Goal: Obtain resource: Obtain resource

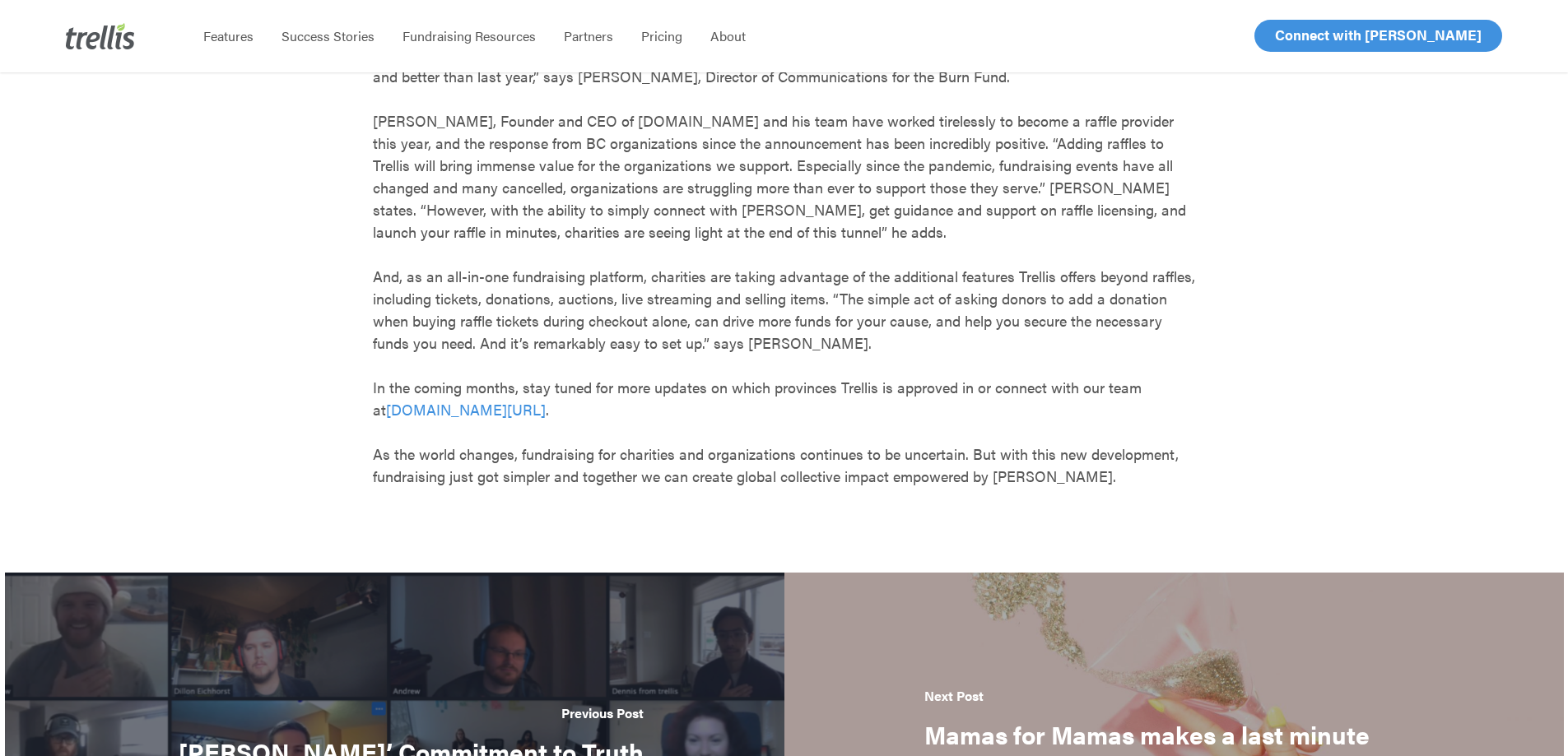
scroll to position [823, 0]
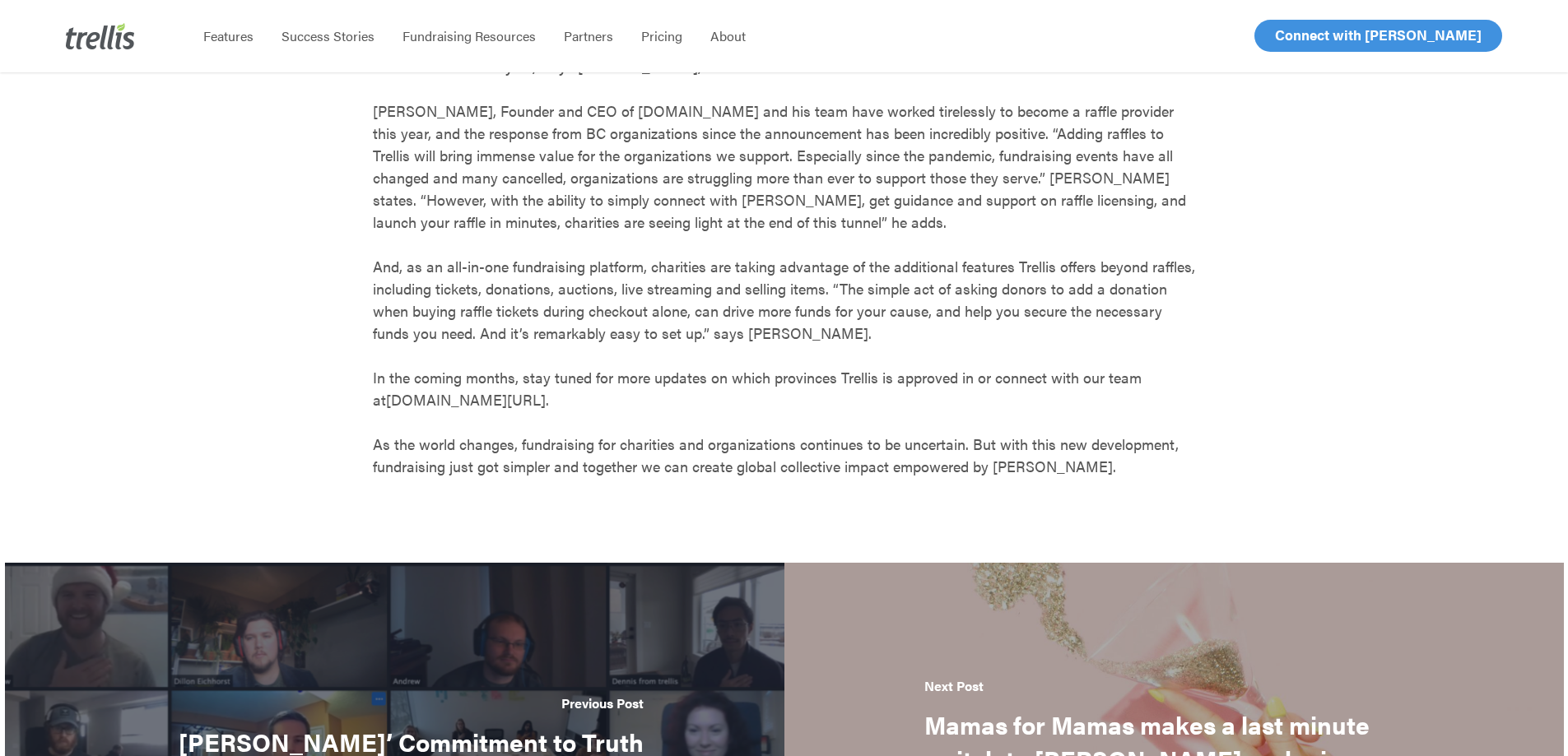
click at [415, 402] on link "[DOMAIN_NAME][URL]" at bounding box center [466, 399] width 159 height 20
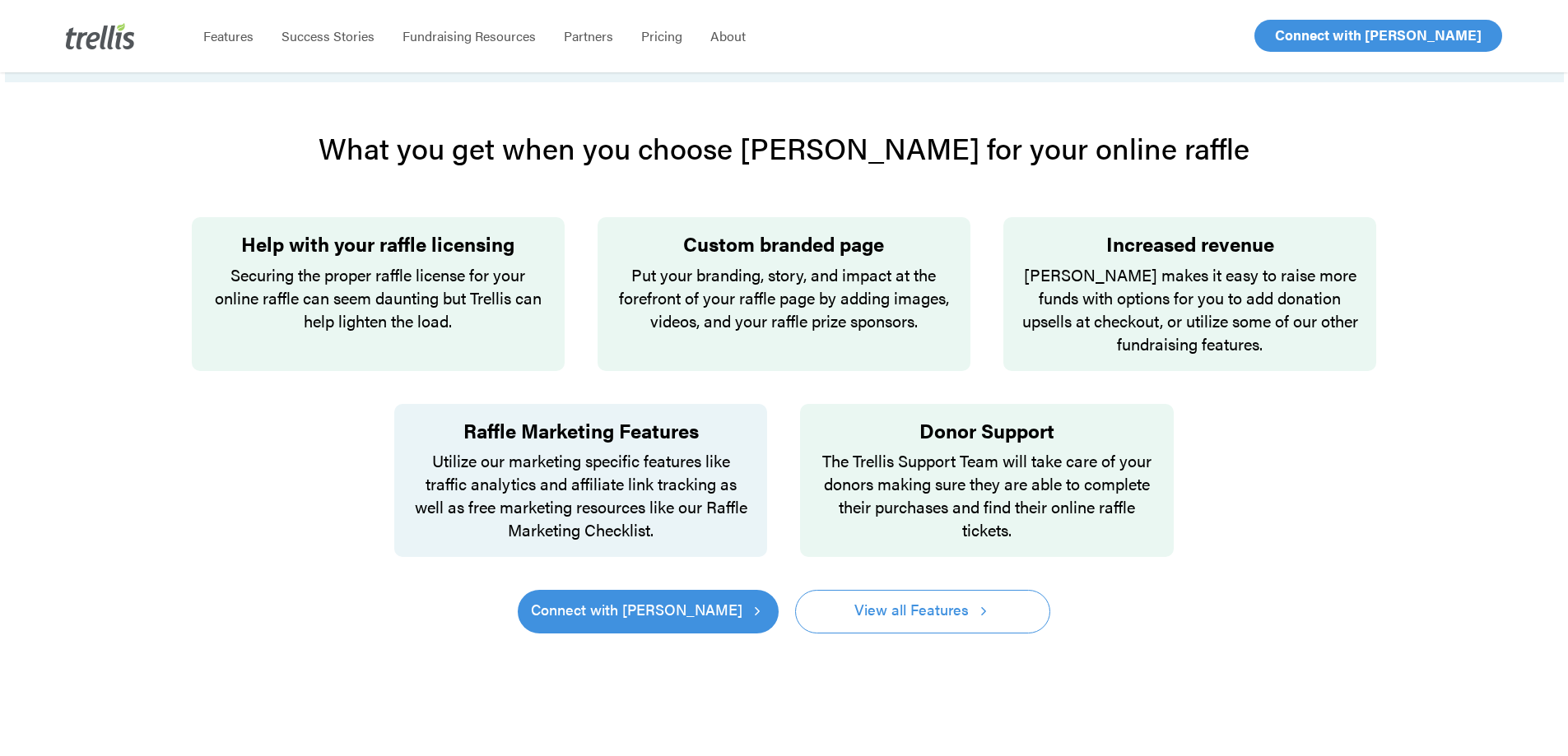
scroll to position [1069, 0]
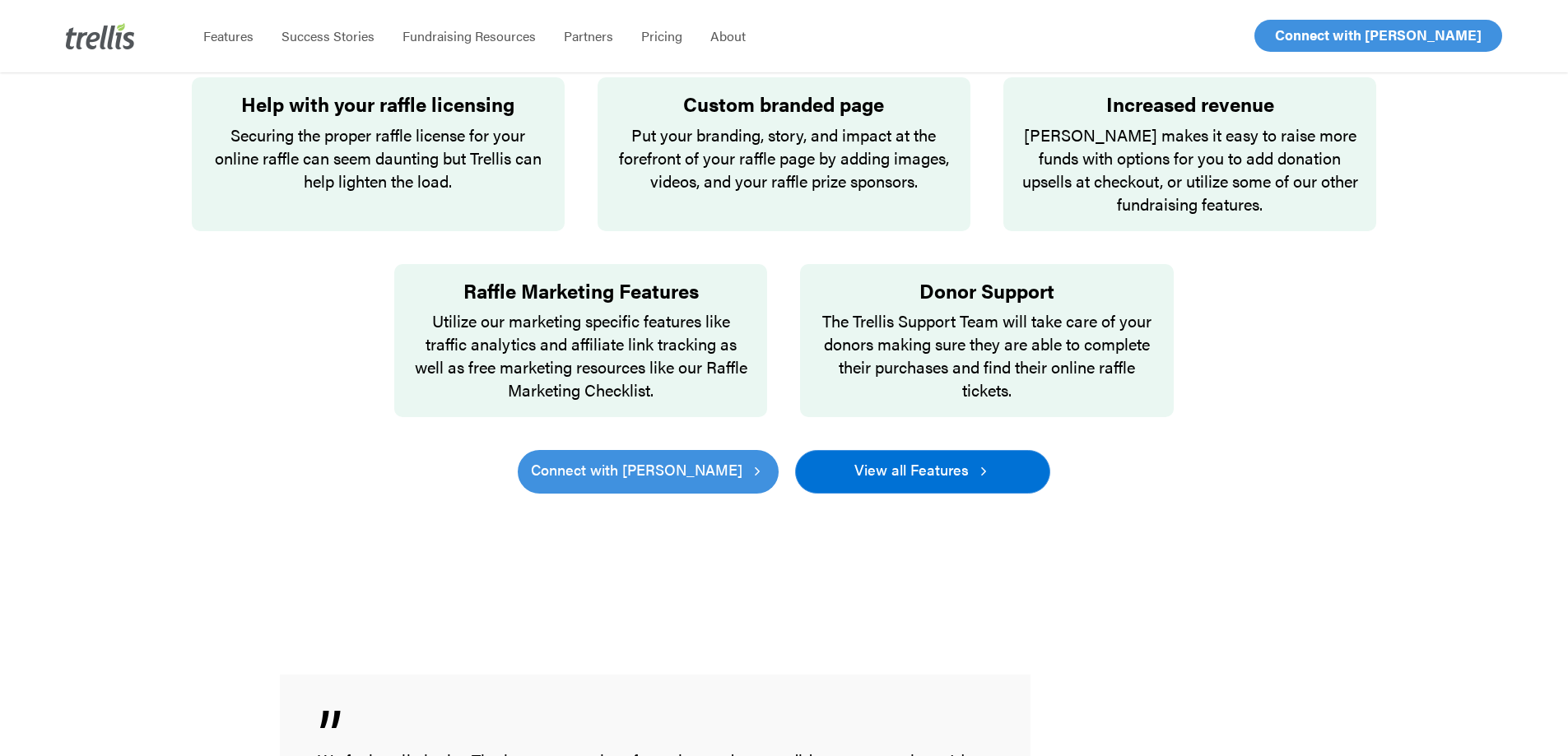
click at [893, 458] on span "View all Features" at bounding box center [912, 470] width 115 height 23
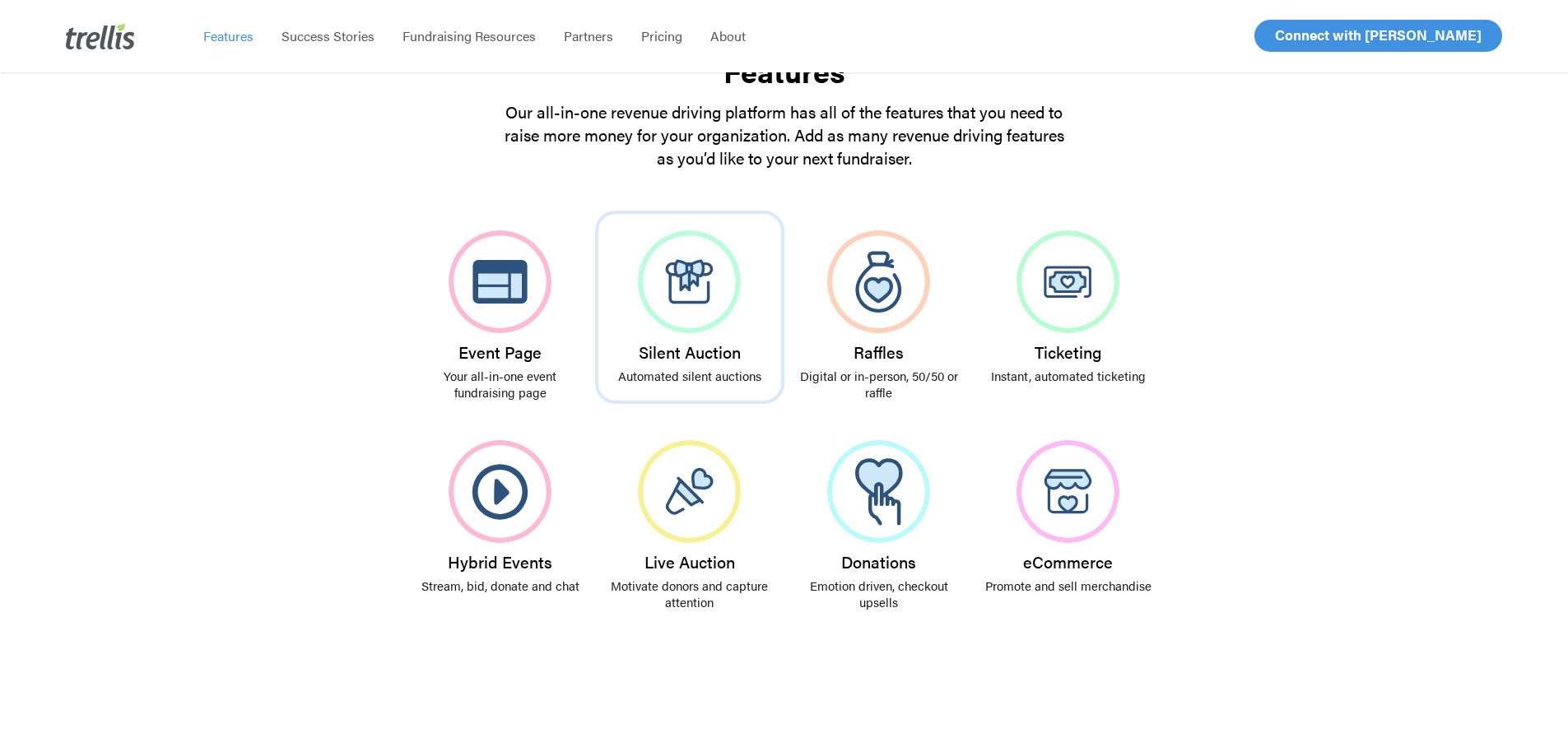
scroll to position [247, 0]
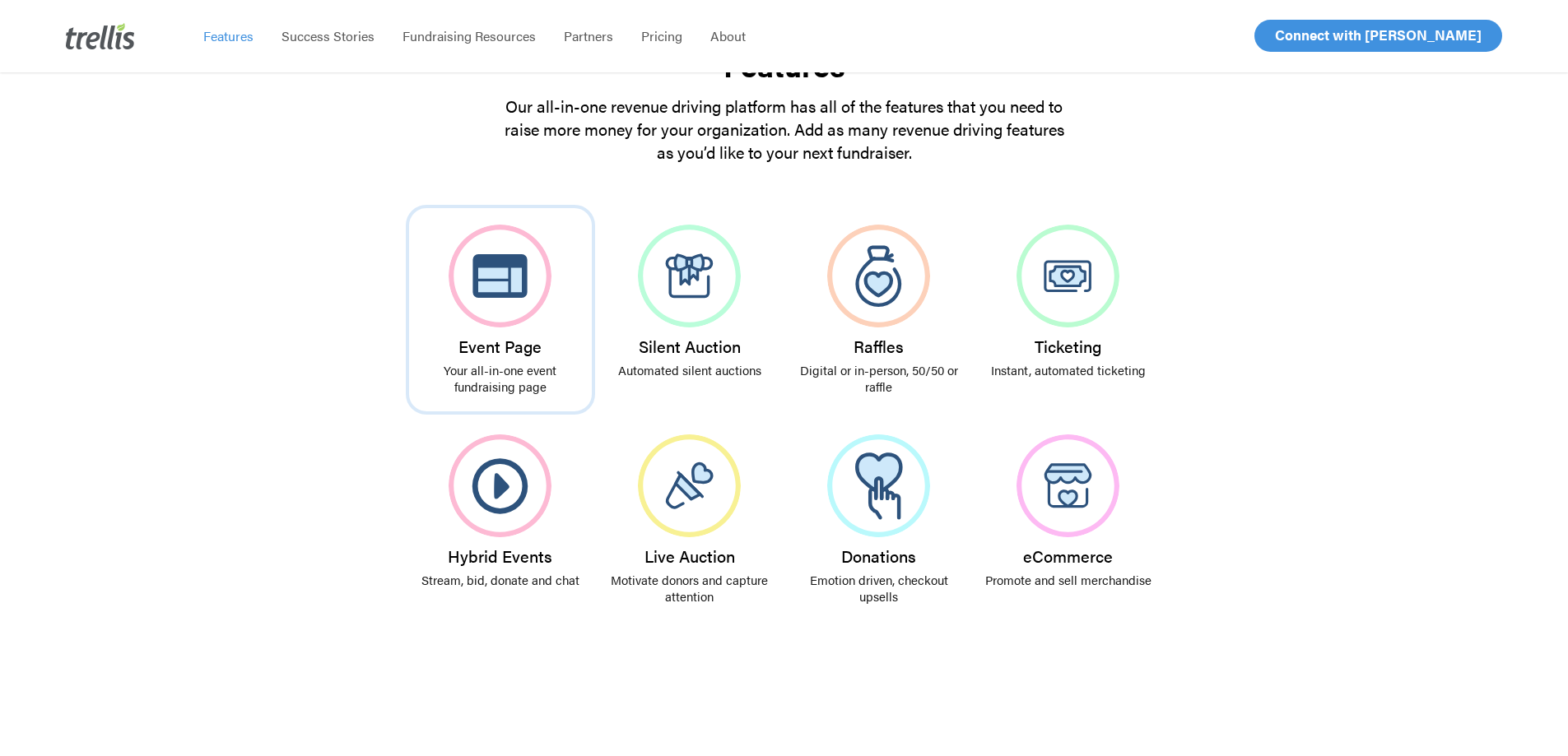
click at [480, 292] on img at bounding box center [500, 276] width 103 height 103
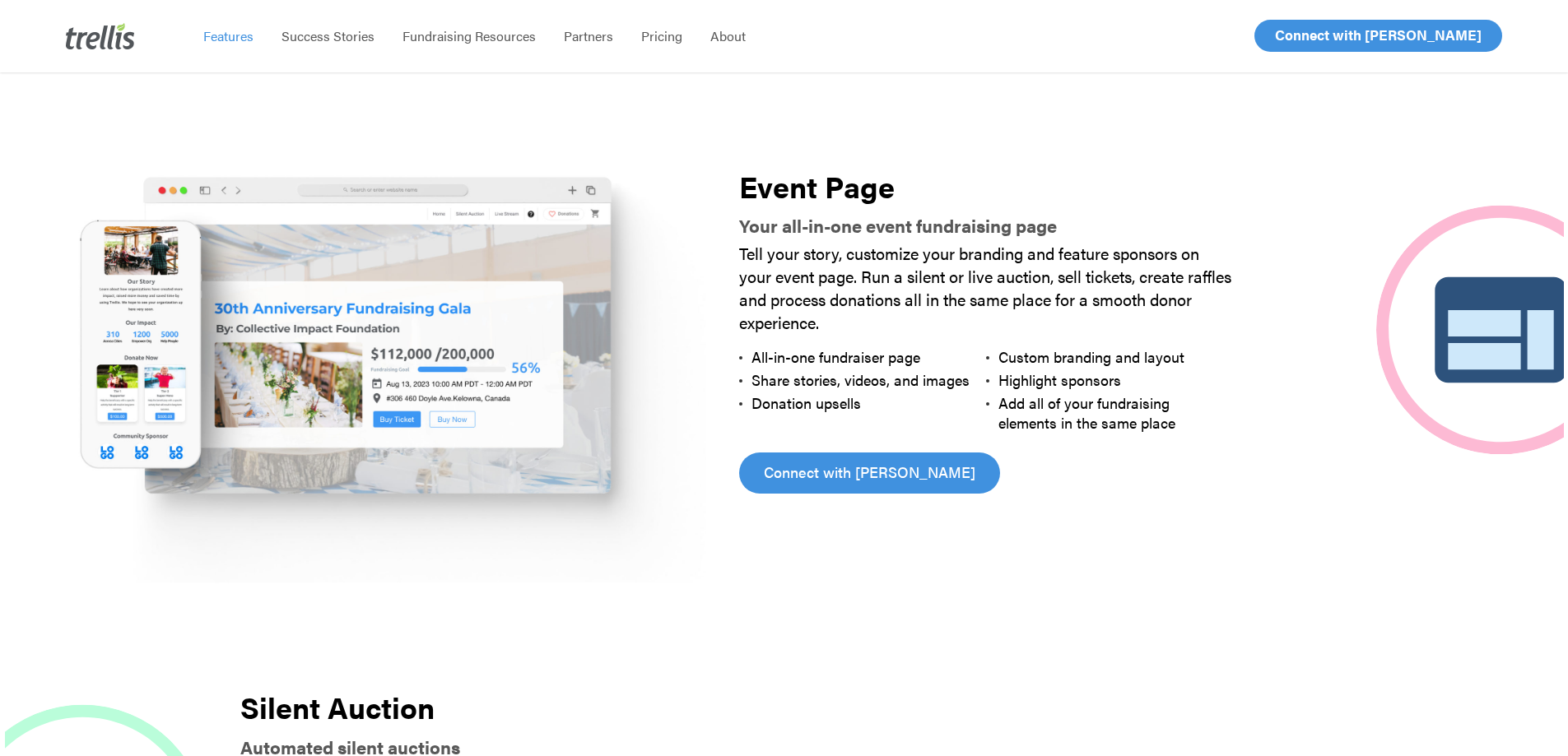
scroll to position [830, 0]
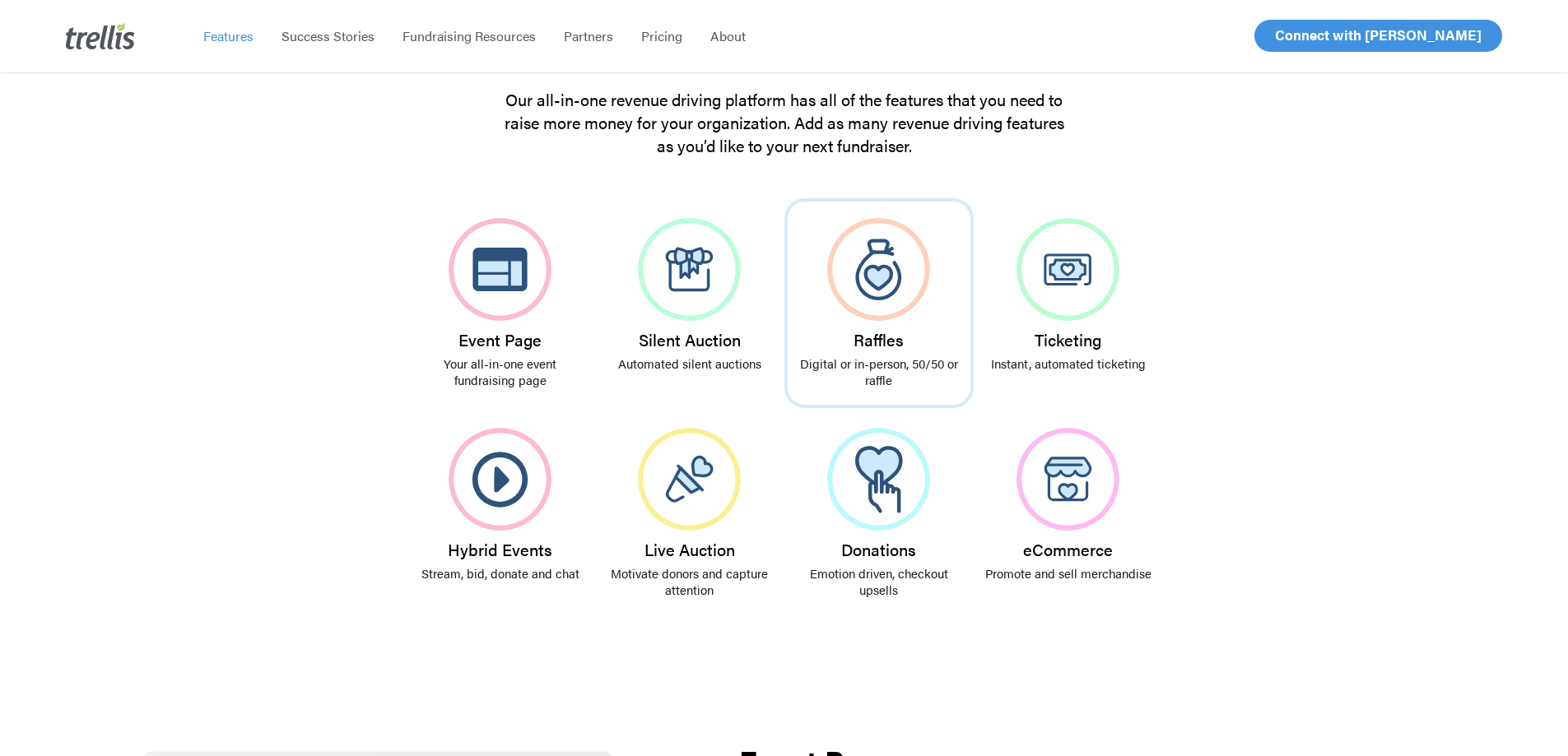
click at [877, 252] on img at bounding box center [879, 270] width 103 height 103
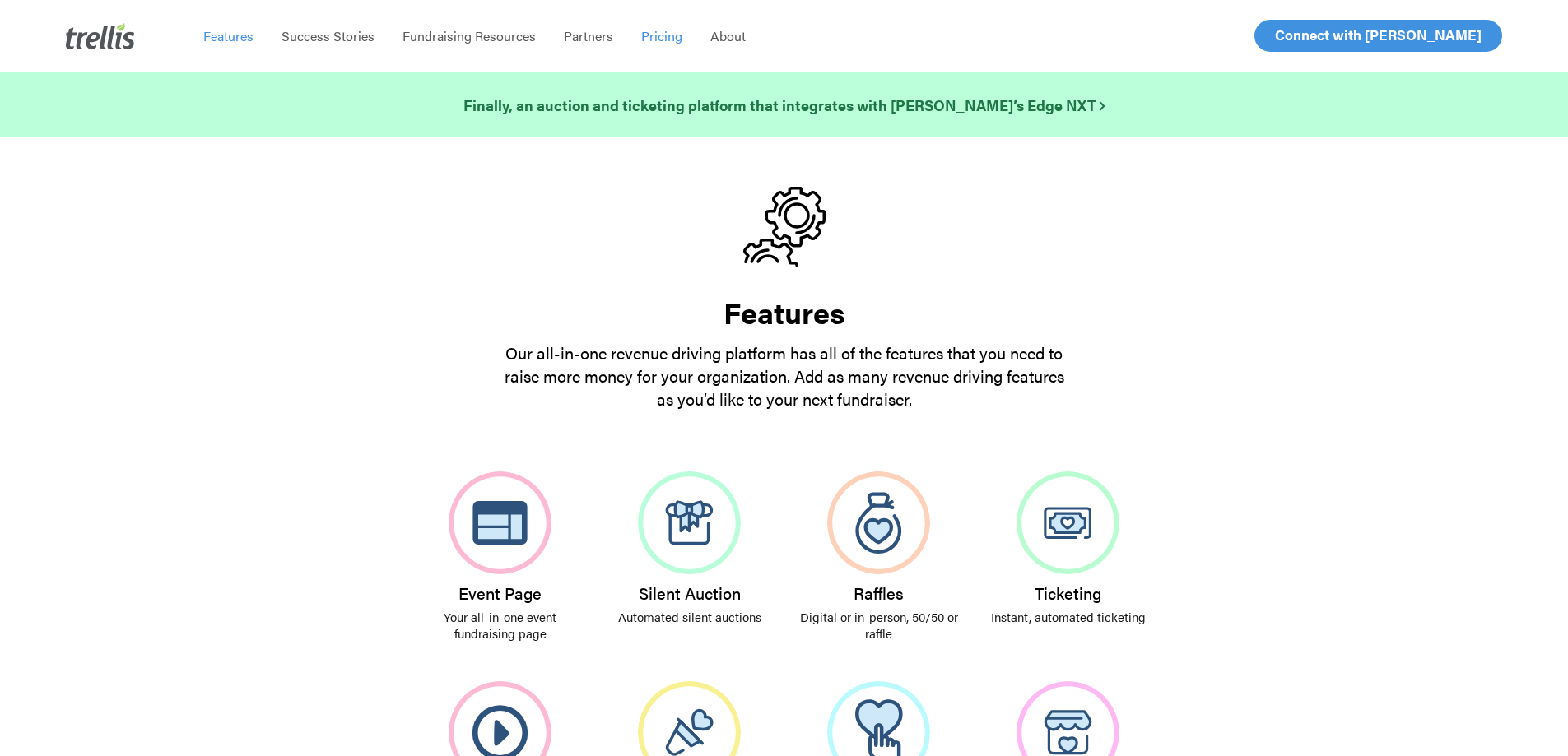
click at [670, 33] on span "Pricing" at bounding box center [661, 35] width 41 height 18
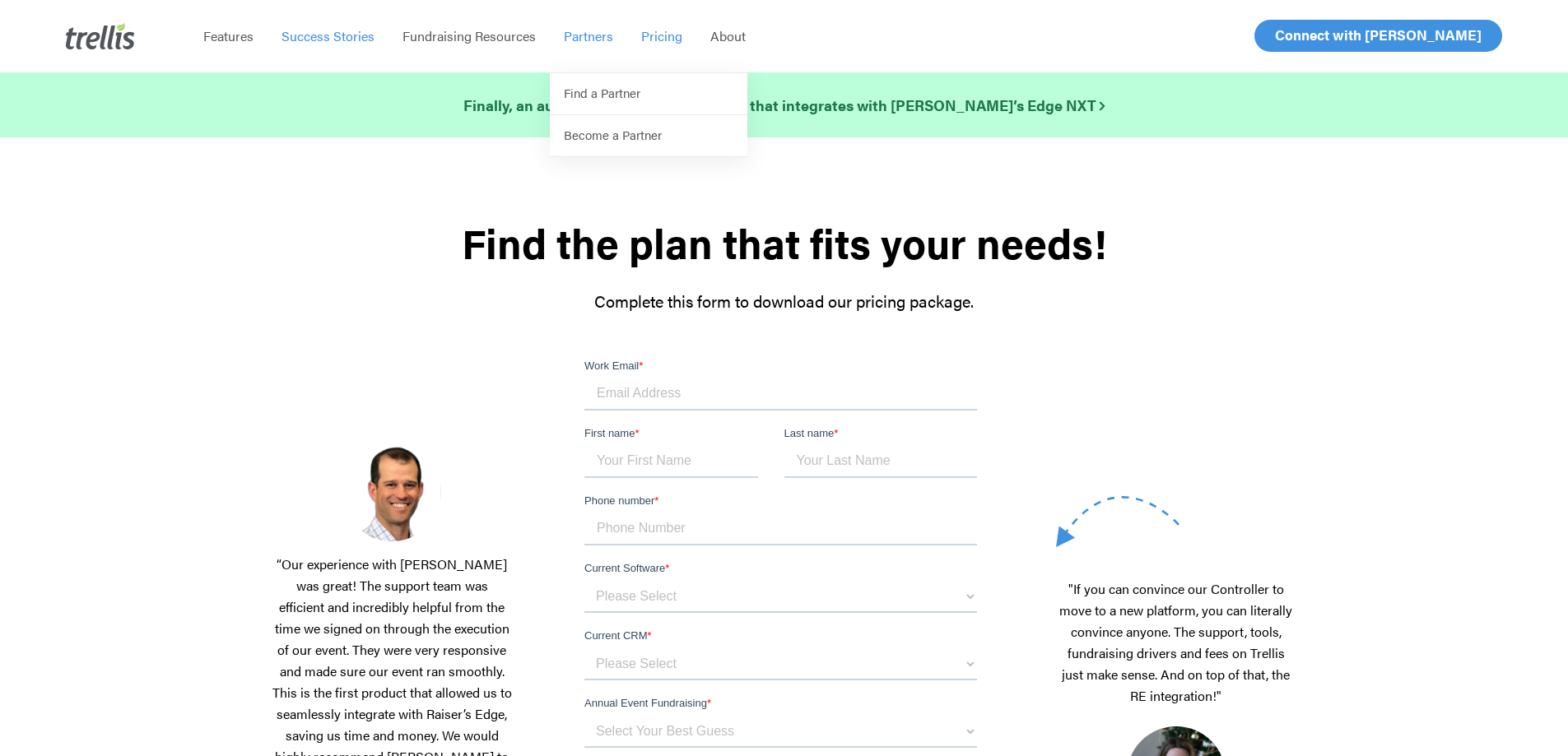
click at [325, 31] on span "Success Stories" at bounding box center [328, 35] width 93 height 18
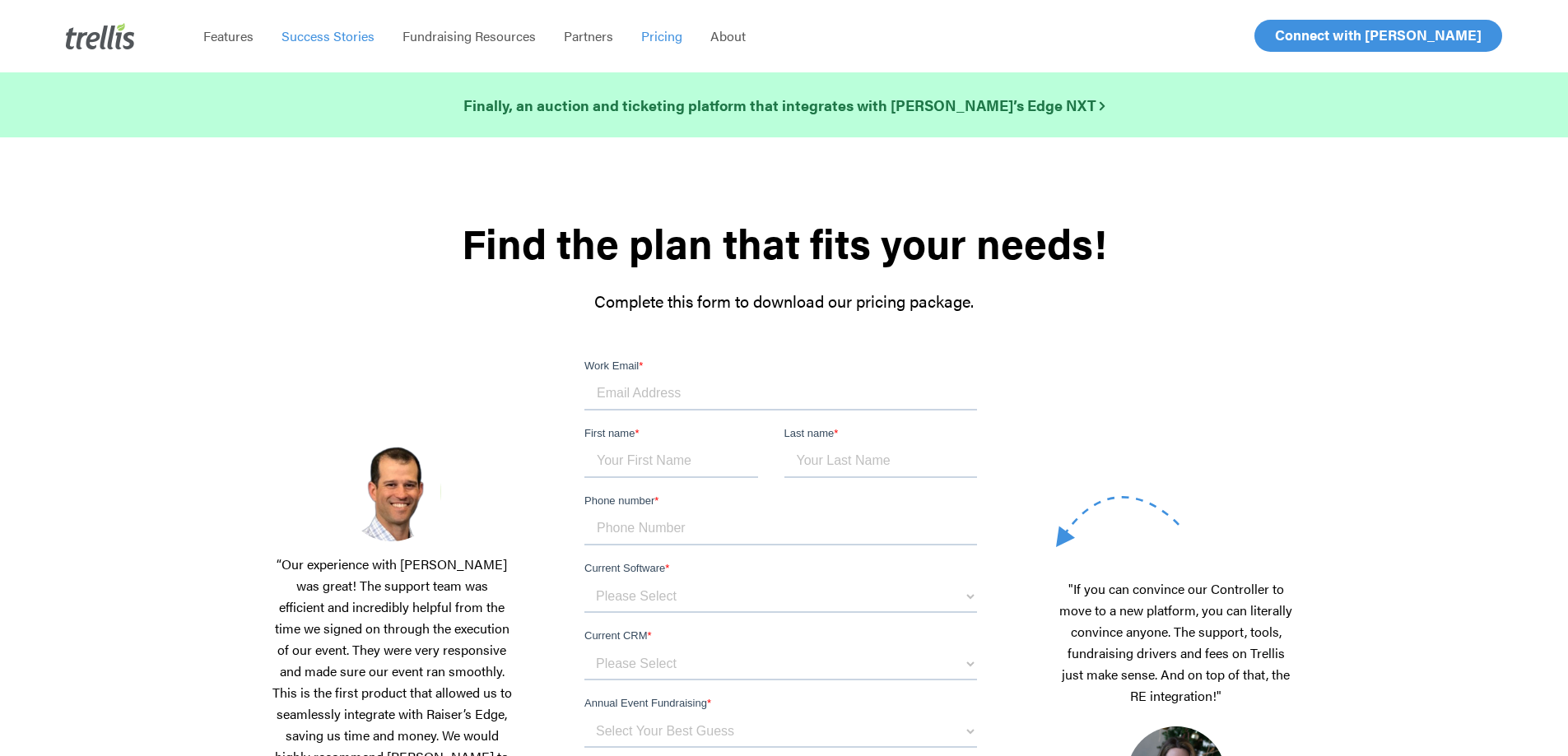
click at [325, 31] on span "Success Stories" at bounding box center [328, 35] width 93 height 18
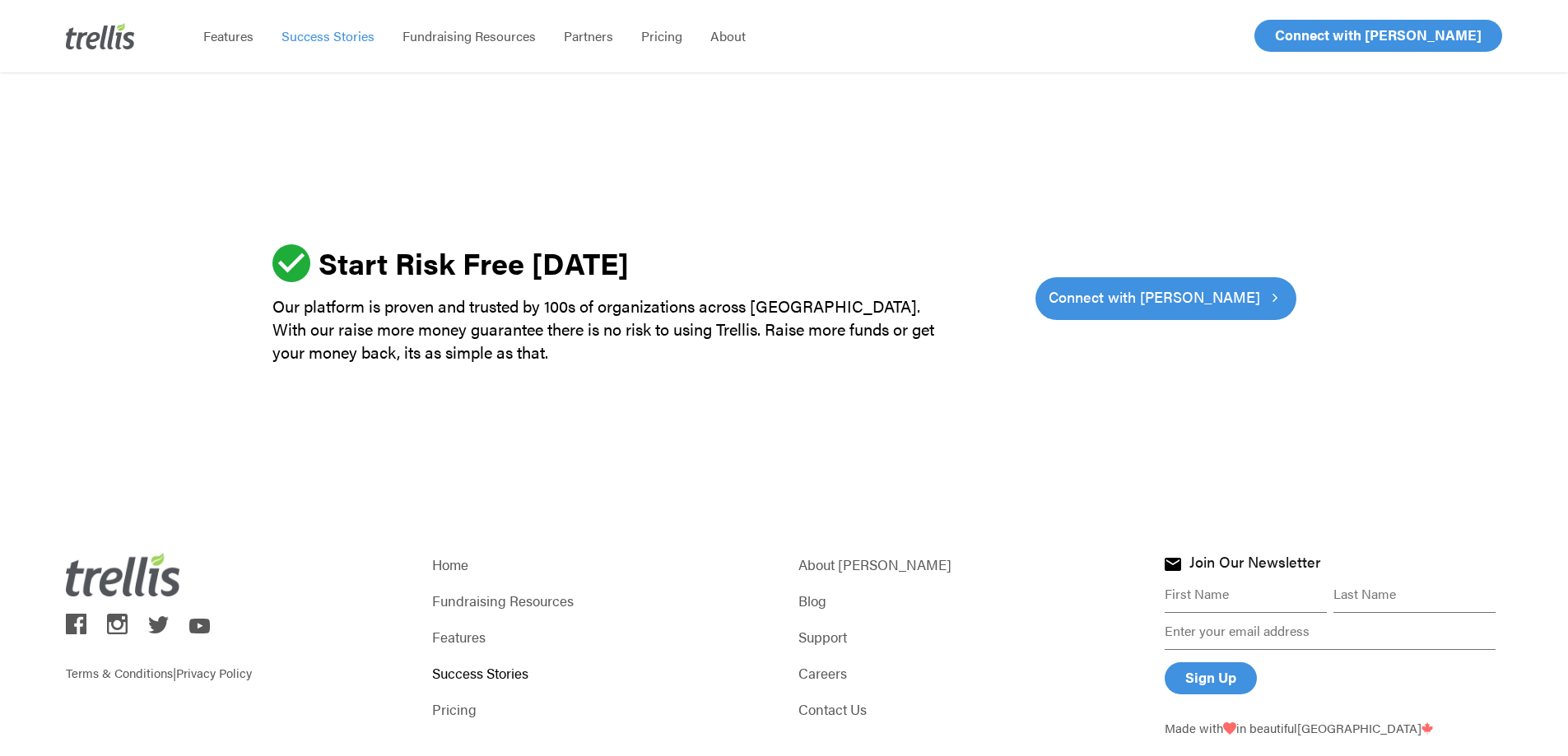
scroll to position [4963, 0]
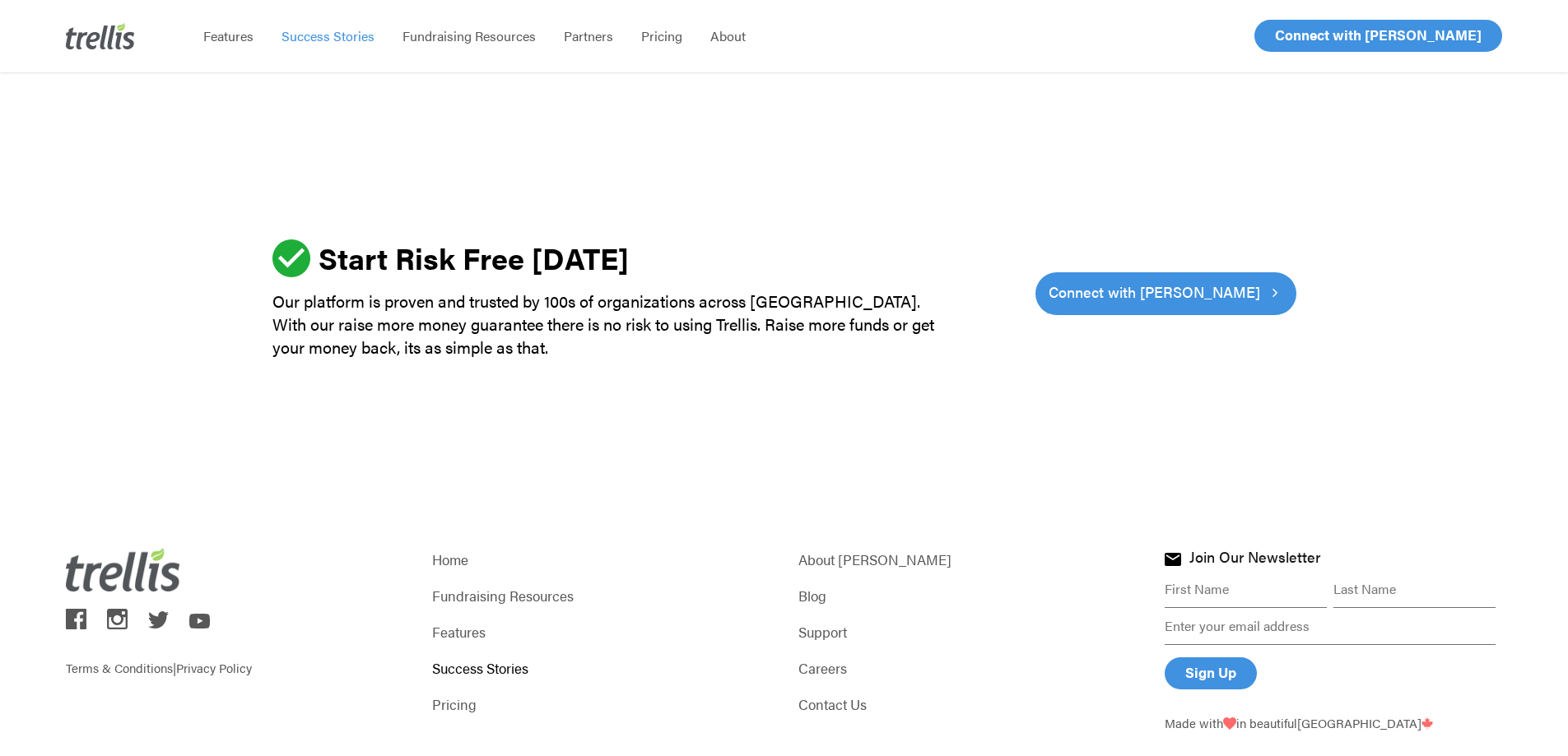
drag, startPoint x: 663, startPoint y: 339, endPoint x: 749, endPoint y: 129, distance: 226.9
click at [749, 157] on div at bounding box center [784, 299] width 1024 height 283
click at [811, 584] on link "Blog" at bounding box center [967, 596] width 338 height 23
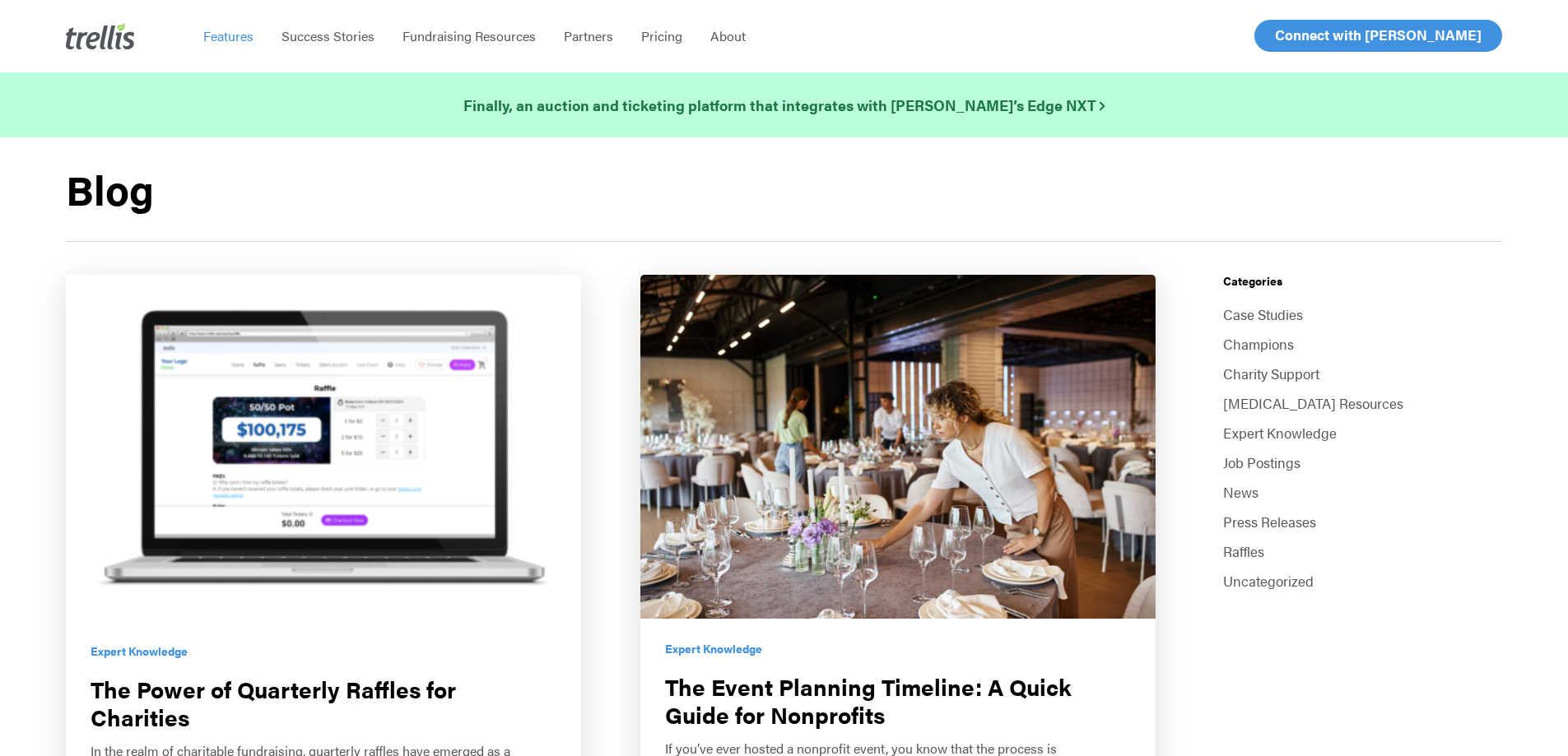
click at [228, 33] on span "Features" at bounding box center [228, 35] width 50 height 18
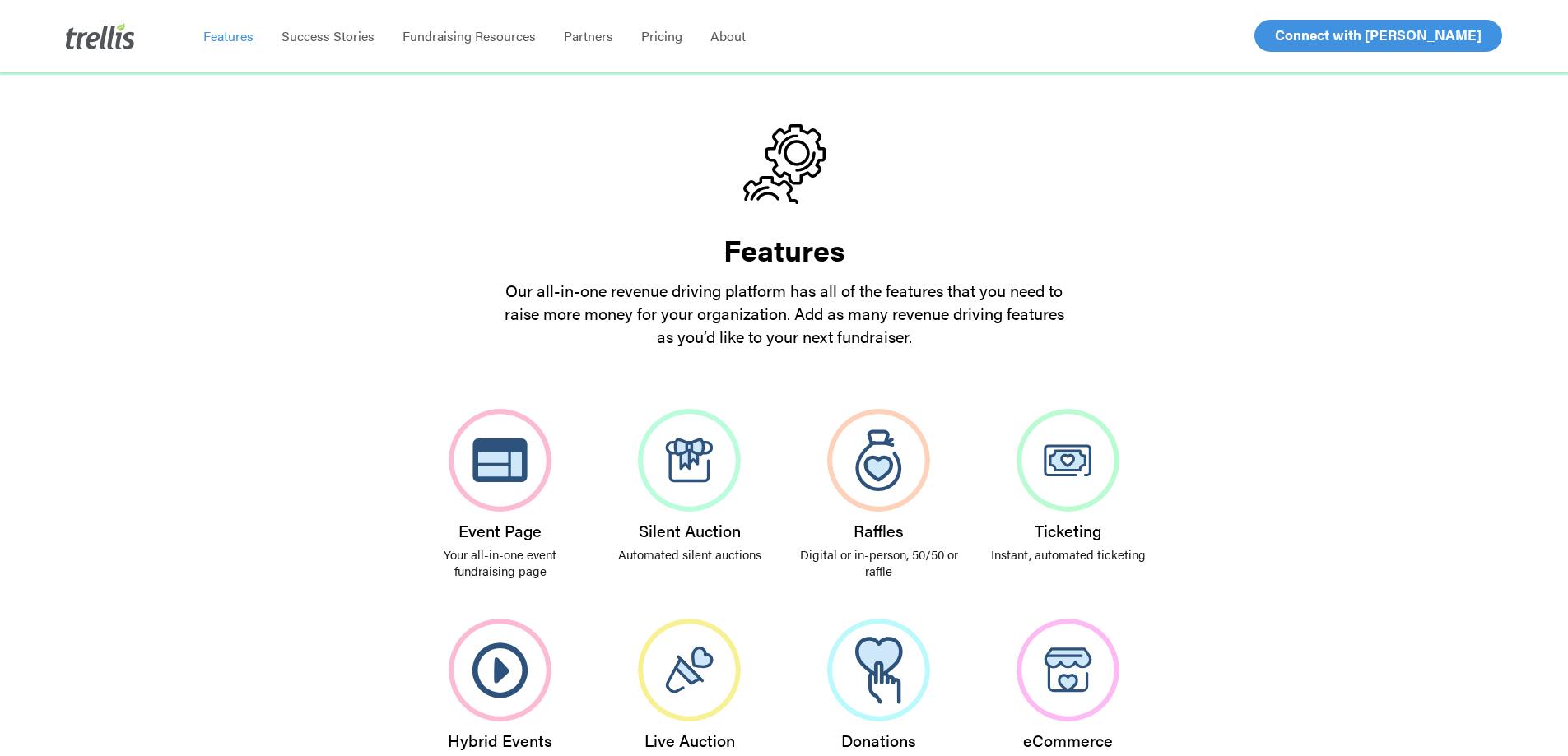
scroll to position [165, 0]
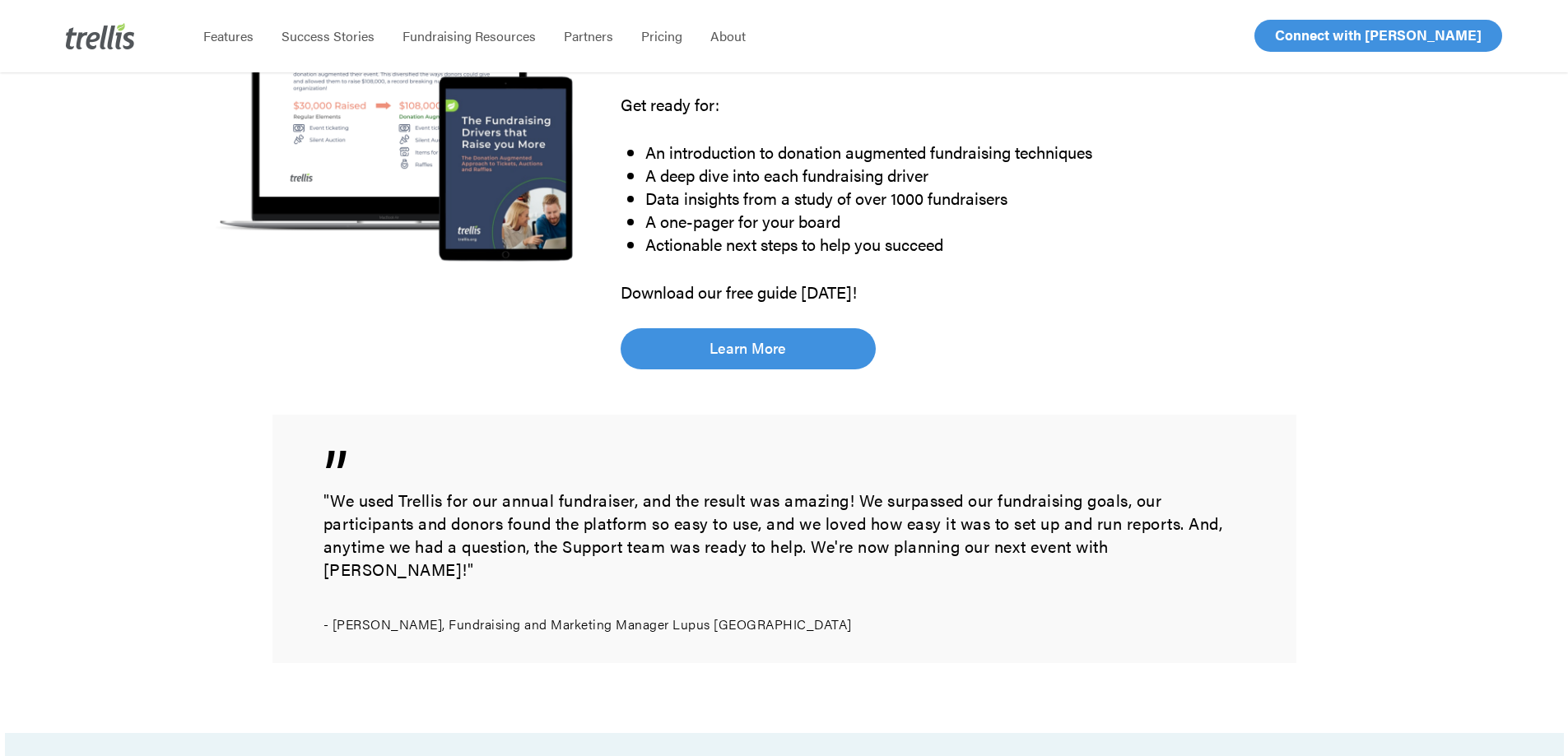
scroll to position [1069, 0]
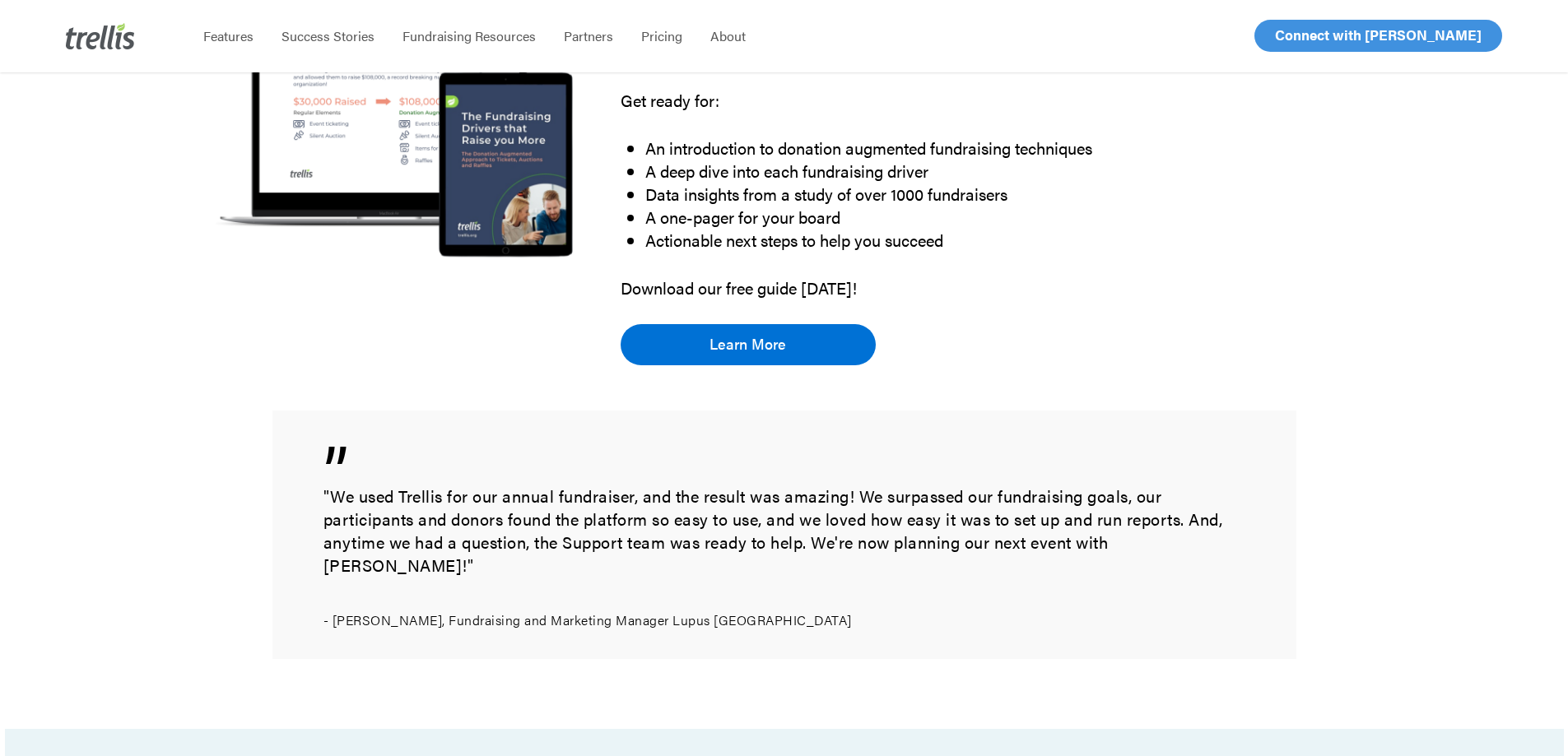
click at [753, 344] on span "Learn More" at bounding box center [748, 344] width 77 height 23
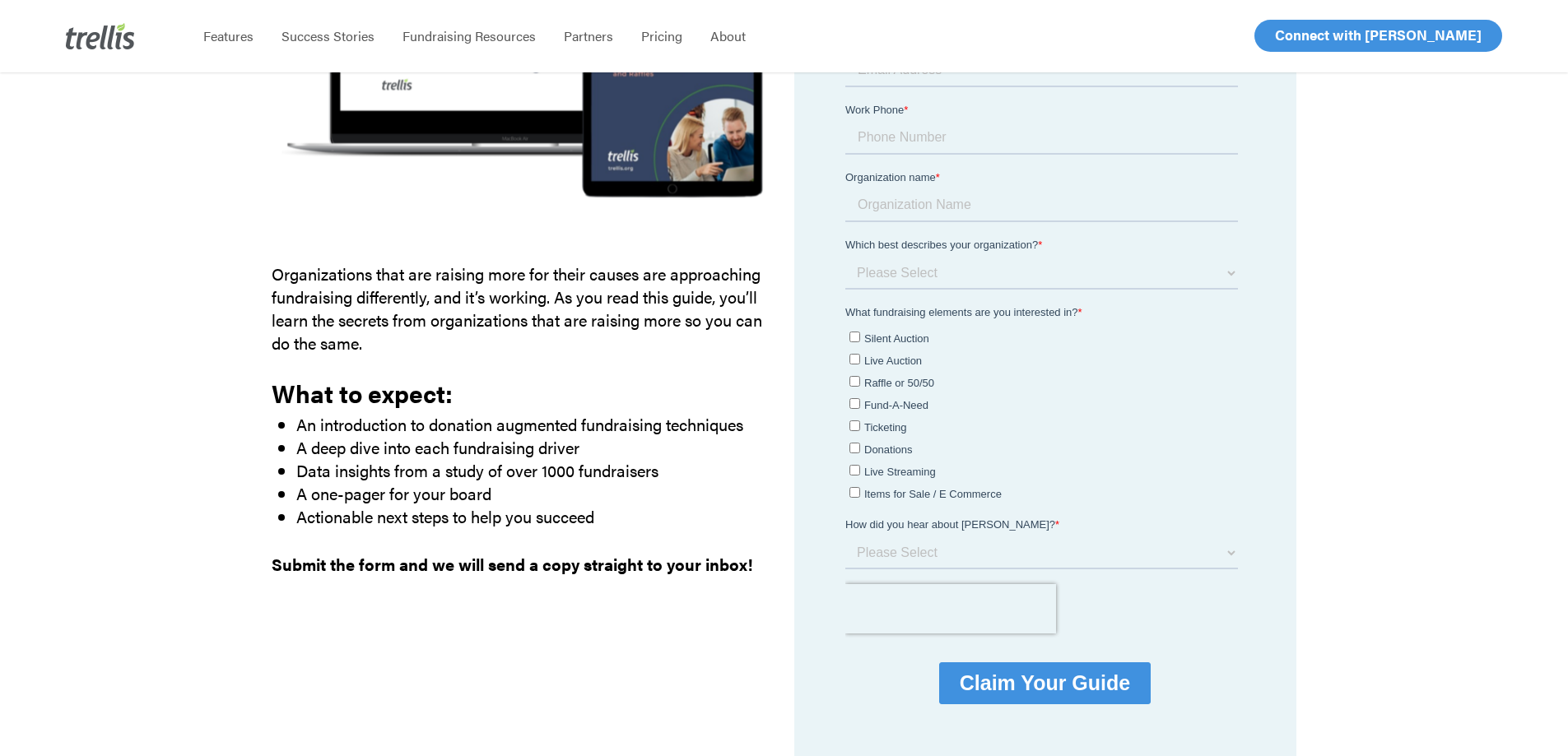
scroll to position [411, 0]
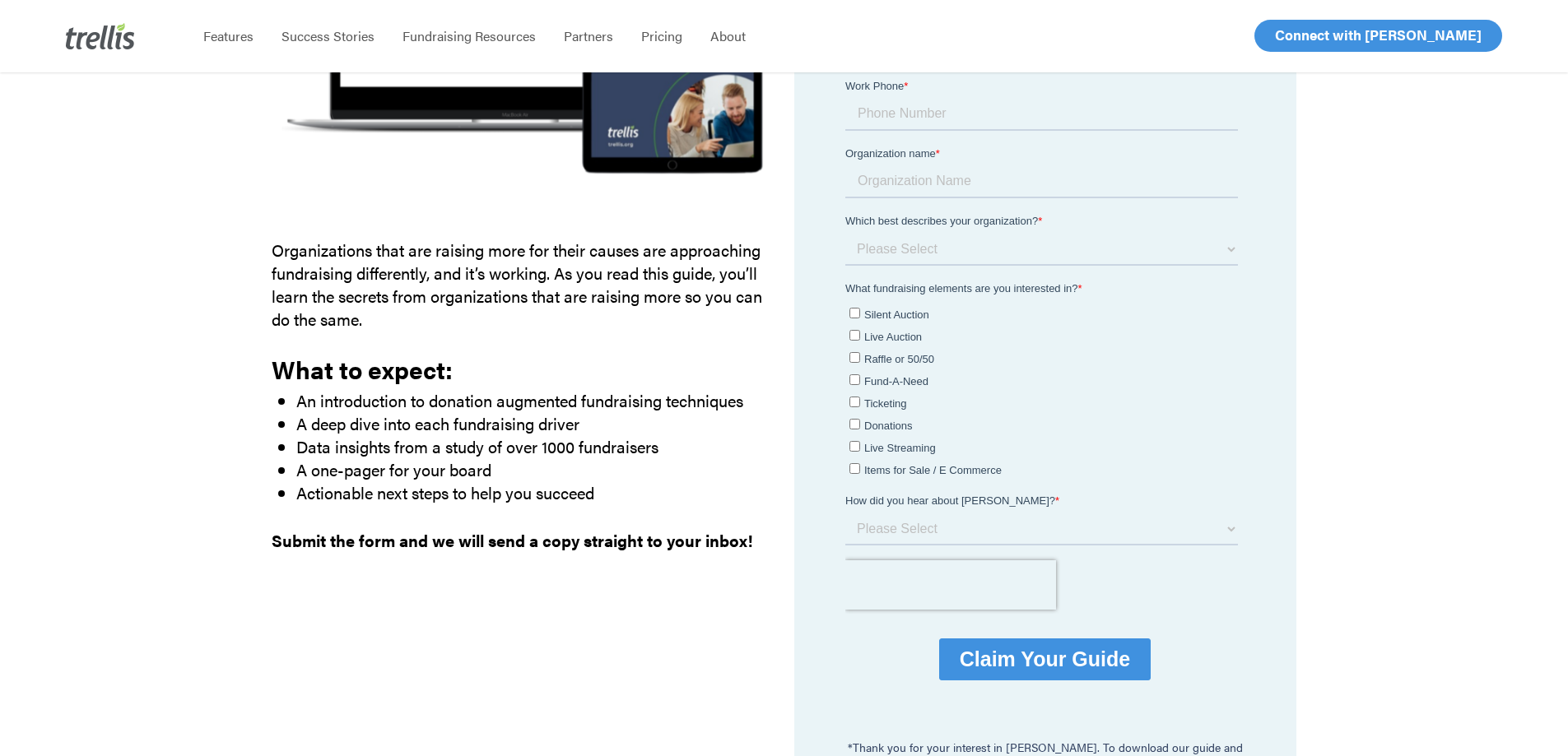
click at [853, 358] on input "Raffle or 50/50" at bounding box center [854, 357] width 11 height 11
checkbox input "true"
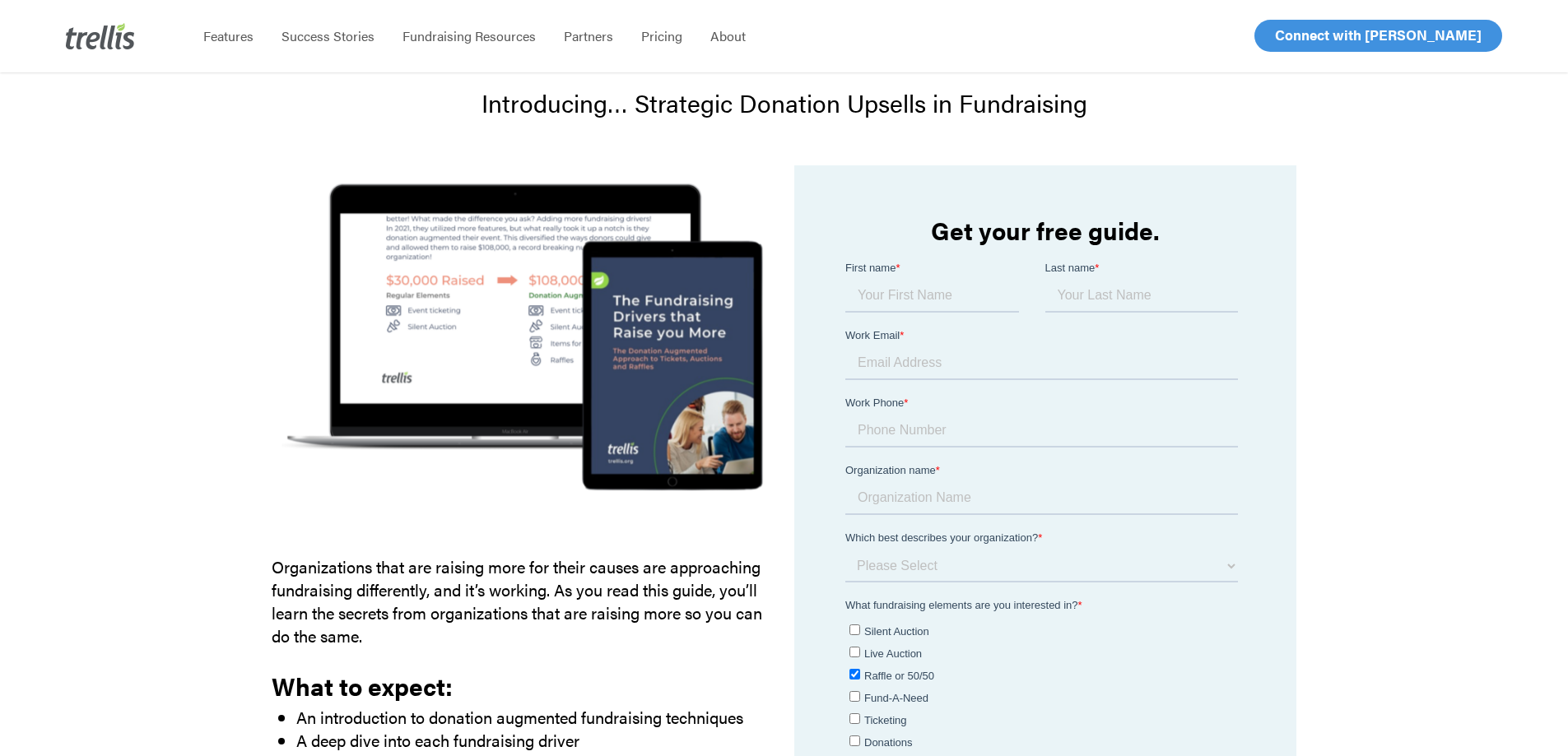
scroll to position [0, 0]
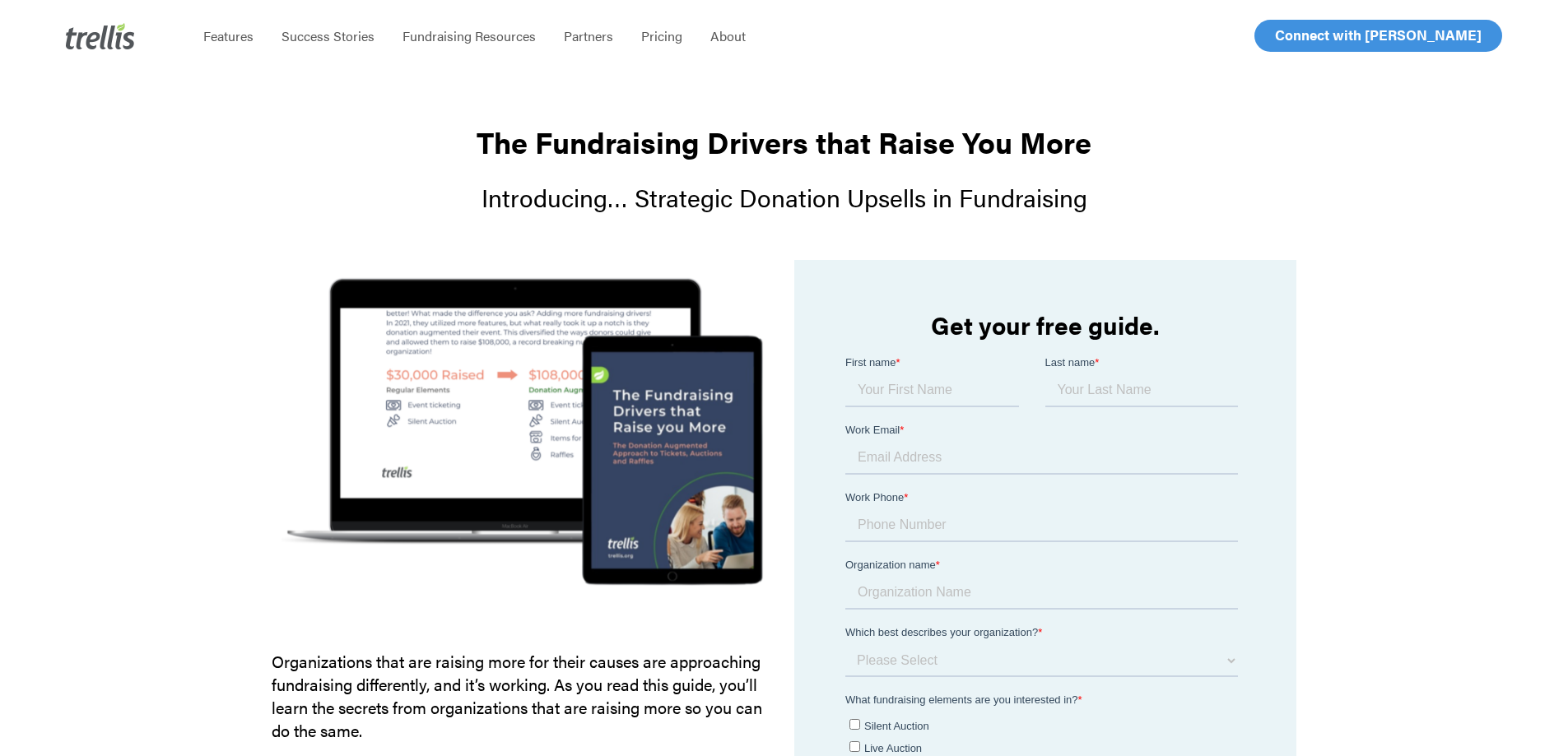
click at [877, 396] on input "First name *" at bounding box center [932, 390] width 174 height 33
type input "[PERSON_NAME]"
type input "Peckford"
type input "[EMAIL_ADDRESS][DOMAIN_NAME]"
type input "604-483-1718"
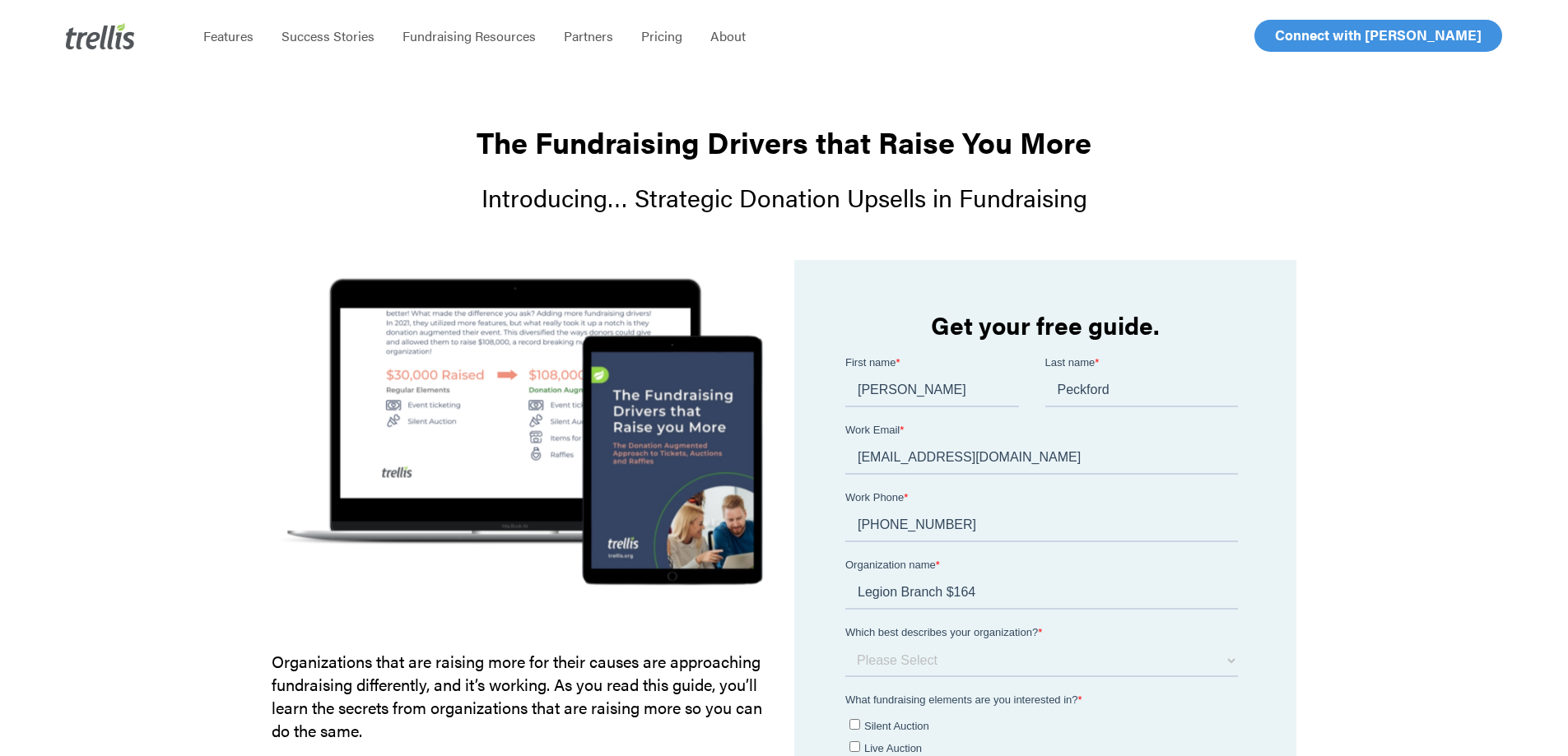
click at [977, 586] on input "Legion Branch $164" at bounding box center [1042, 592] width 392 height 33
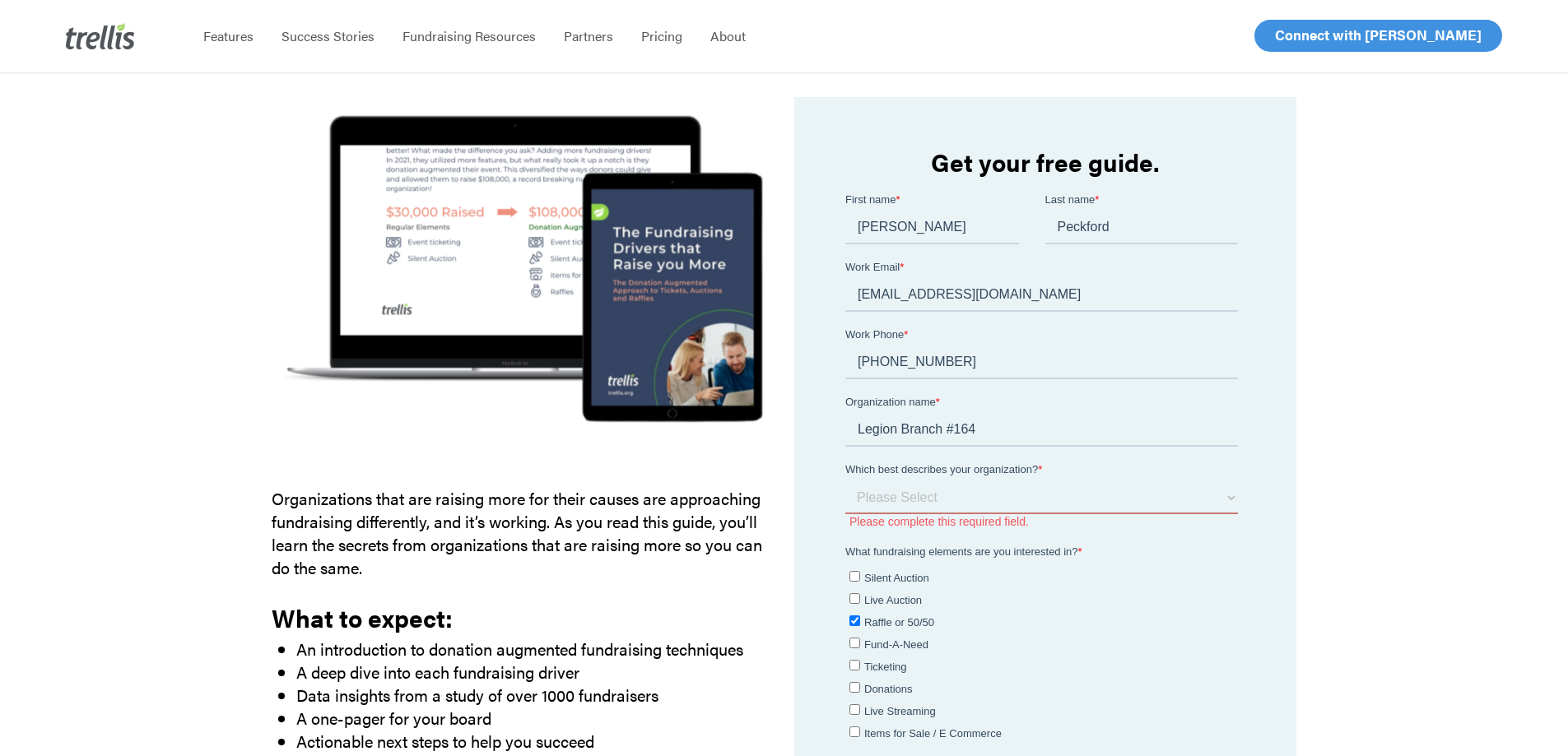
scroll to position [165, 0]
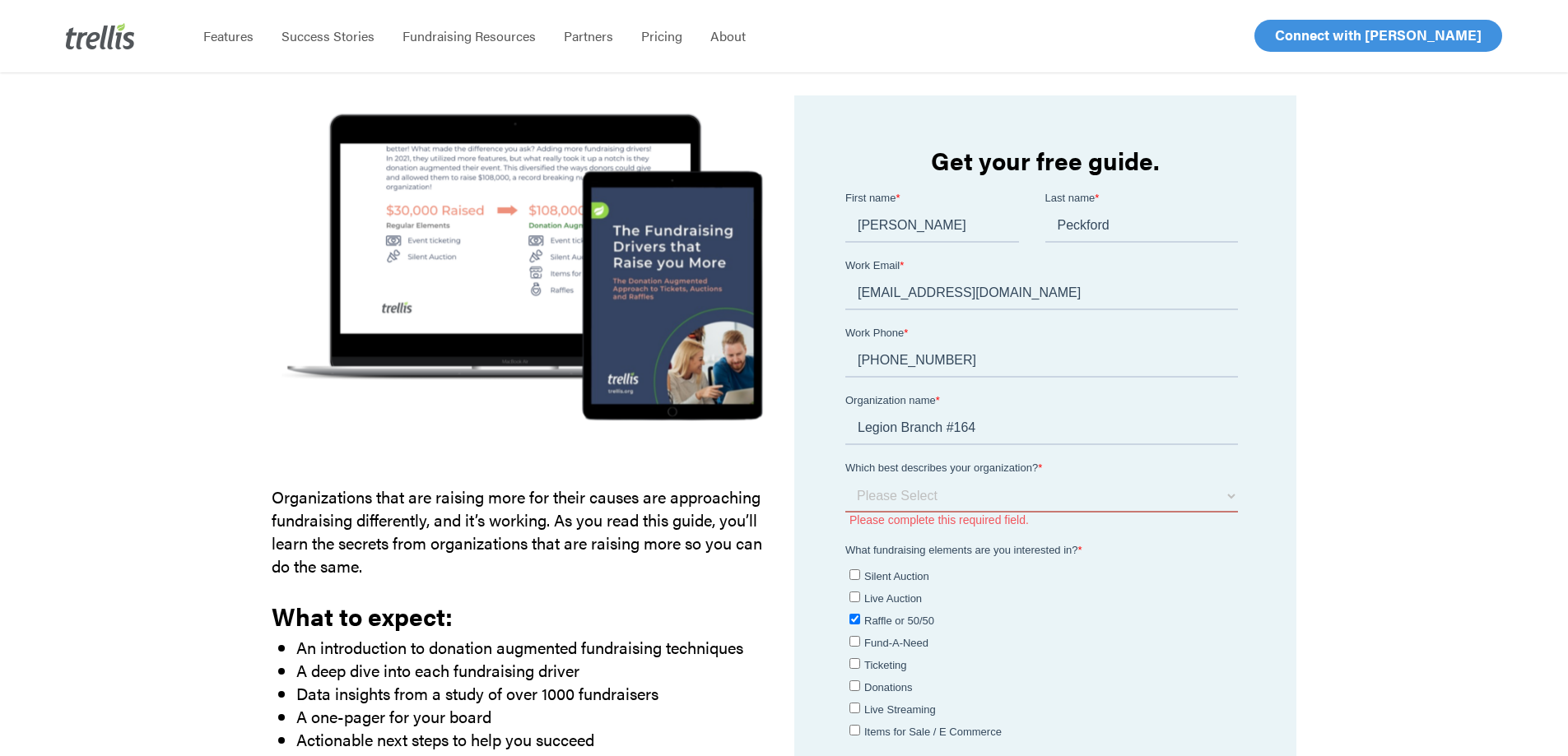
type input "Legion Branch #164"
click at [1230, 504] on select "Please Select I am a small organization who raises under $50,000 annually I am …" at bounding box center [1042, 495] width 392 height 33
select select "$0 - $49,999"
click at [846, 478] on select "Please Select I am a small organization who raises under $50,000 annually I am …" at bounding box center [1042, 495] width 392 height 33
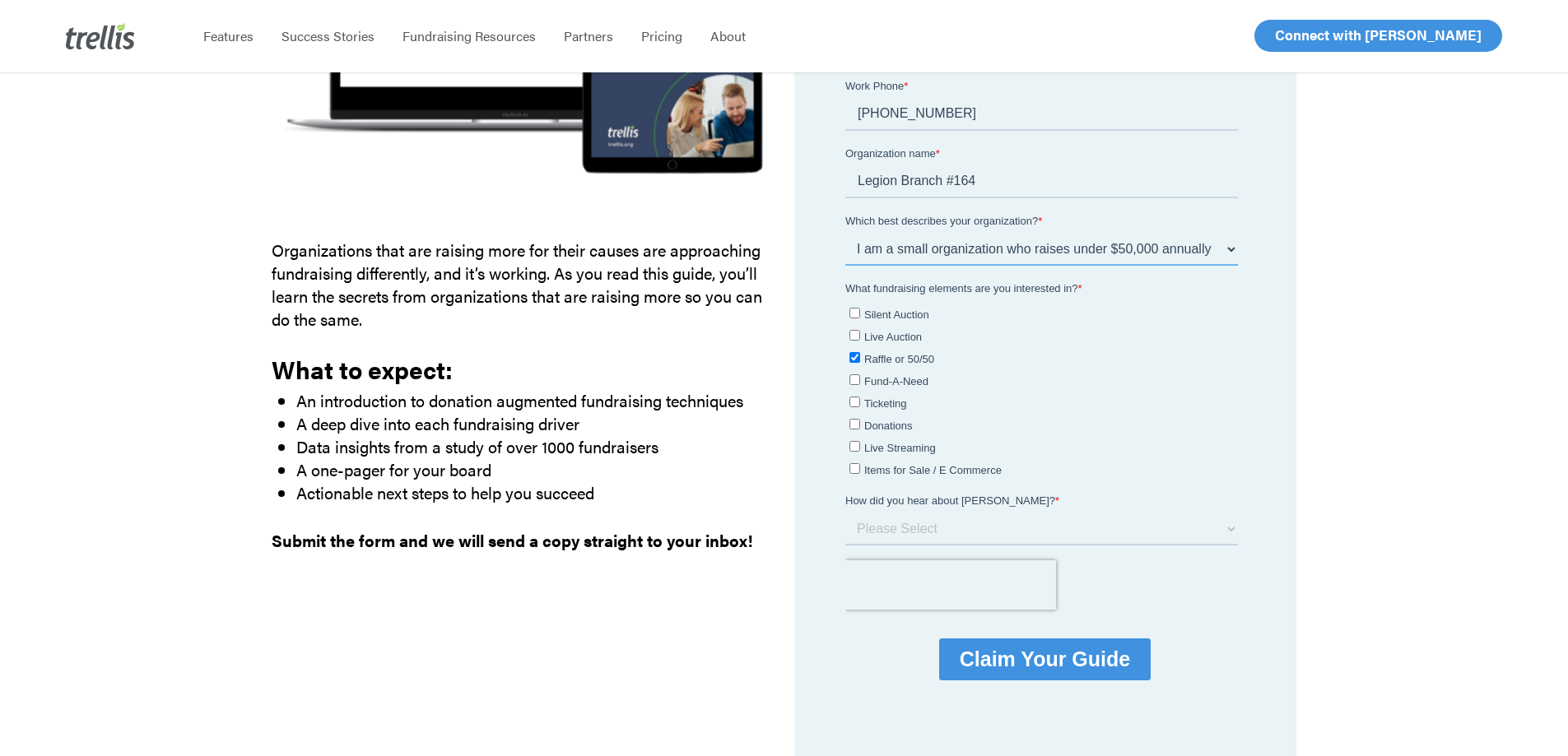
scroll to position [494, 0]
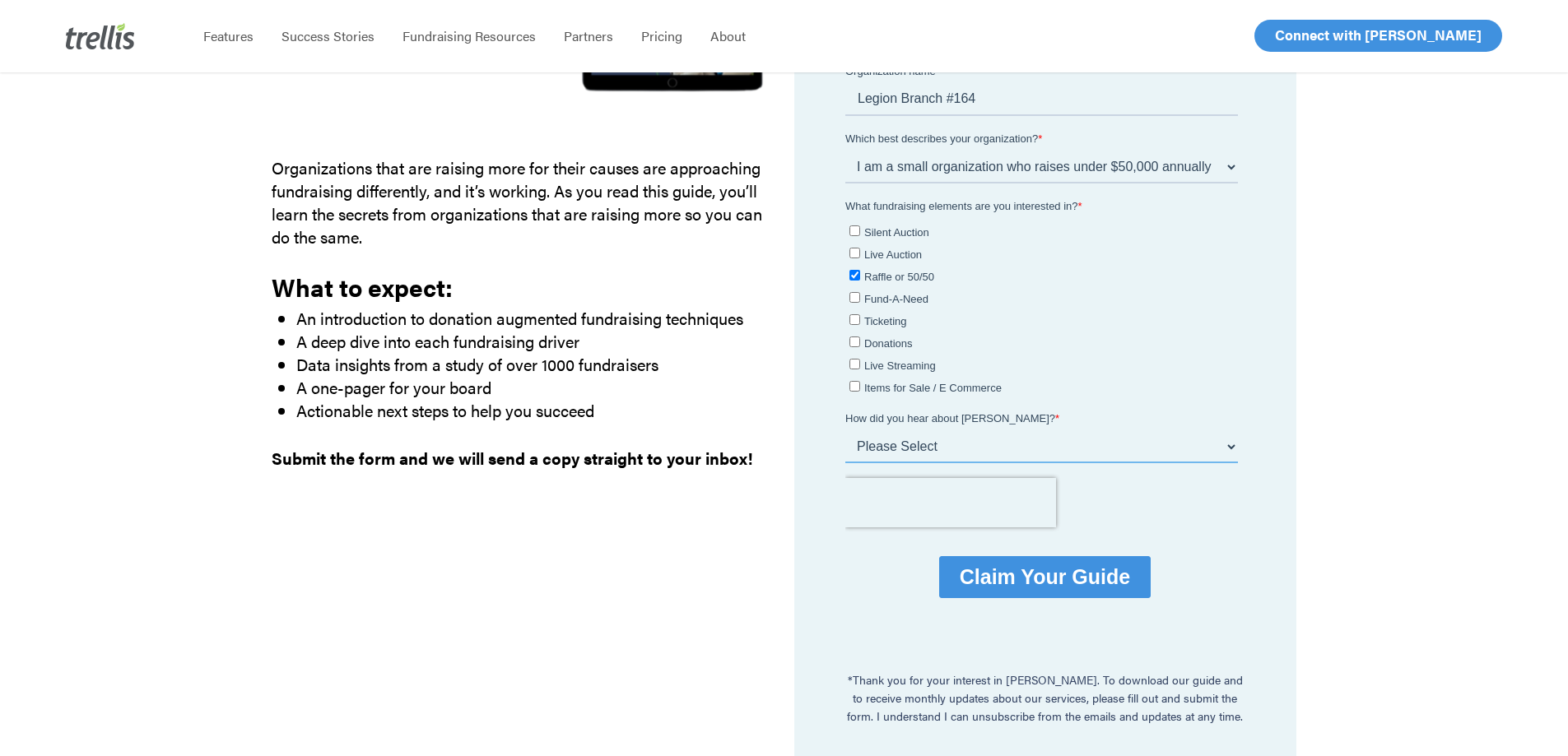
click at [896, 447] on select "Please Select Webinar or Conference Social Media Google Search Google Ad Referr…" at bounding box center [1042, 446] width 392 height 33
click at [899, 445] on select "Please Select Webinar or Conference Social Media Google Search Google Ad Referr…" at bounding box center [1042, 446] width 392 height 33
select select "Google"
click at [846, 463] on select "Please Select Webinar or Conference Social Media Google Search Google Ad Referr…" at bounding box center [1042, 446] width 392 height 33
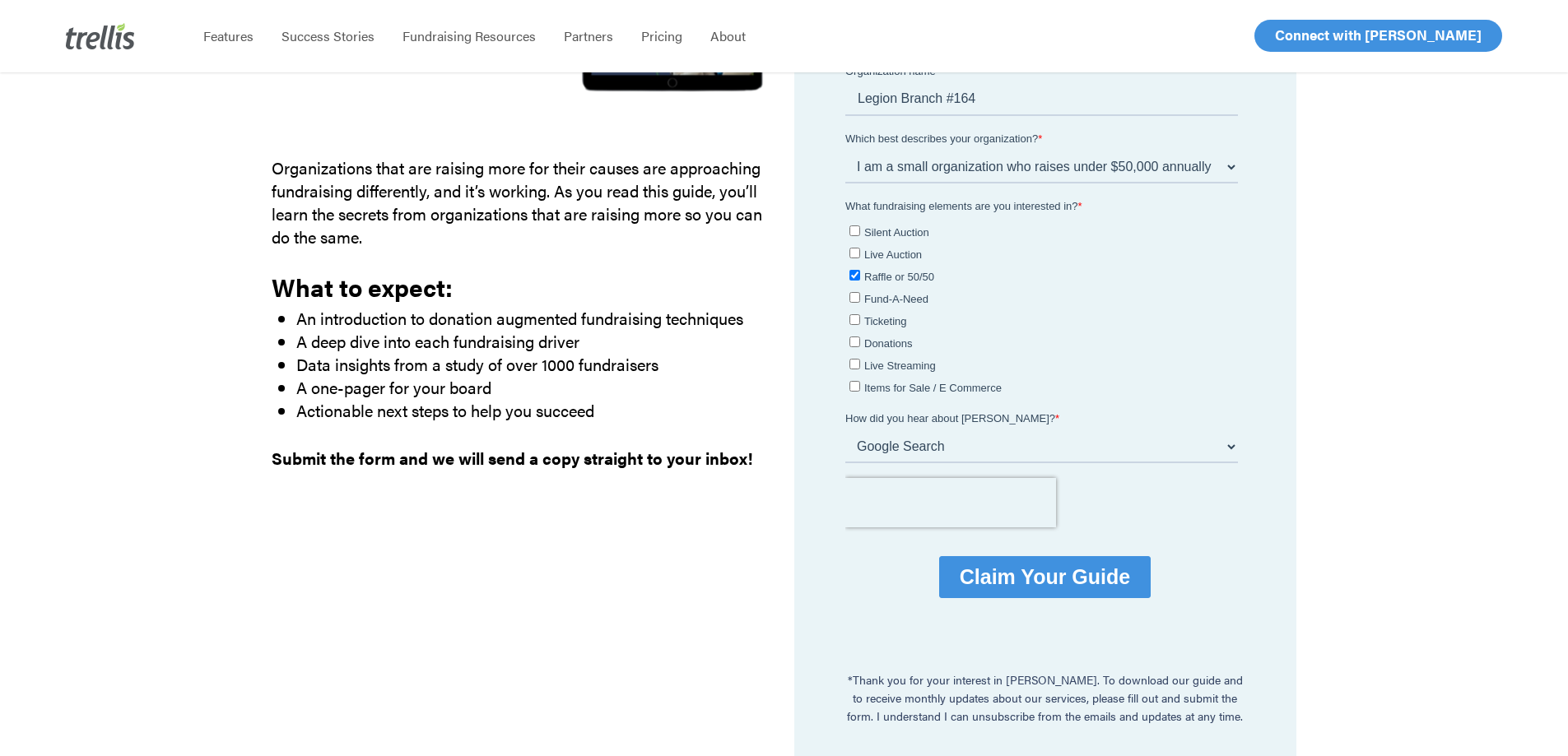
click at [1111, 390] on label "Items for Sale / E Commerce" at bounding box center [1044, 387] width 388 height 17
click at [860, 390] on input "Items for Sale / E Commerce" at bounding box center [854, 386] width 11 height 11
checkbox input "true"
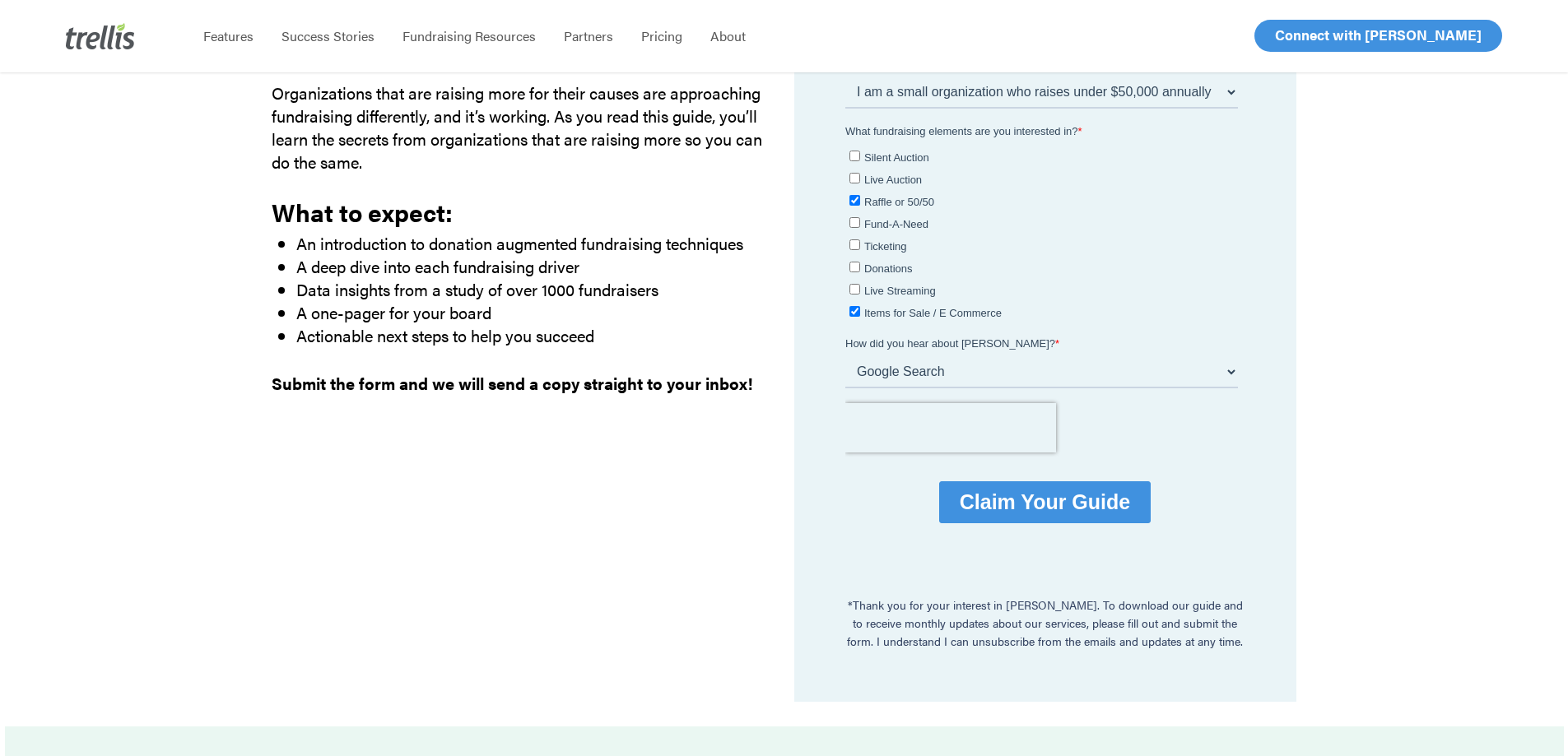
scroll to position [658, 0]
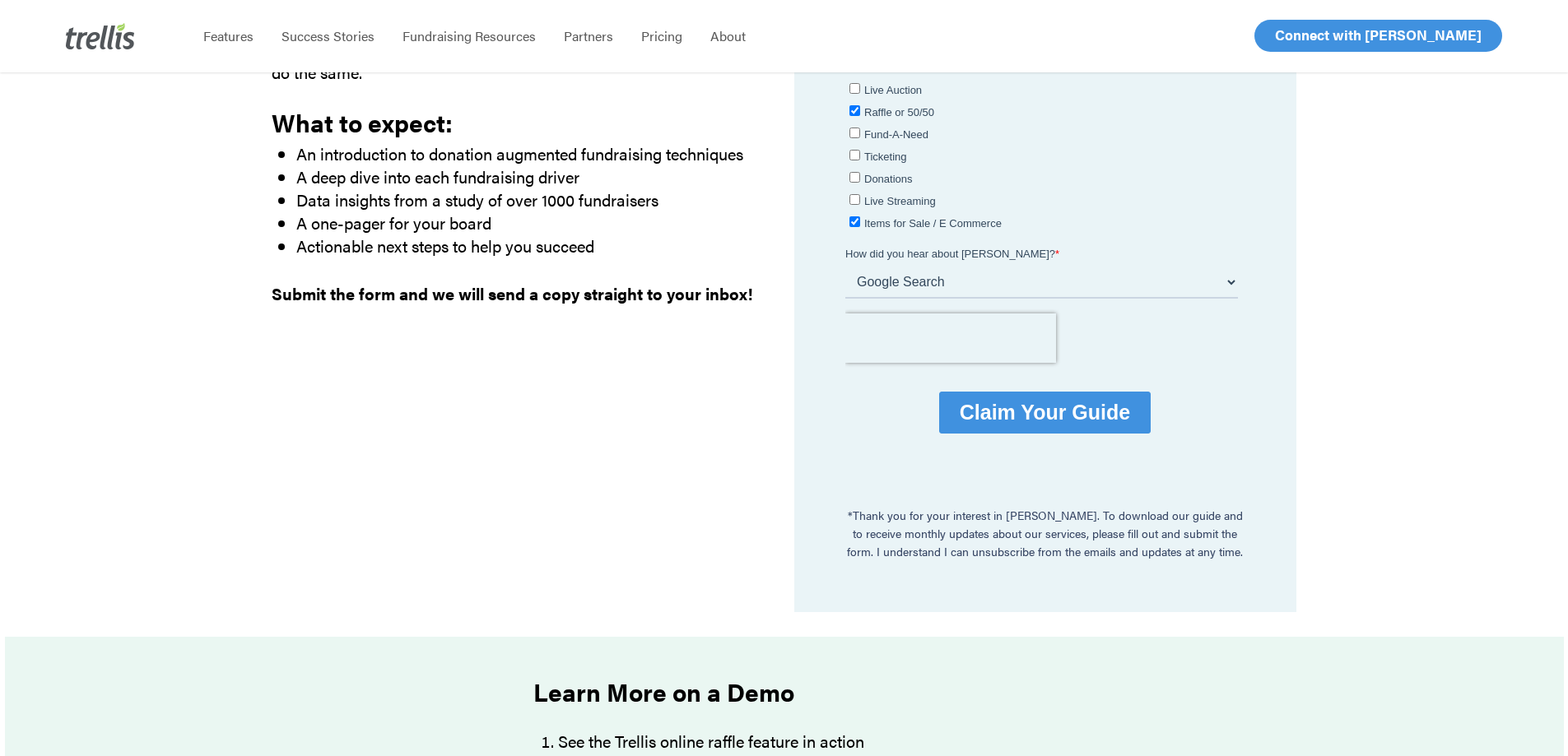
click at [1027, 405] on input "Claim Your Guide" at bounding box center [1045, 412] width 212 height 42
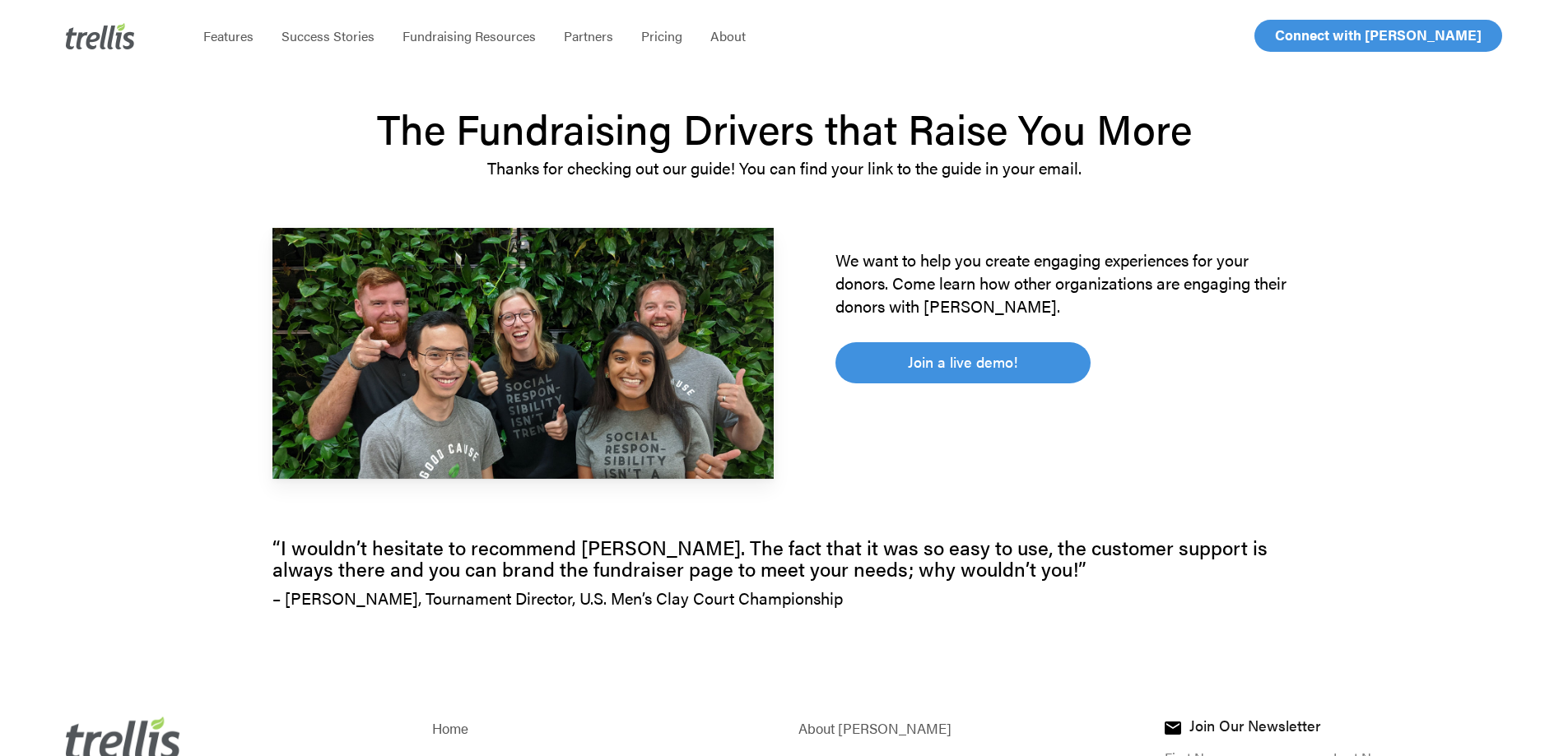
click at [88, 36] on img at bounding box center [100, 36] width 69 height 26
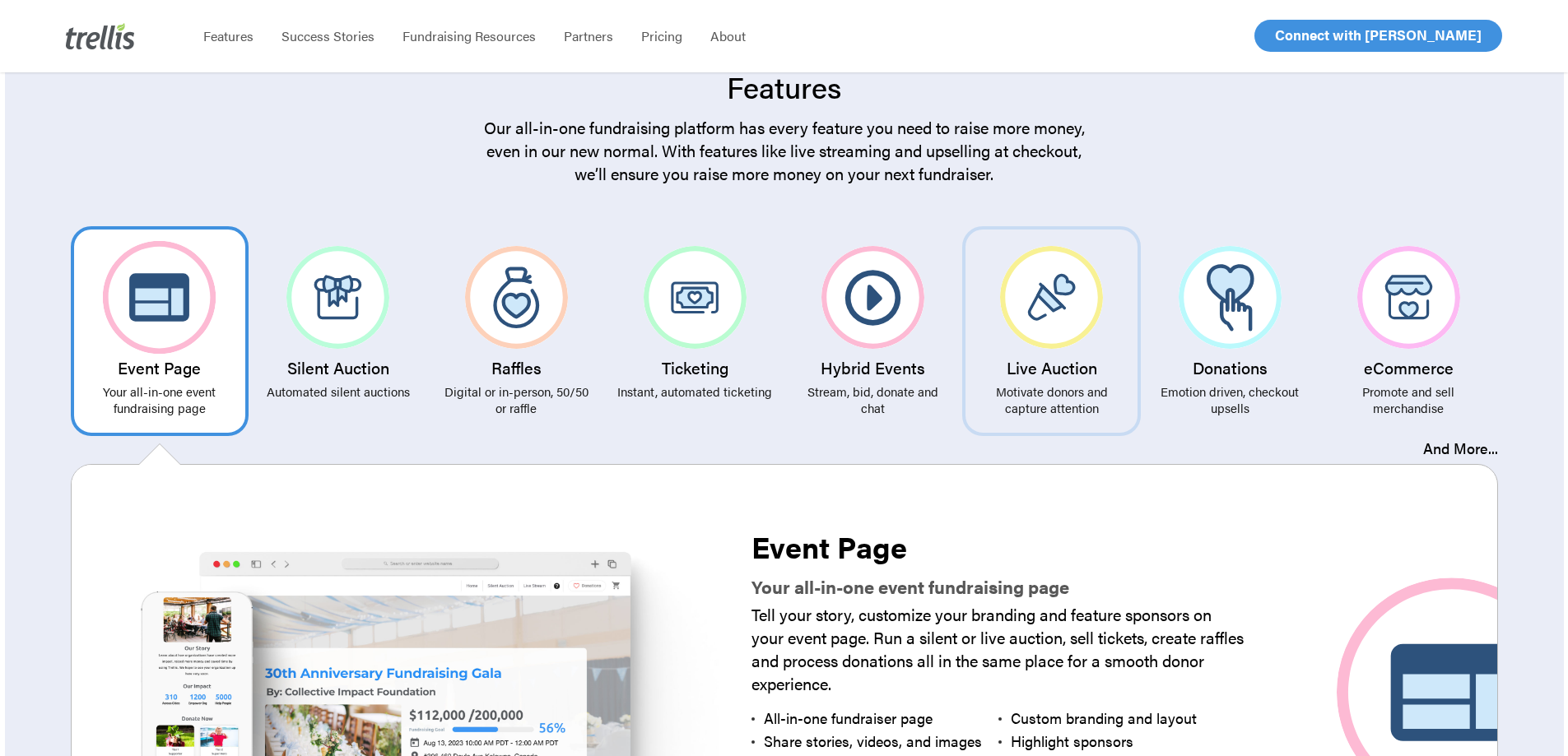
scroll to position [2879, 0]
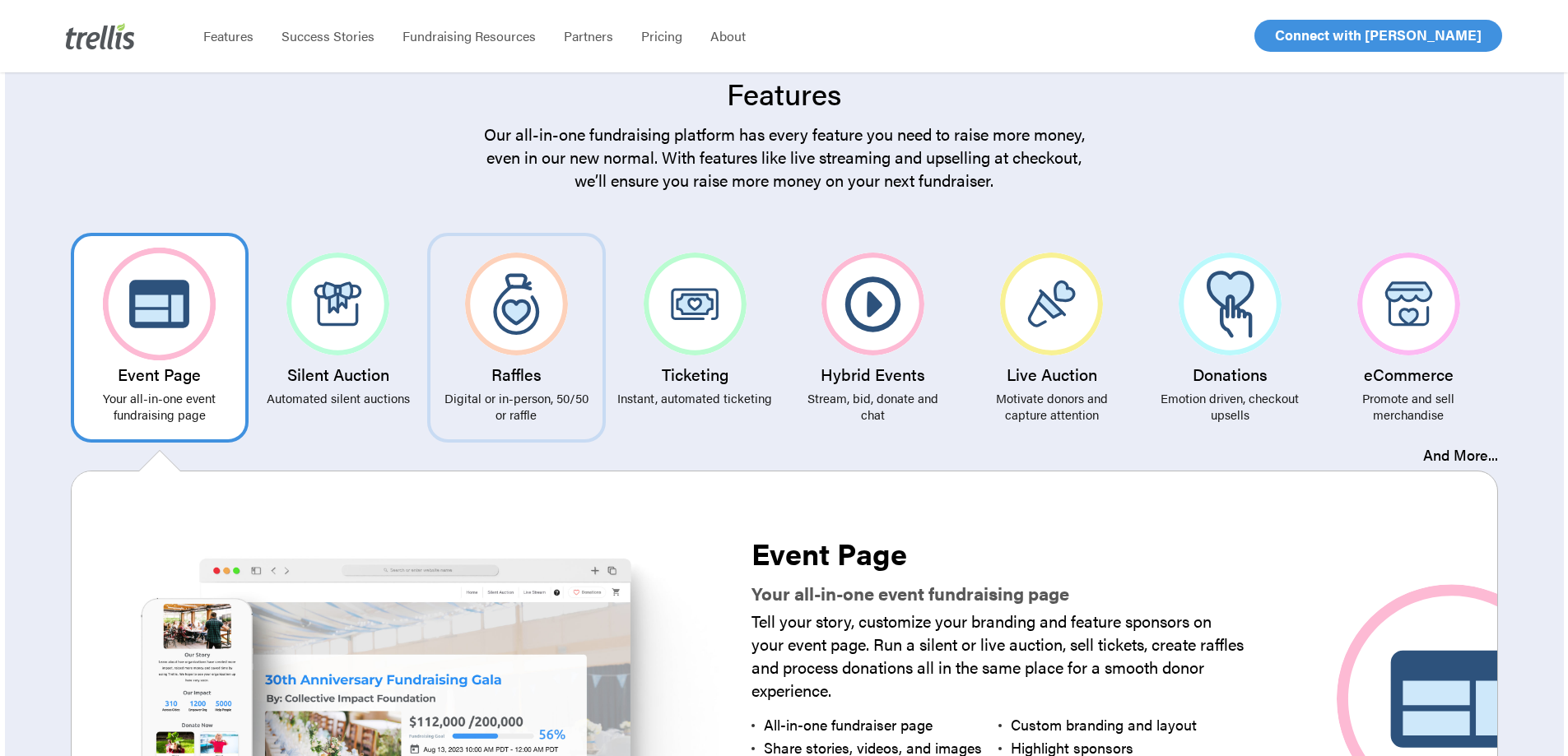
click at [501, 300] on img at bounding box center [517, 304] width 103 height 103
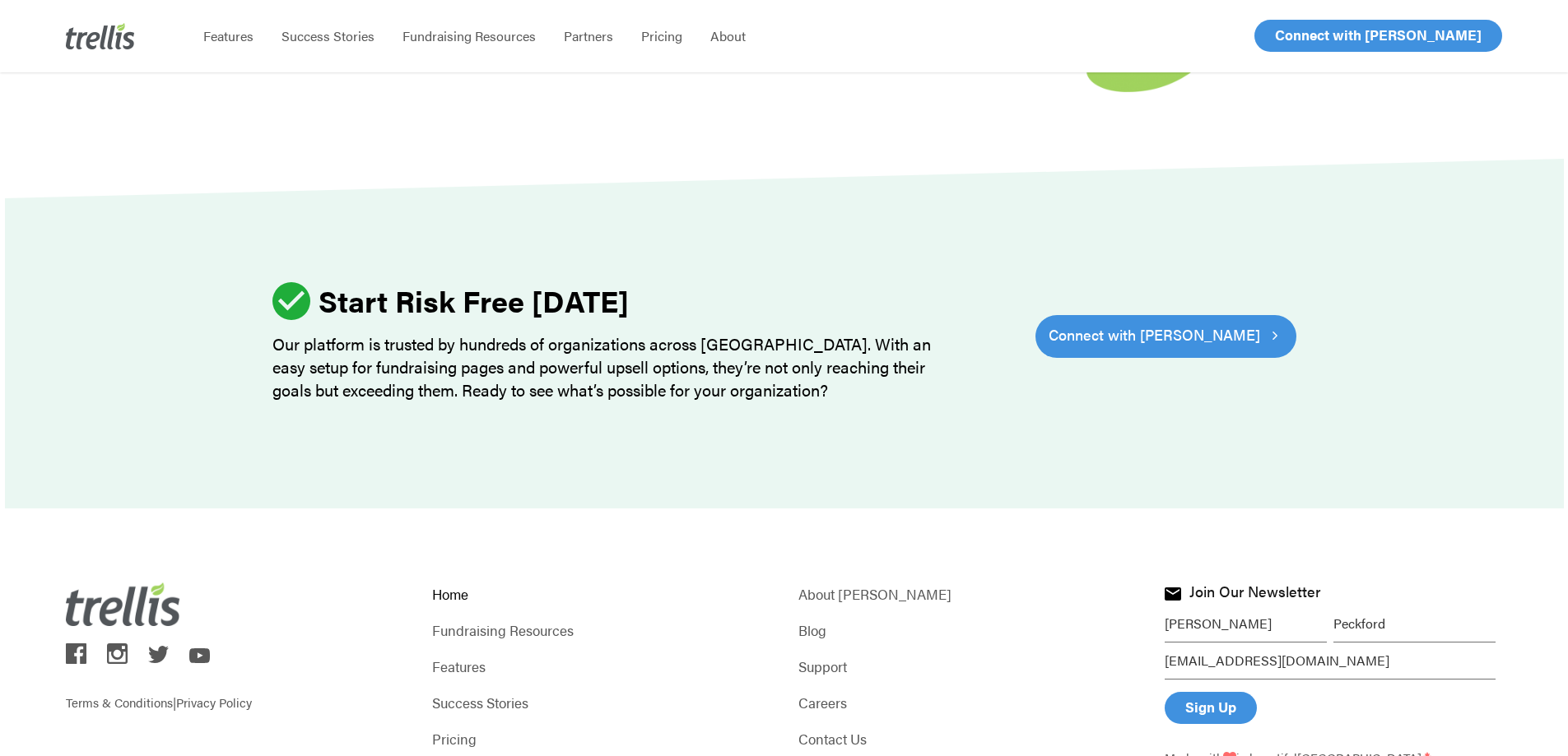
scroll to position [5168, 0]
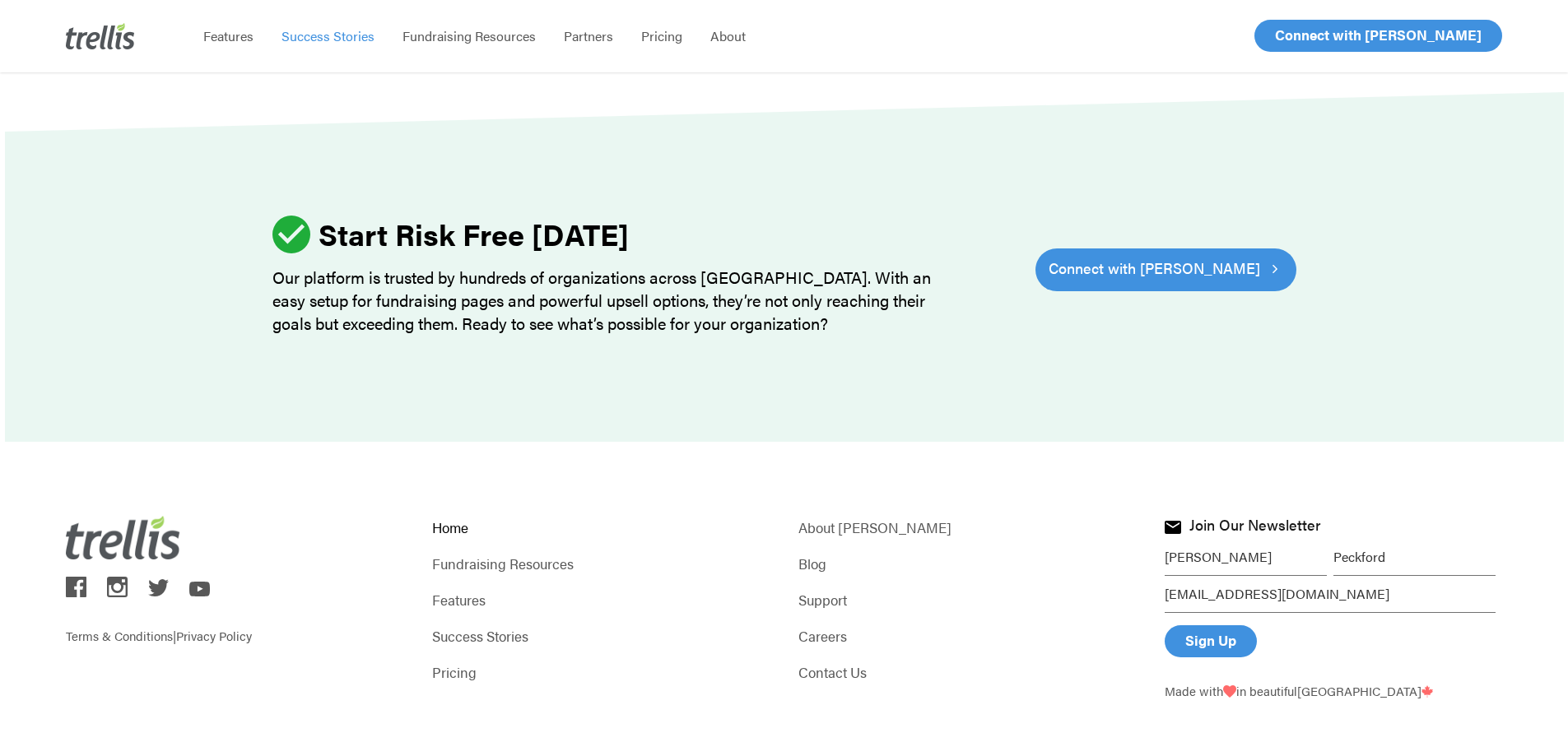
click at [308, 28] on span "Success Stories" at bounding box center [328, 35] width 93 height 18
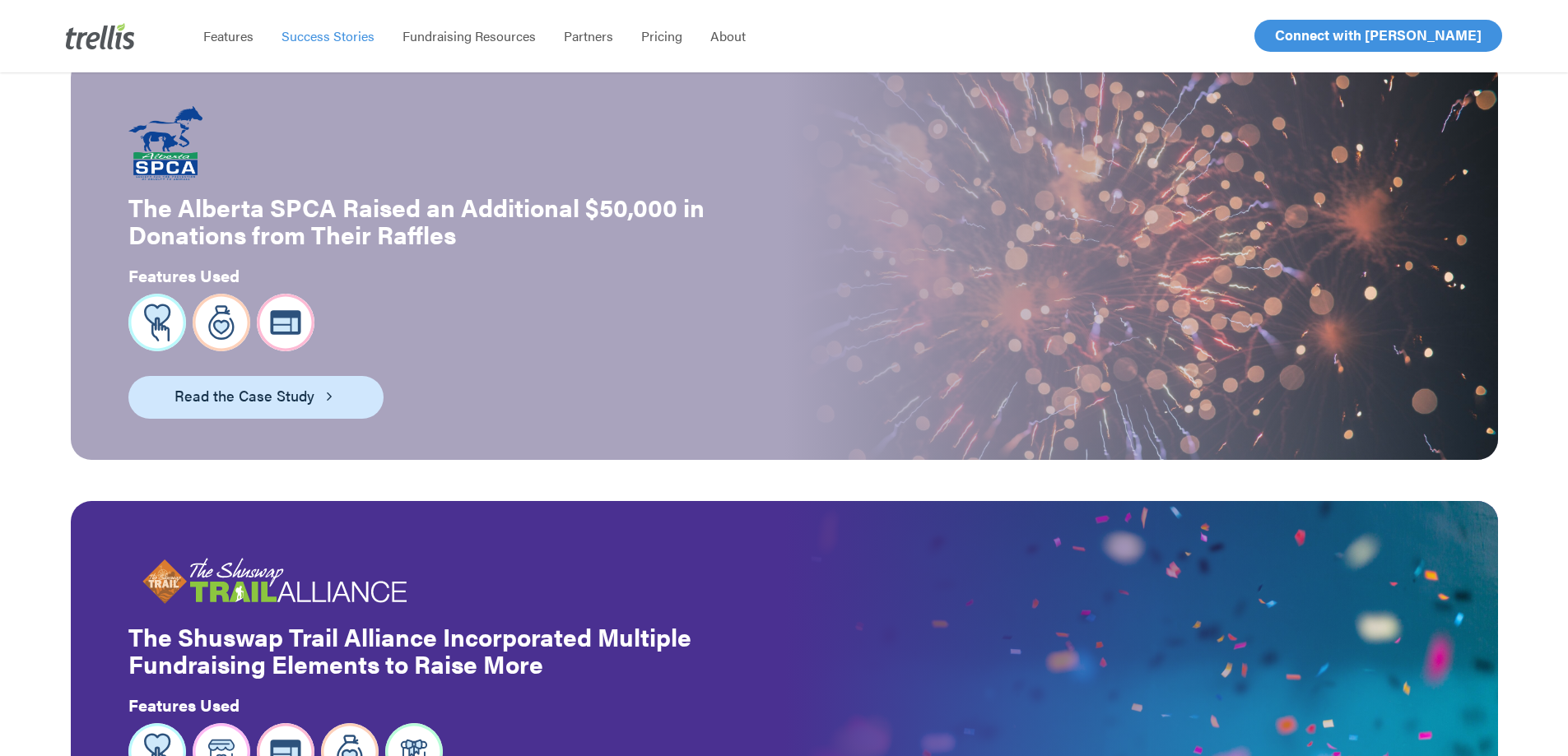
scroll to position [411, 0]
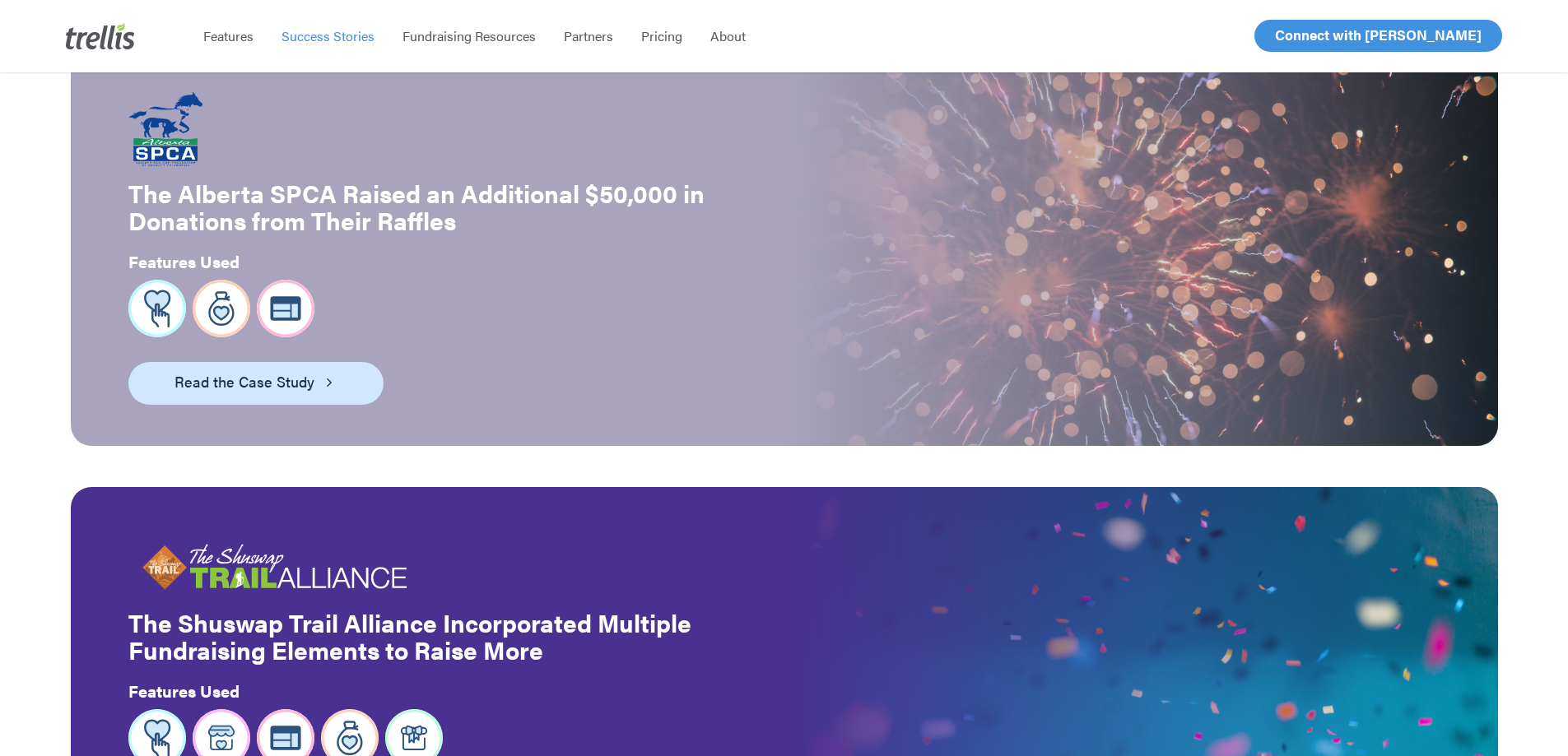
click at [194, 370] on span "Read the Case Study" at bounding box center [245, 381] width 140 height 23
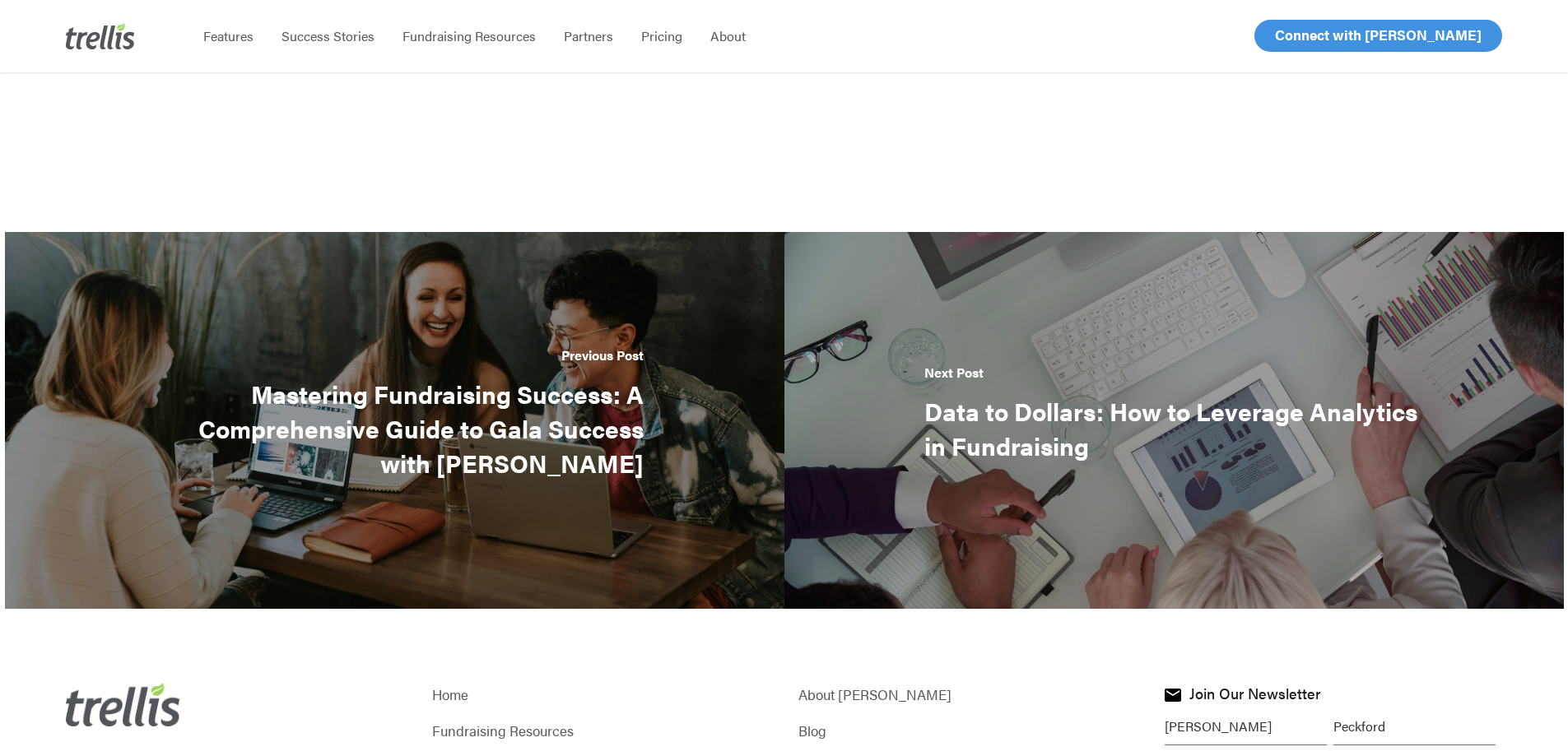
scroll to position [2274, 0]
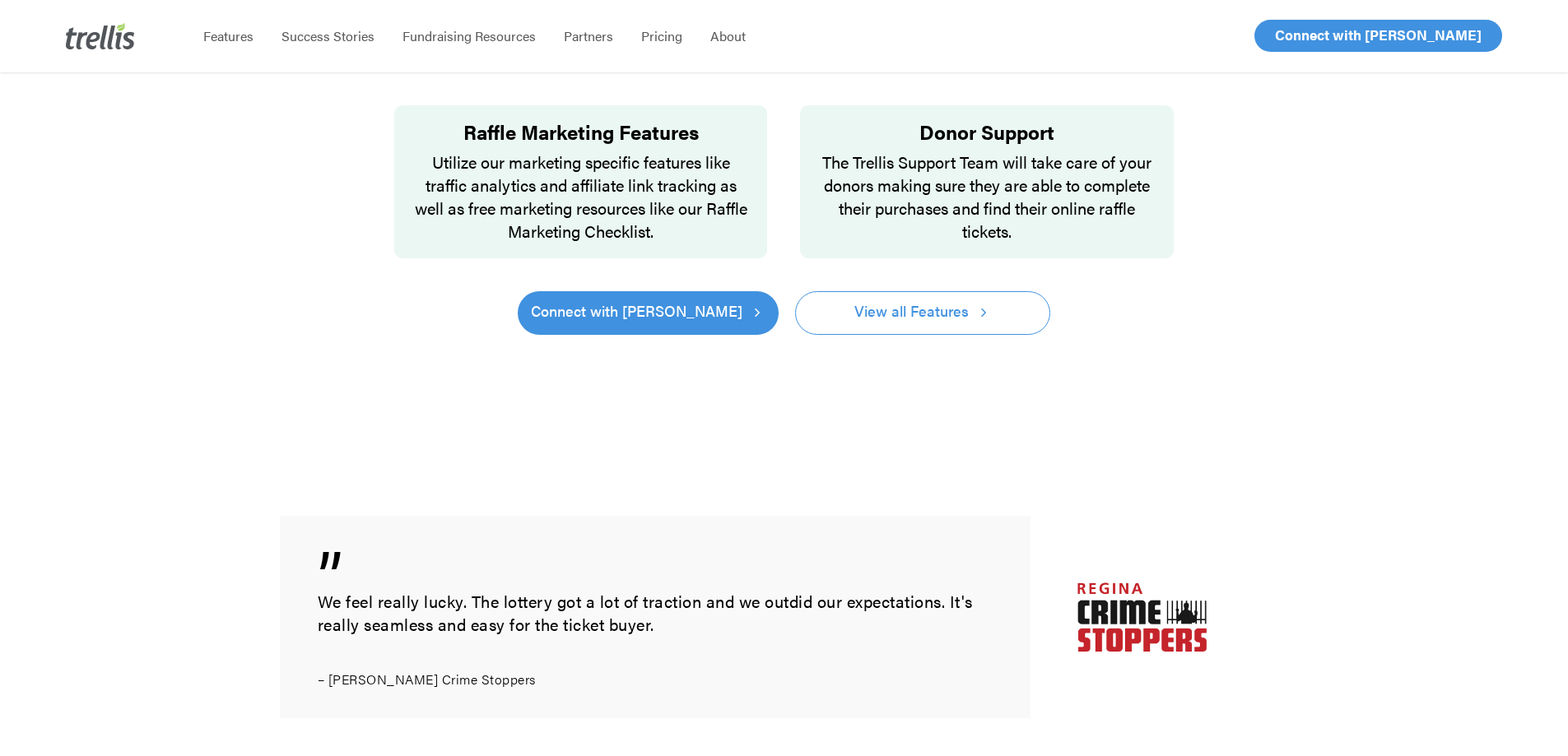
scroll to position [1234, 0]
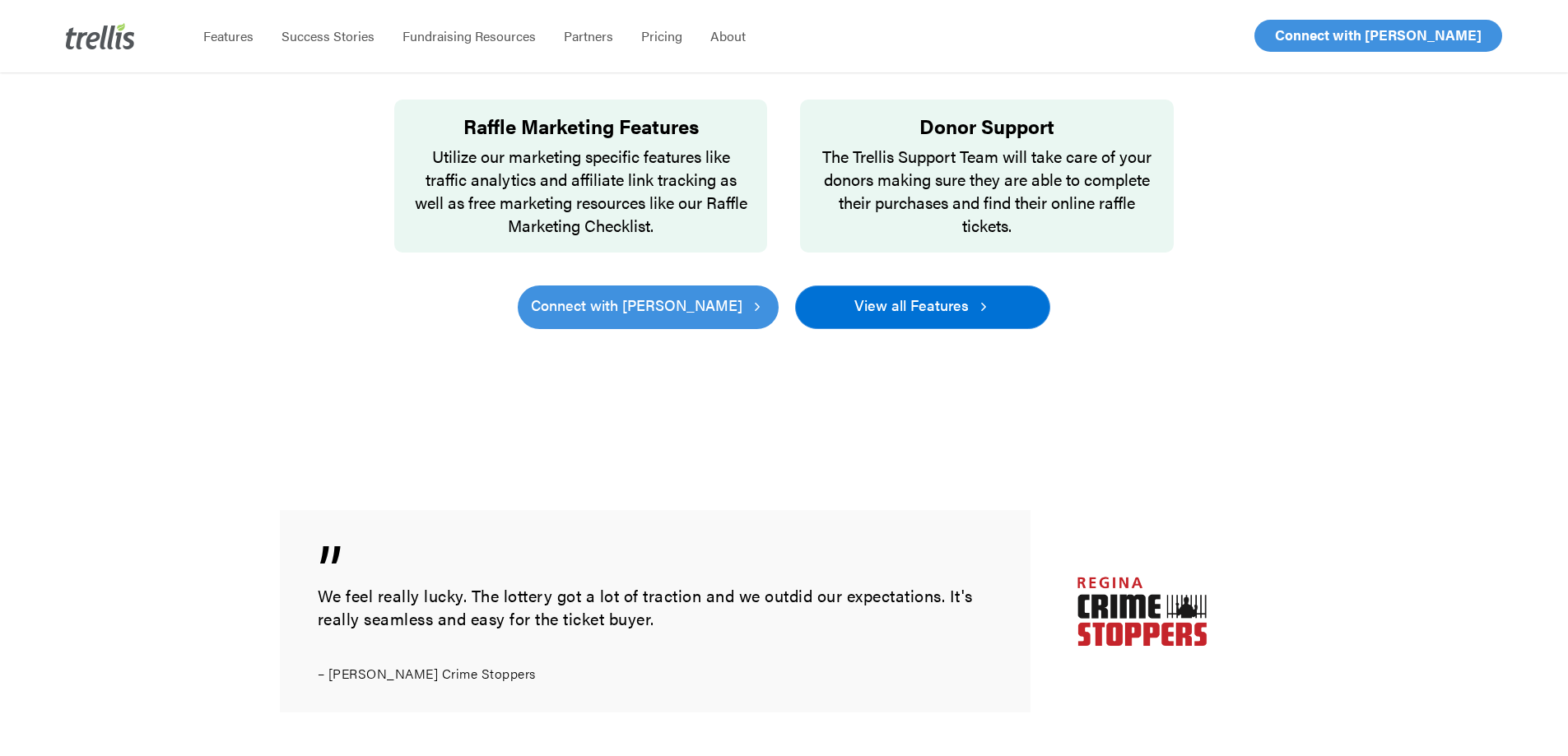
click at [941, 294] on span "View all Features" at bounding box center [912, 306] width 115 height 23
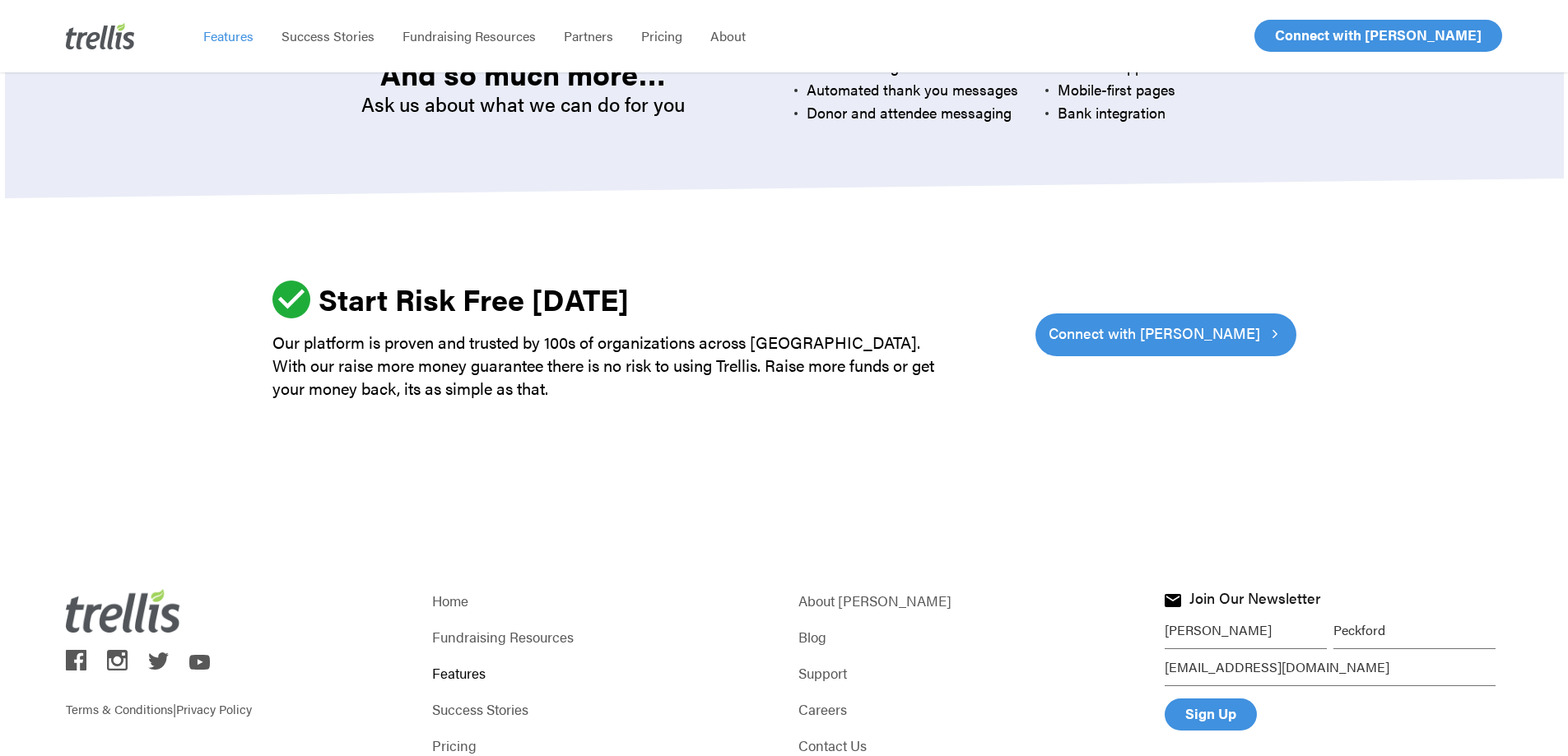
scroll to position [5008, 0]
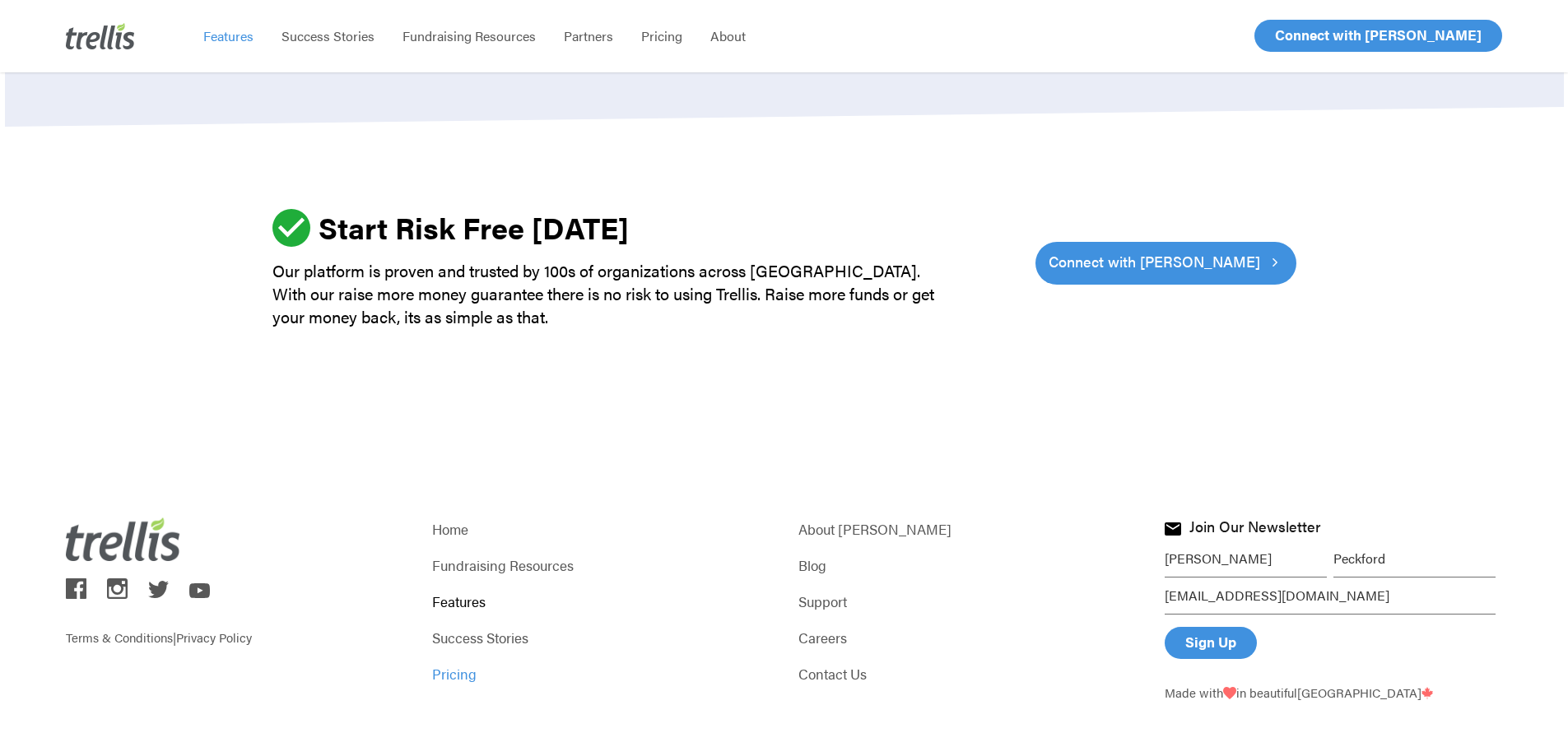
click at [463, 662] on link "Pricing" at bounding box center [601, 674] width 338 height 23
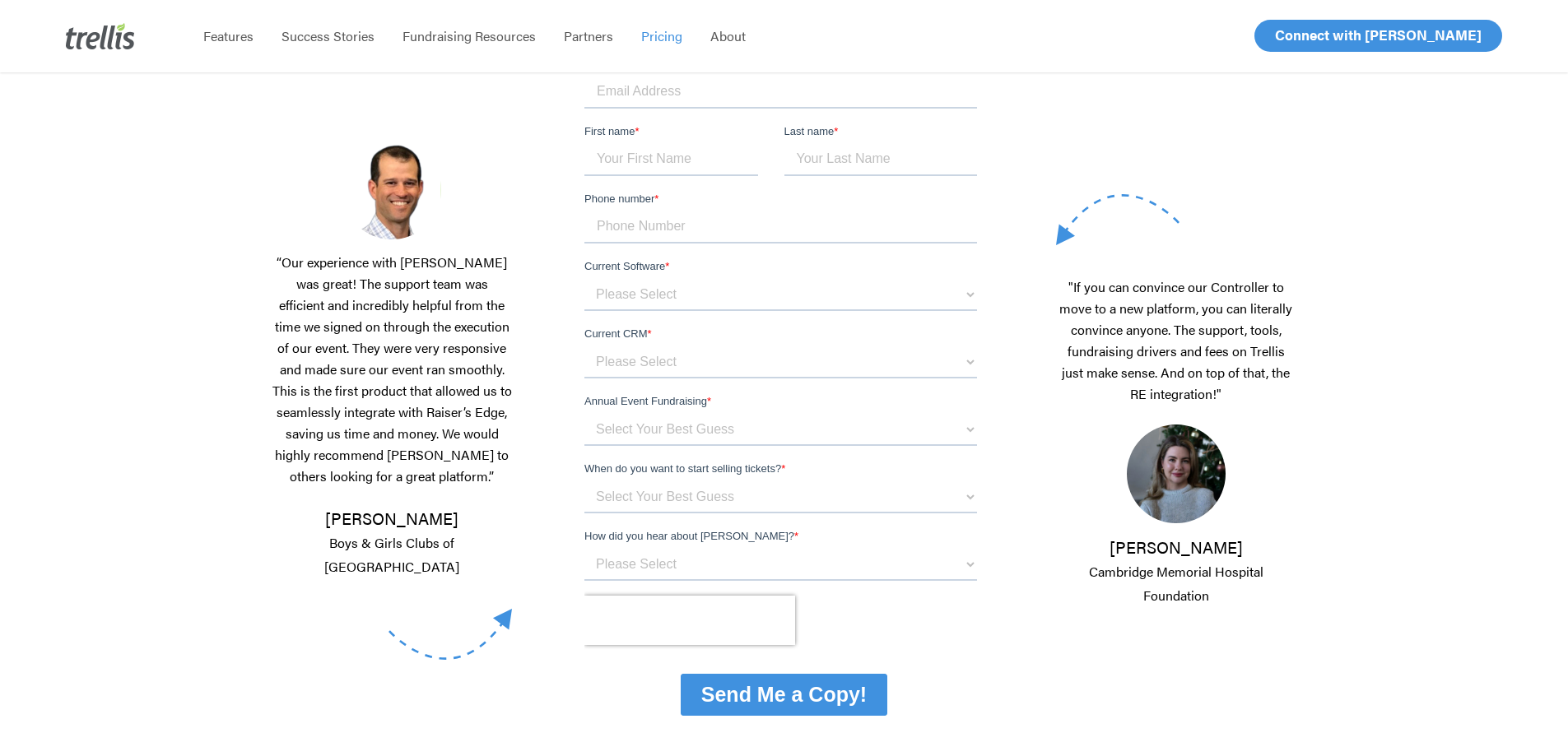
scroll to position [329, 0]
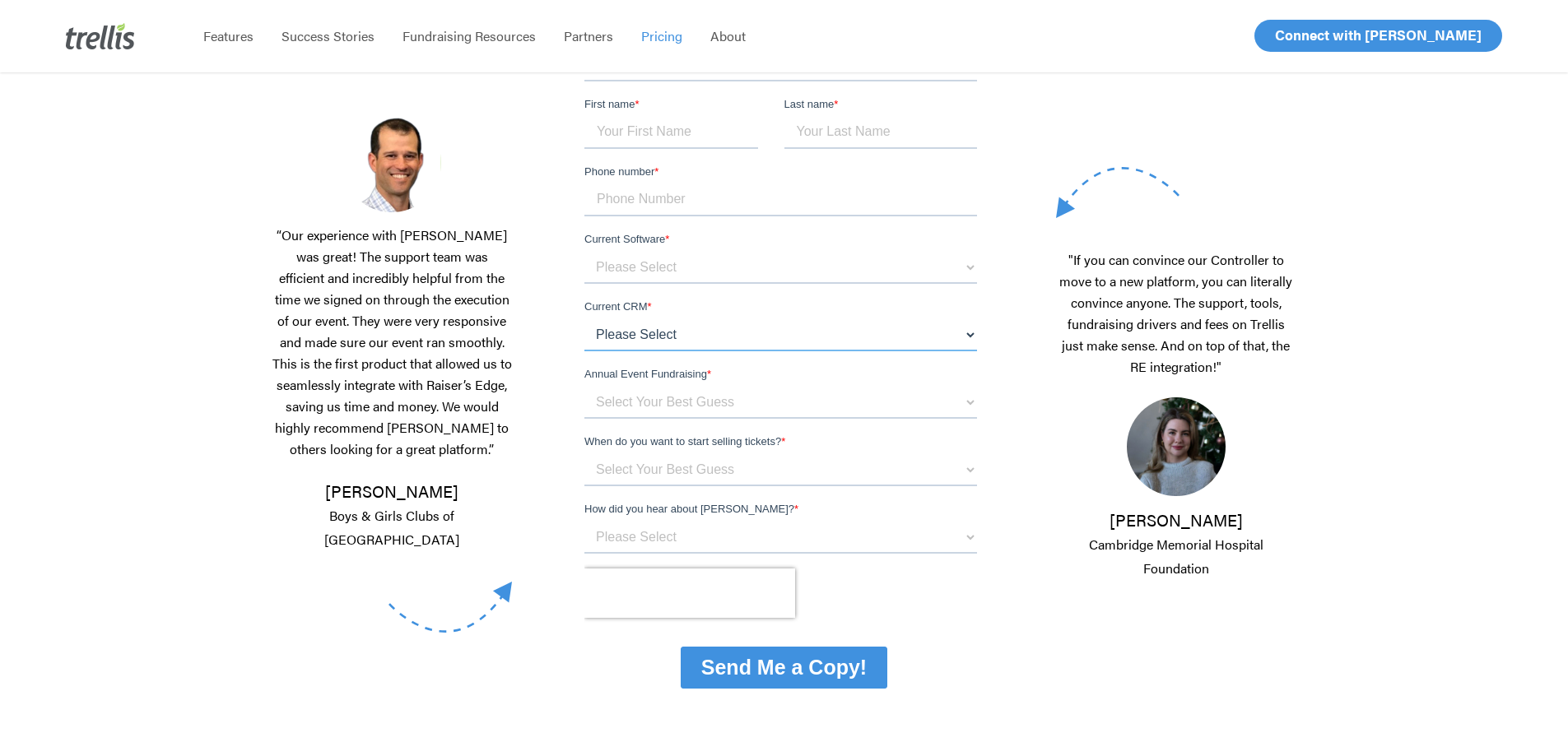
click at [646, 330] on select "Please Select Blackbaud Raiser's Edge Salesforce Donor Perfect Veracross Virtuo…" at bounding box center [781, 335] width 392 height 33
click at [635, 324] on select "Please Select Blackbaud Raiser's Edge Salesforce Donor Perfect Veracross Virtuo…" at bounding box center [781, 335] width 392 height 33
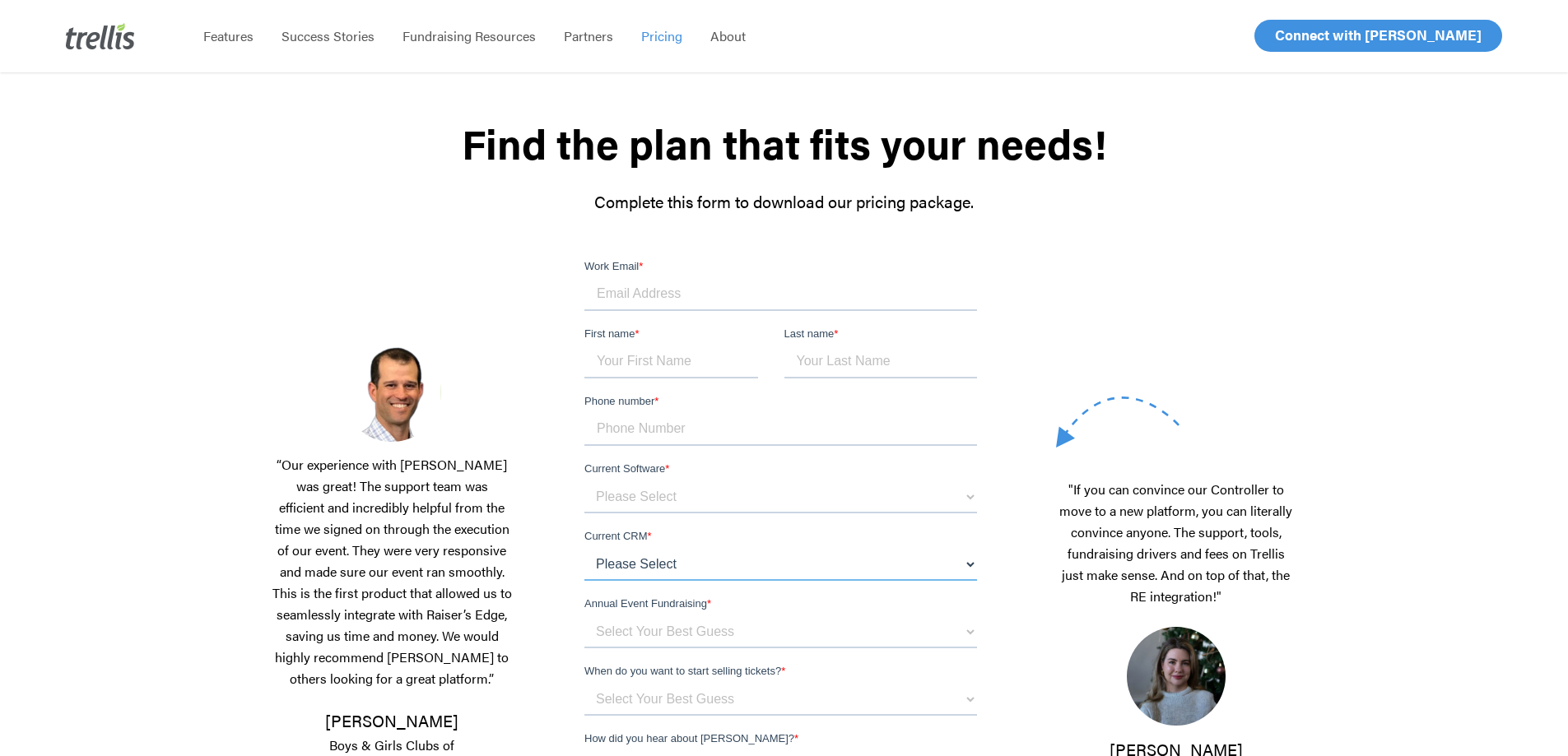
scroll to position [247, 0]
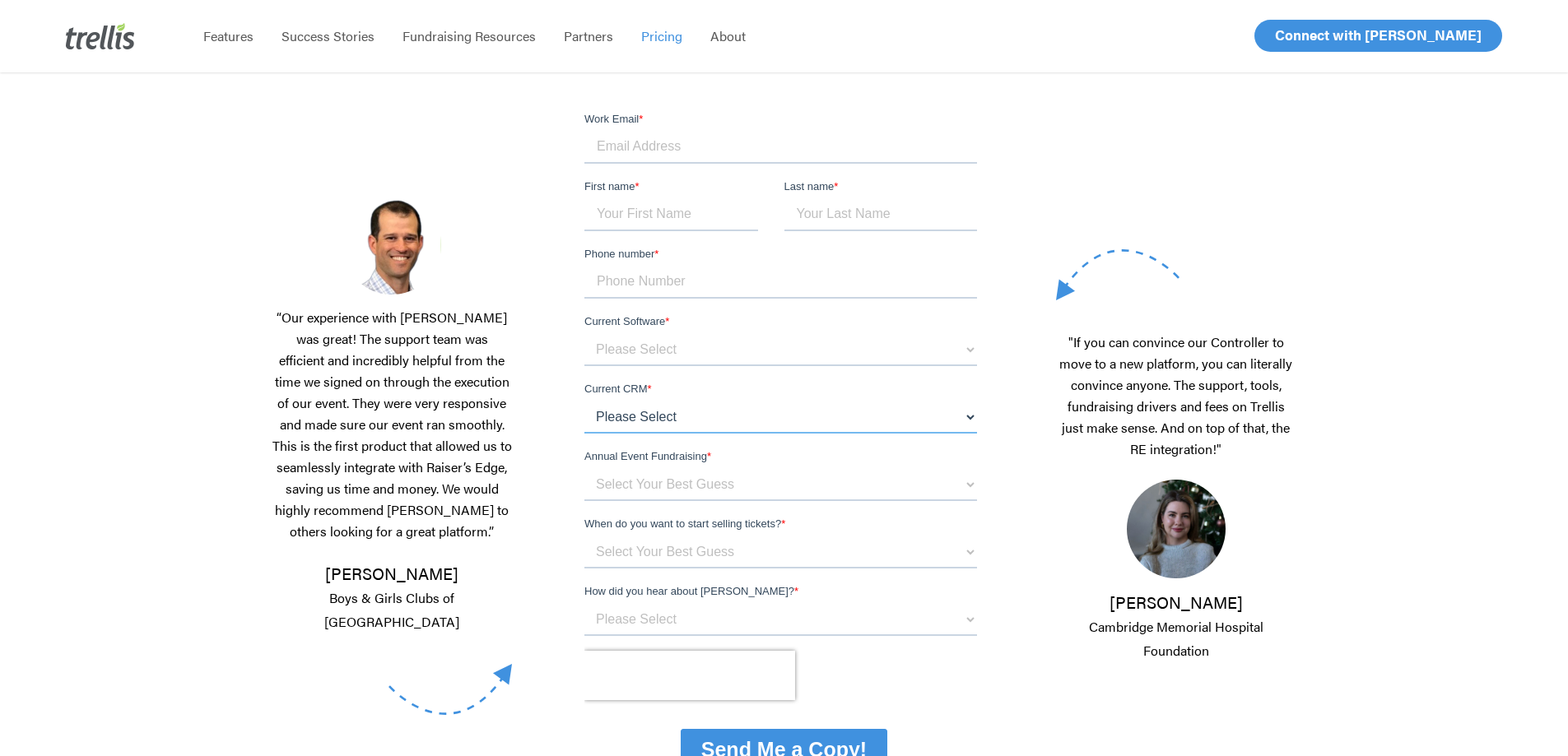
click at [965, 416] on select "Please Select Blackbaud Raiser's Edge Salesforce Donor Perfect Veracross Virtuo…" at bounding box center [781, 417] width 392 height 33
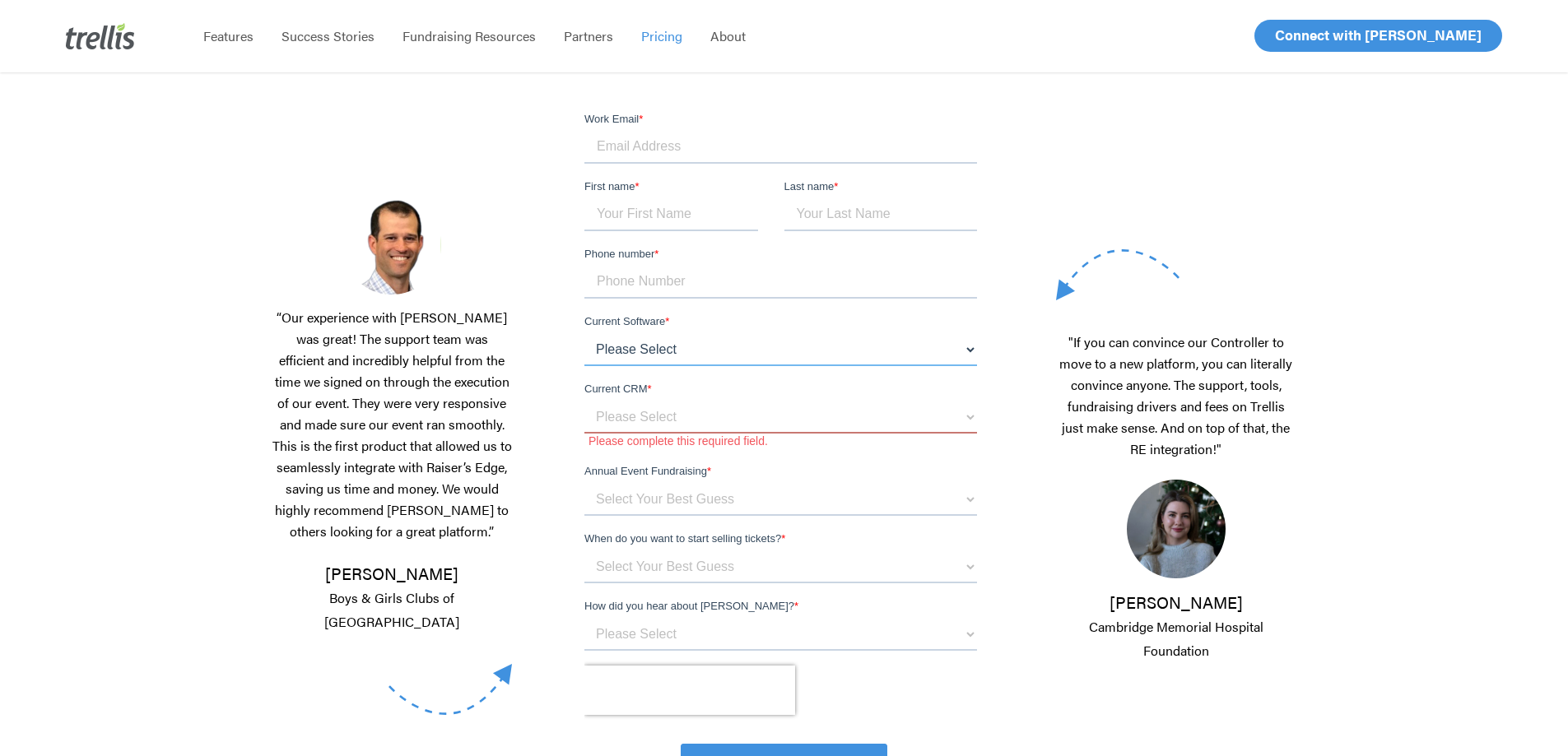
click at [723, 343] on select "Please Select OneCause Givesmart GreaterGiving Givergy Other" at bounding box center [781, 349] width 392 height 33
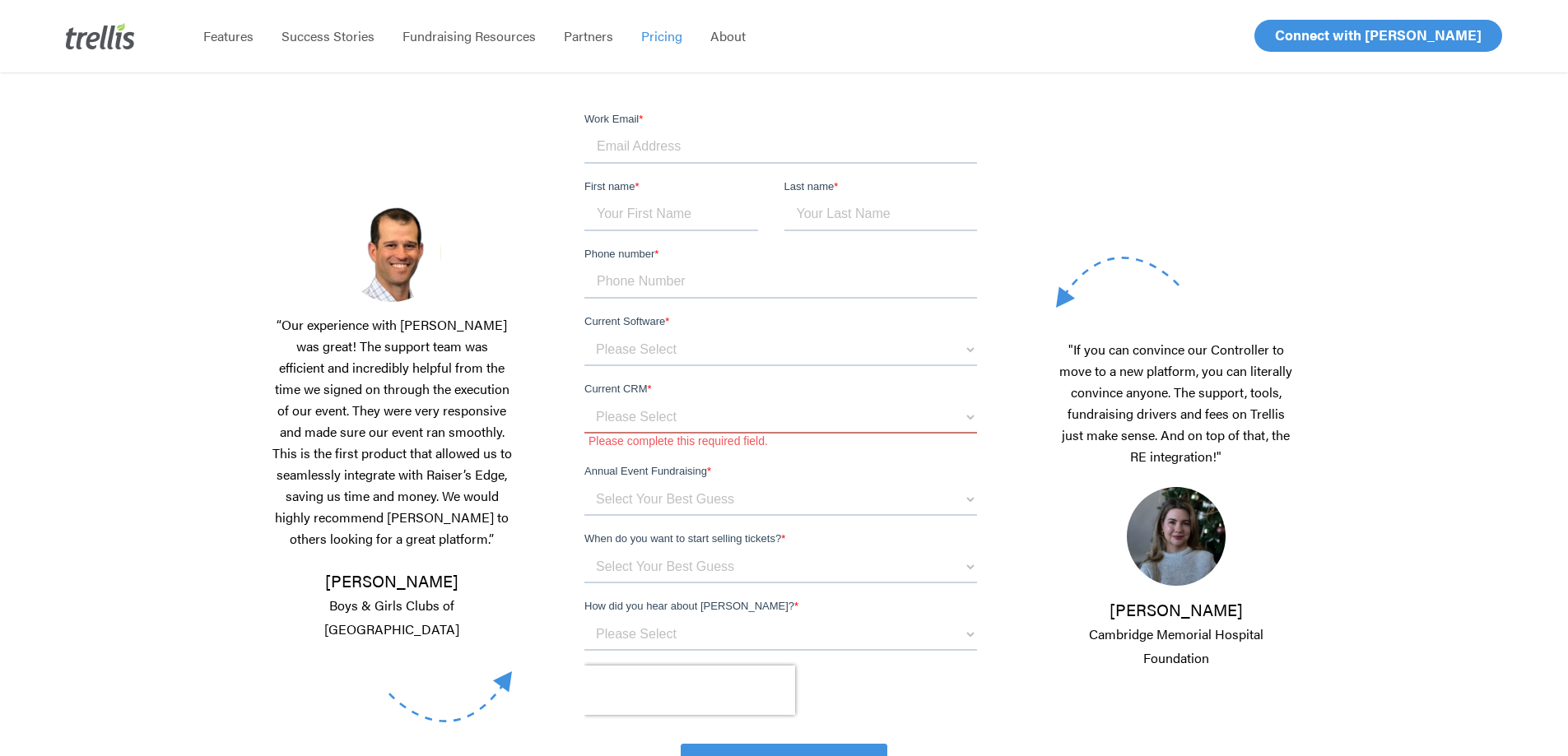
click at [1109, 211] on div ""If you can convince our Controller to move to a new platform, you can literall…" at bounding box center [1177, 462] width 241 height 704
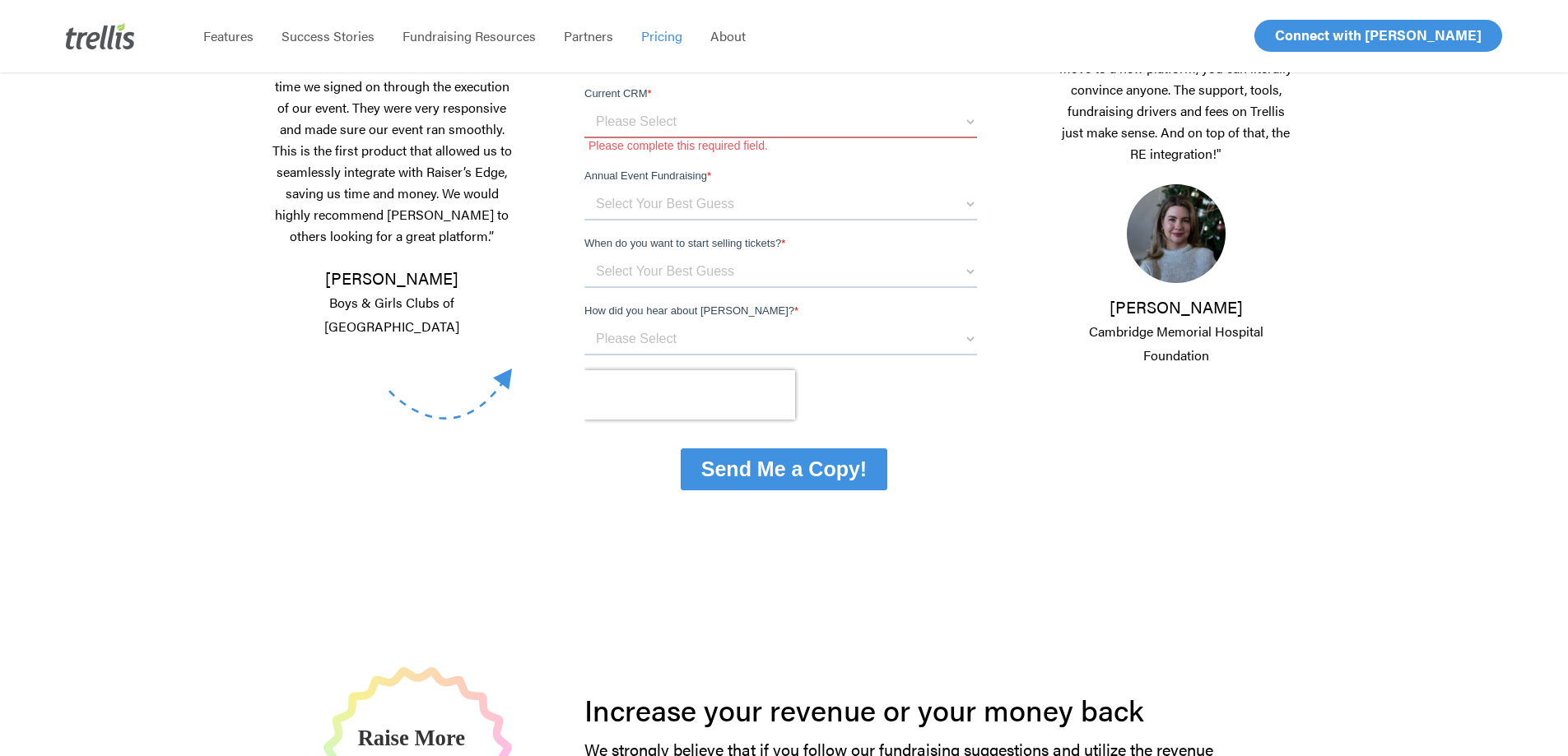
scroll to position [575, 0]
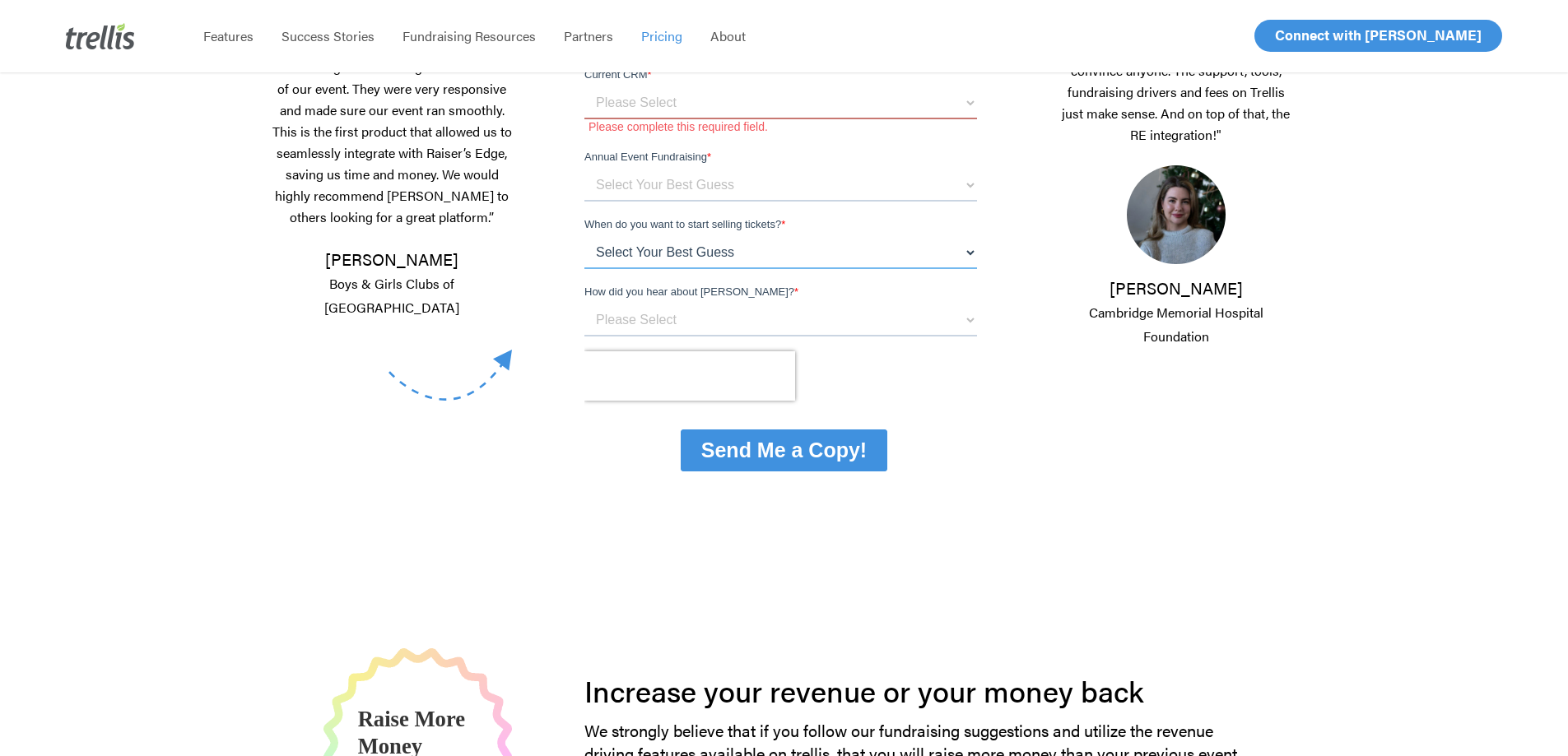
click at [799, 249] on select "Select Your Best Guess Unsure 1 - 3 months 3 - 6 months 6 months + Immediately" at bounding box center [781, 252] width 392 height 33
click at [747, 244] on select "Select Your Best Guess Unsure 1 - 3 months 3 - 6 months 6 months + Immediately" at bounding box center [781, 252] width 392 height 33
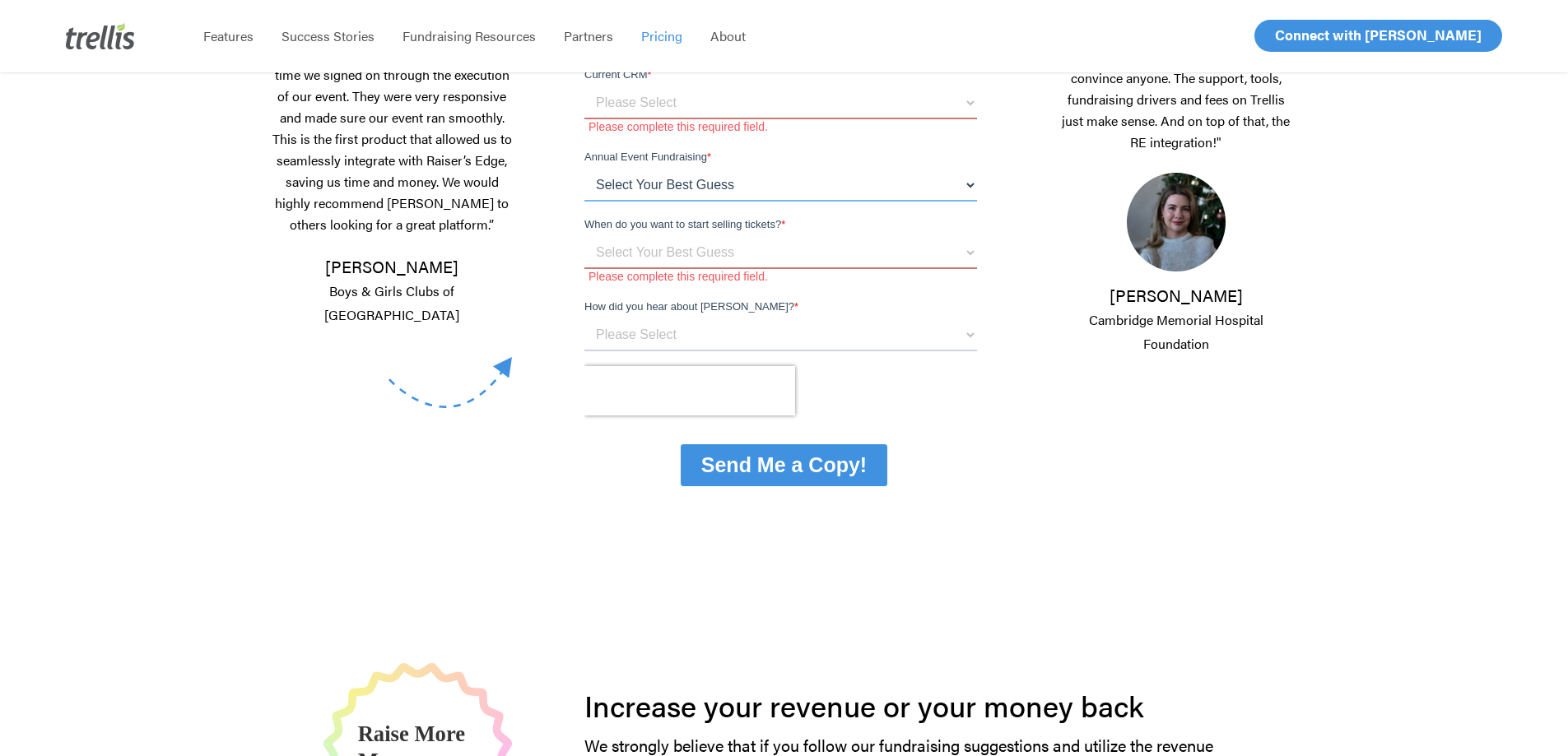
click at [704, 185] on select "Select Your Best Guess below $150k per year $150k - $500k $500k+" at bounding box center [781, 185] width 392 height 33
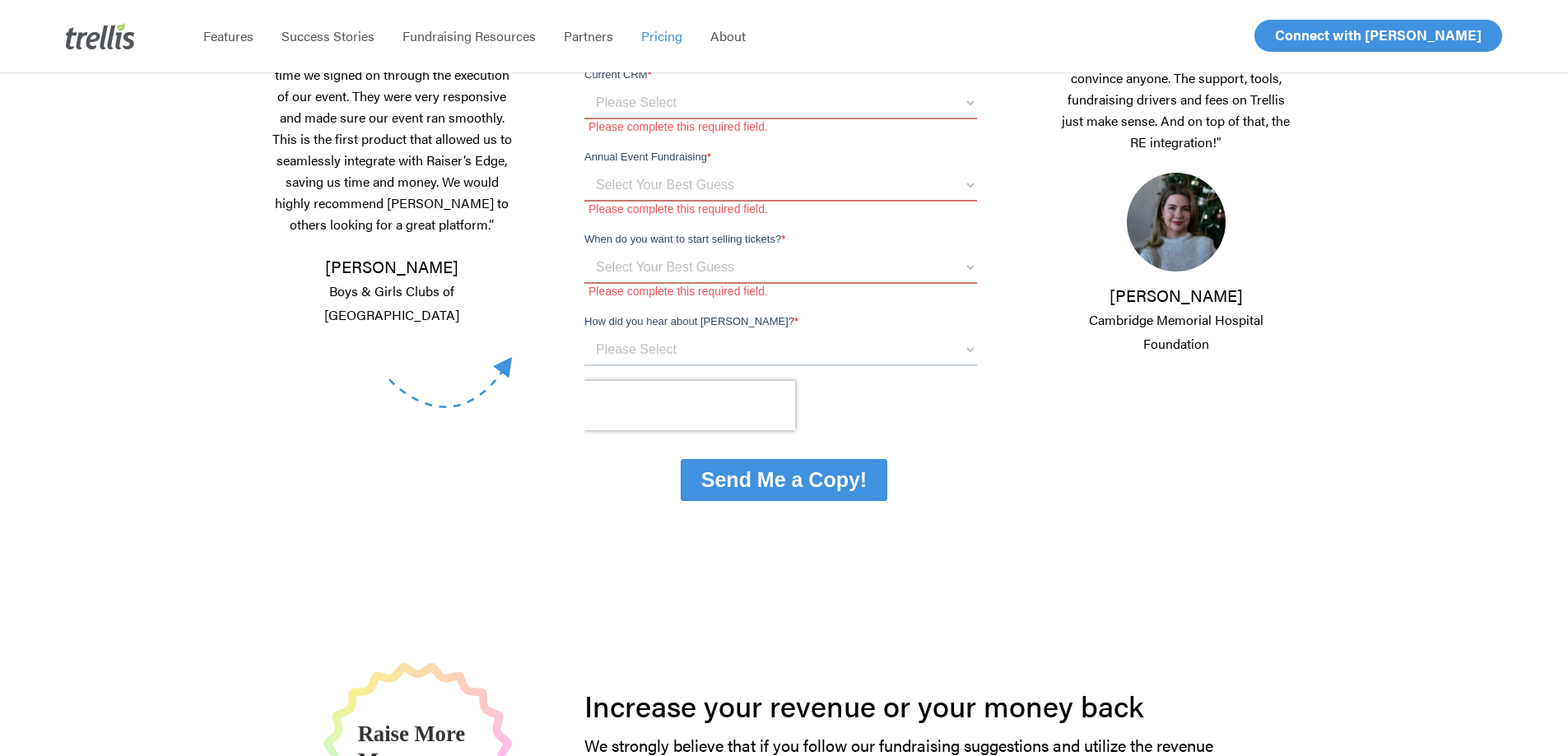
click at [808, 151] on label "Annual Event Fundraising *" at bounding box center [784, 156] width 399 height 16
click at [808, 169] on select "Select Your Best Guess below $150k per year $150k - $500k $500k+" at bounding box center [781, 185] width 392 height 33
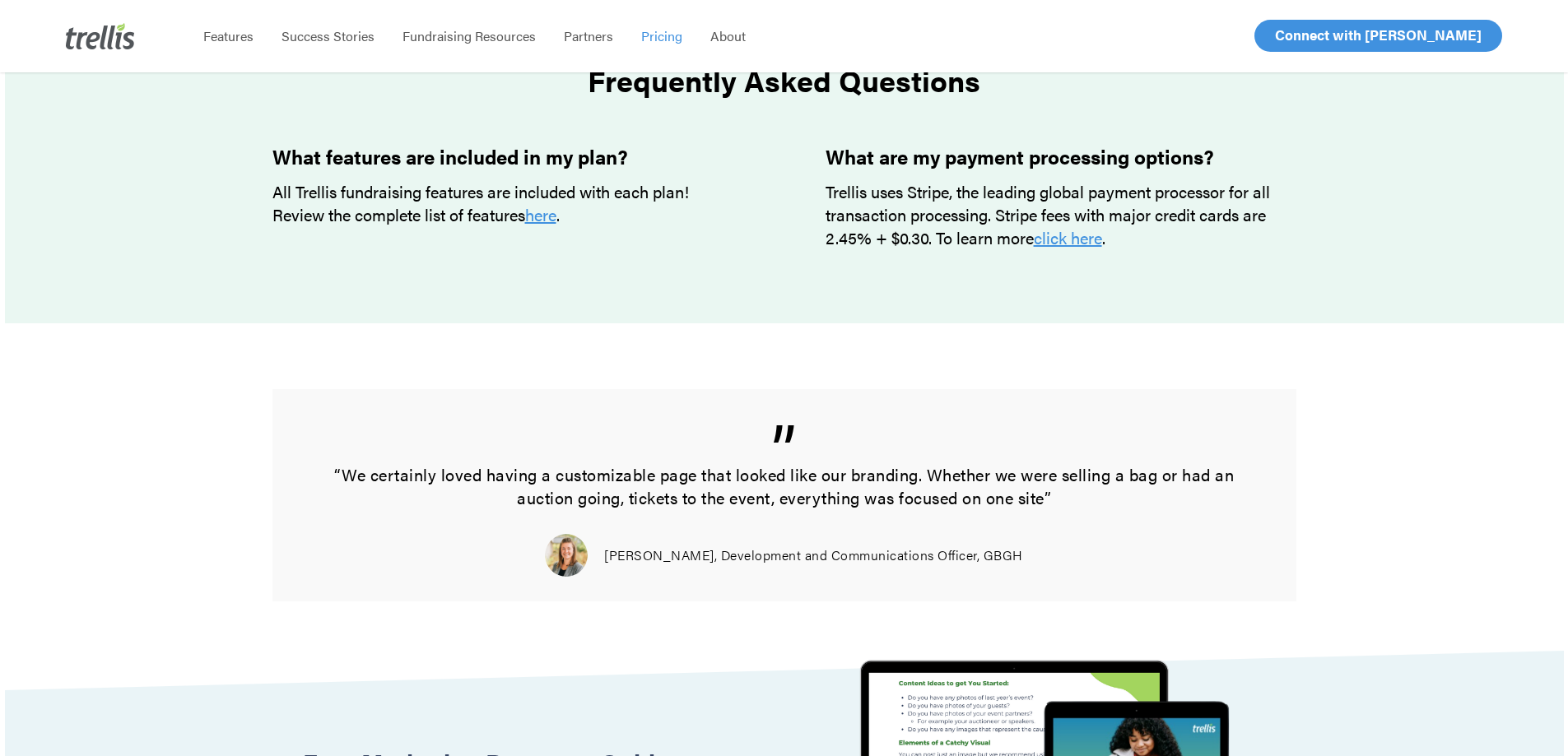
scroll to position [1563, 0]
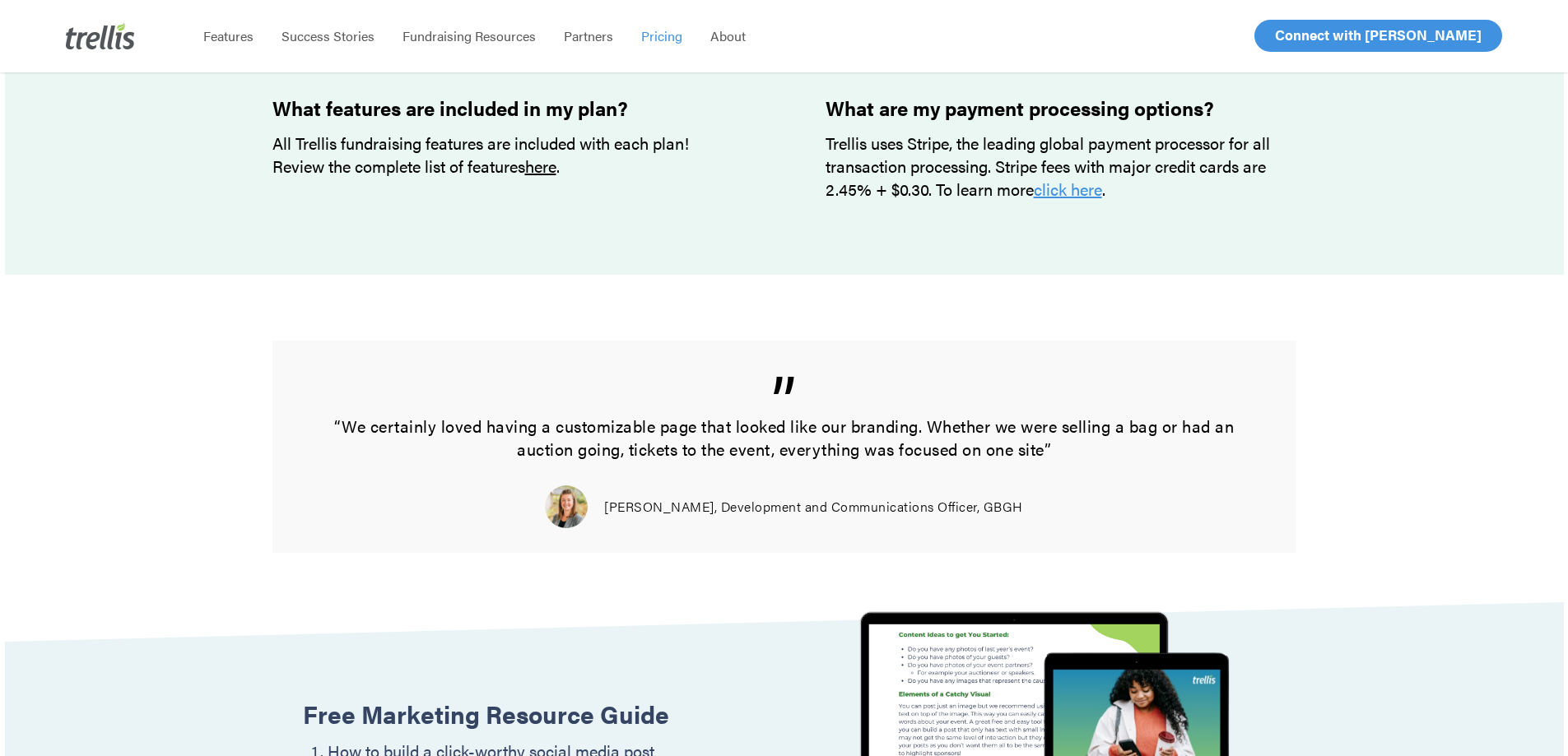
click at [549, 164] on link "here" at bounding box center [541, 166] width 31 height 24
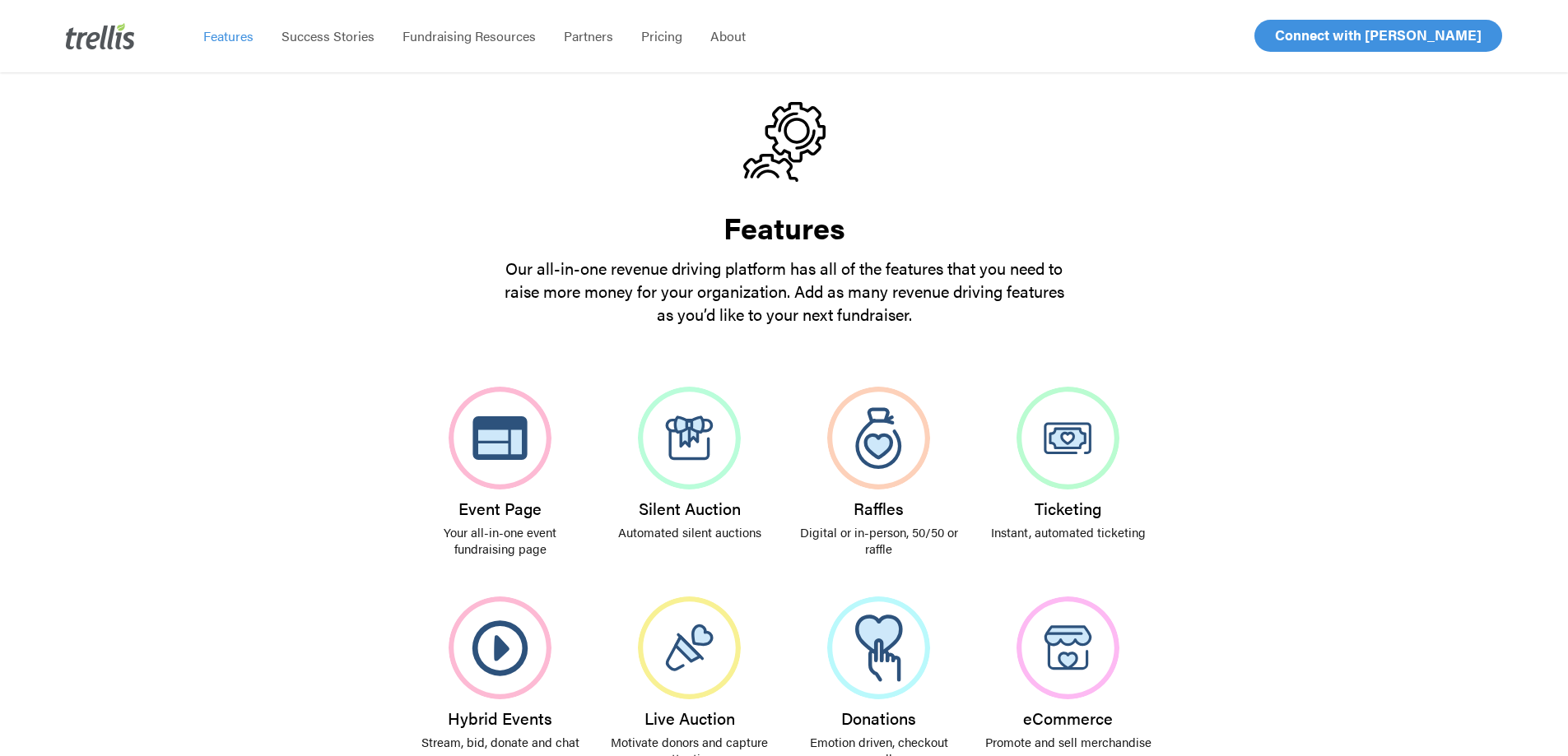
scroll to position [82, 0]
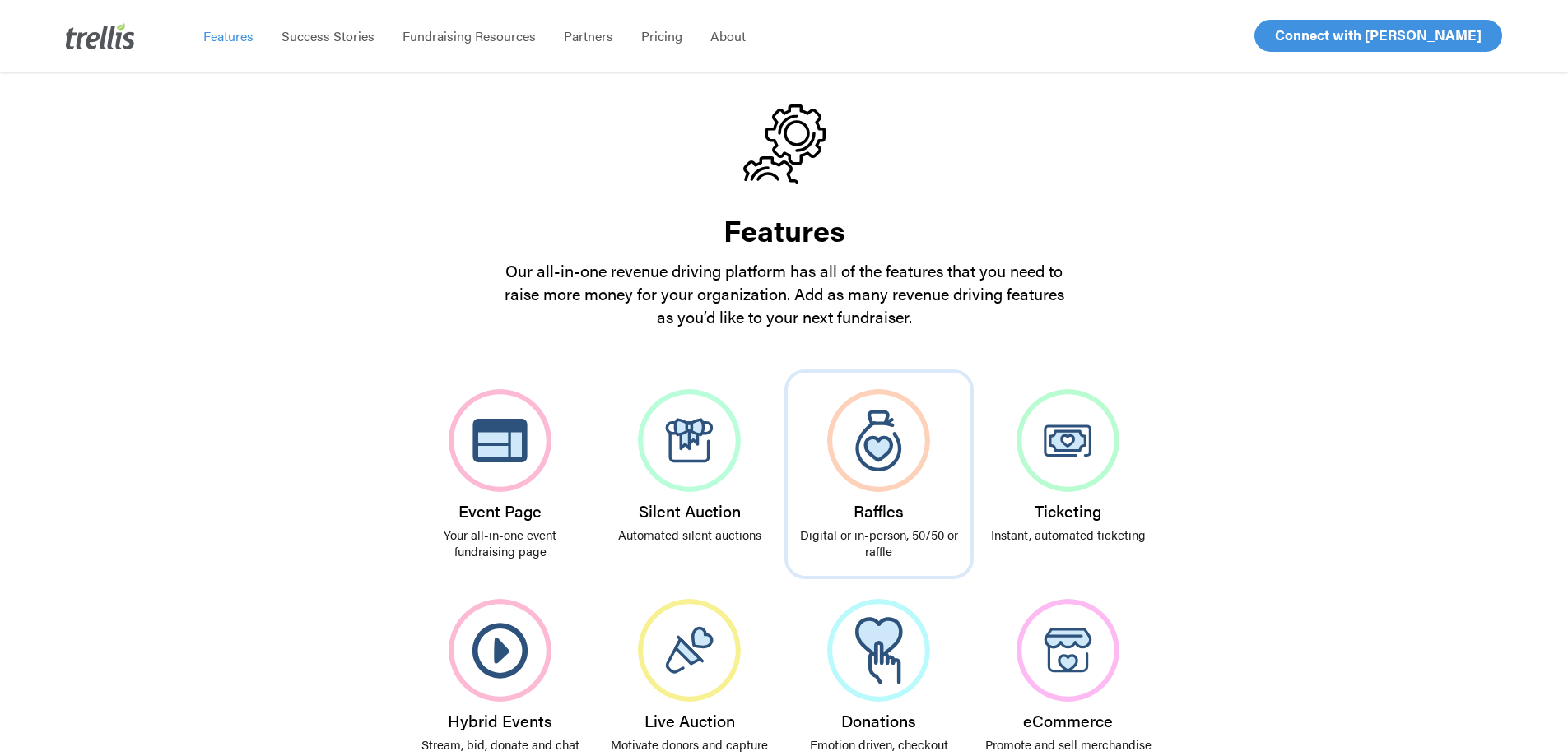
click at [881, 474] on img at bounding box center [879, 441] width 103 height 103
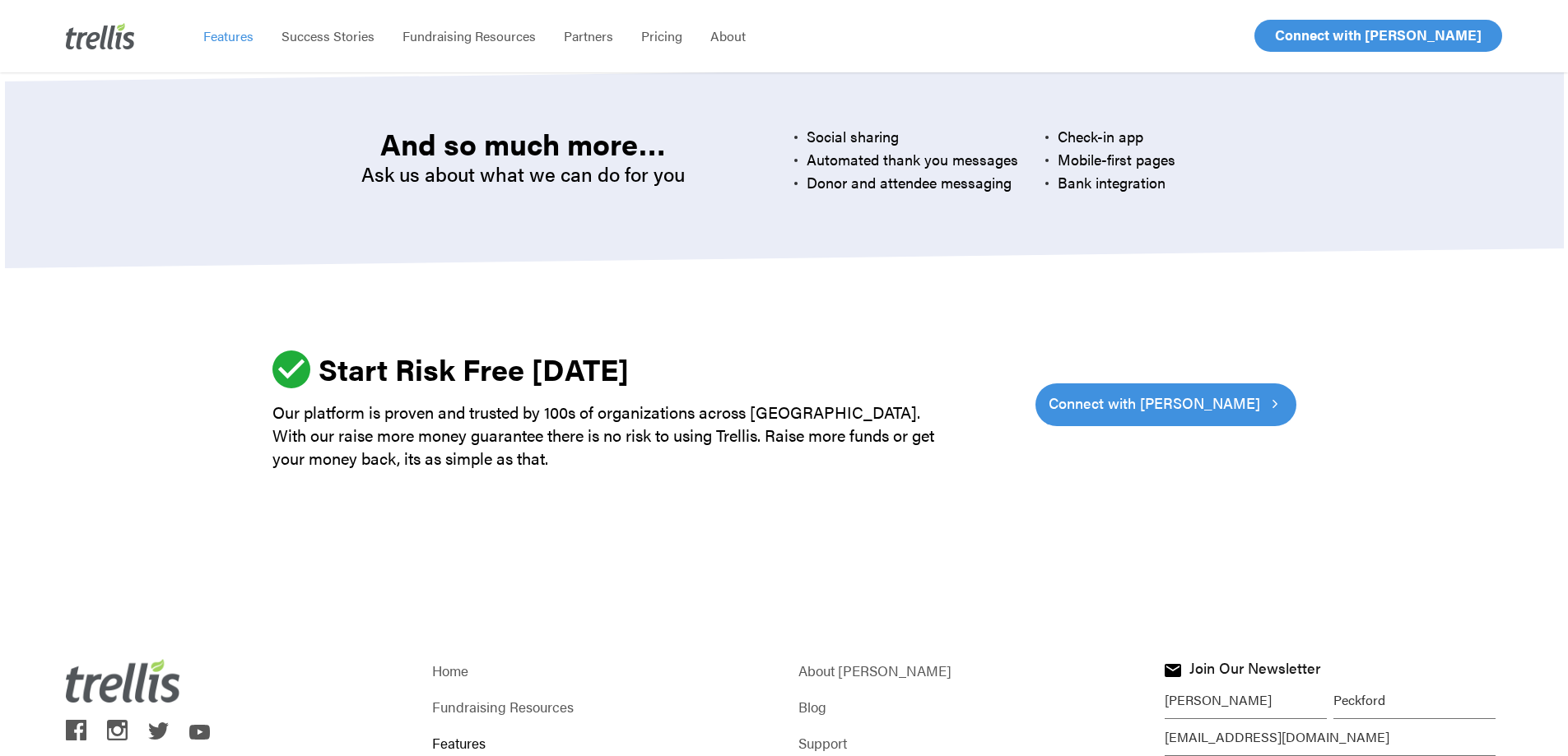
scroll to position [5008, 0]
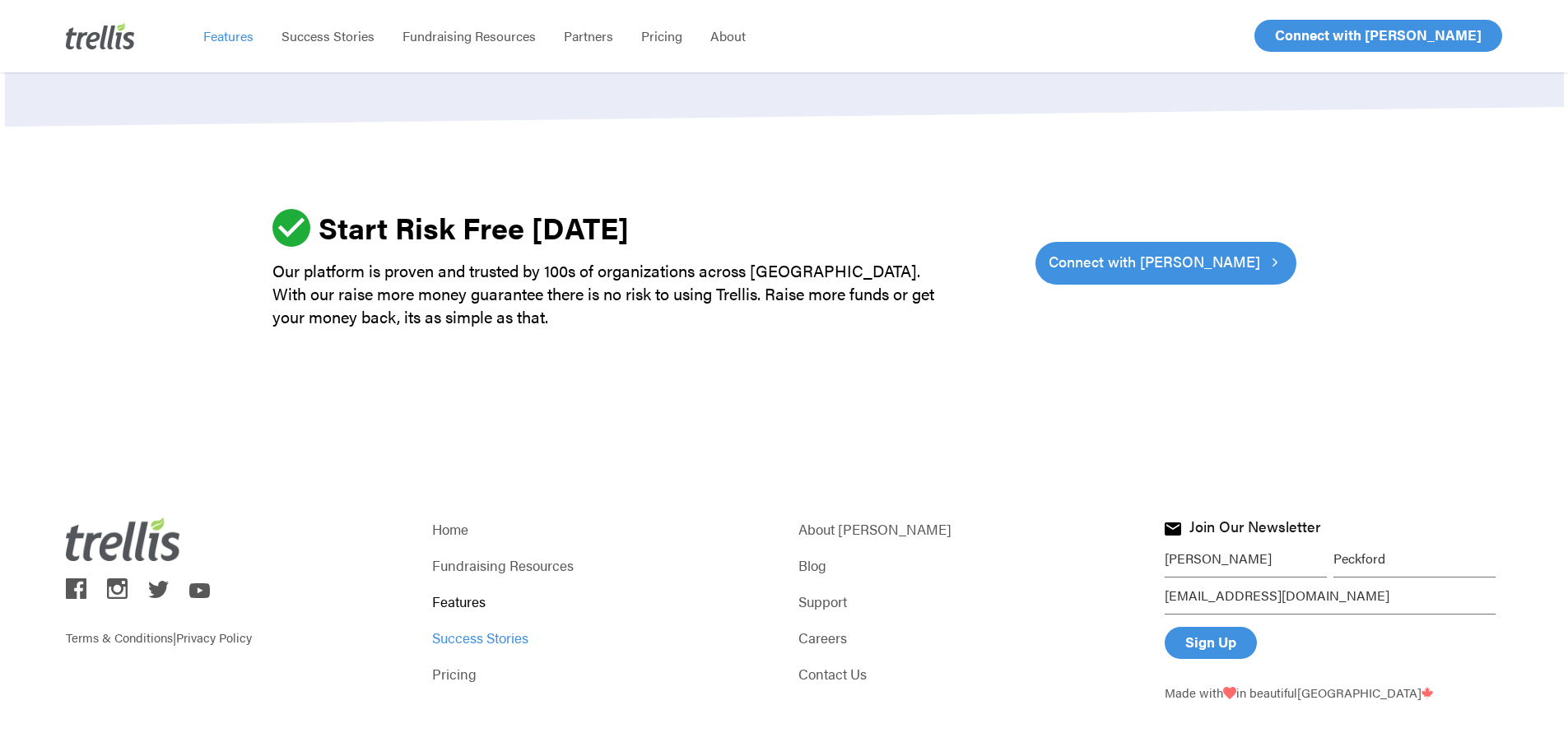
click at [480, 626] on link "Success Stories" at bounding box center [601, 638] width 338 height 23
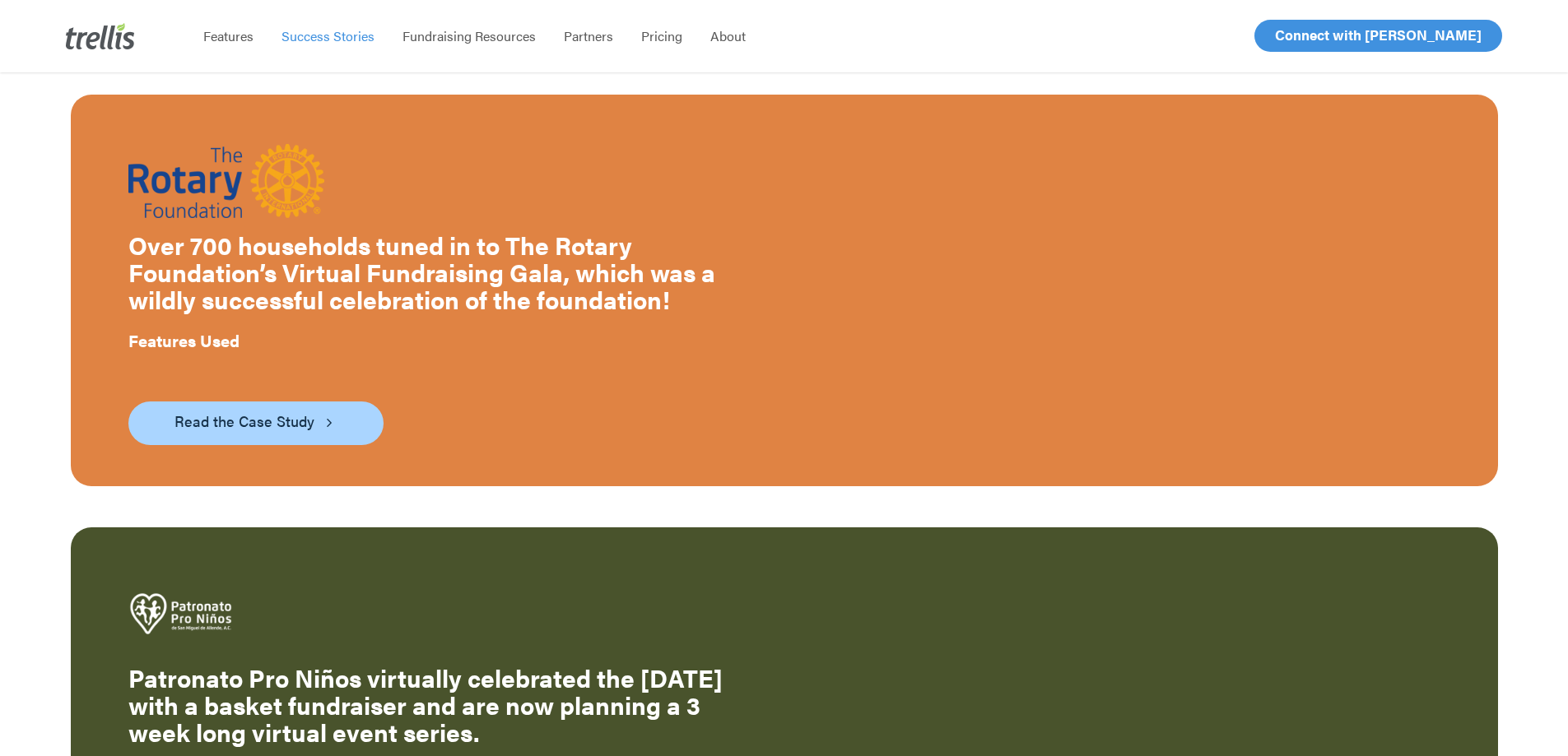
scroll to position [2139, 0]
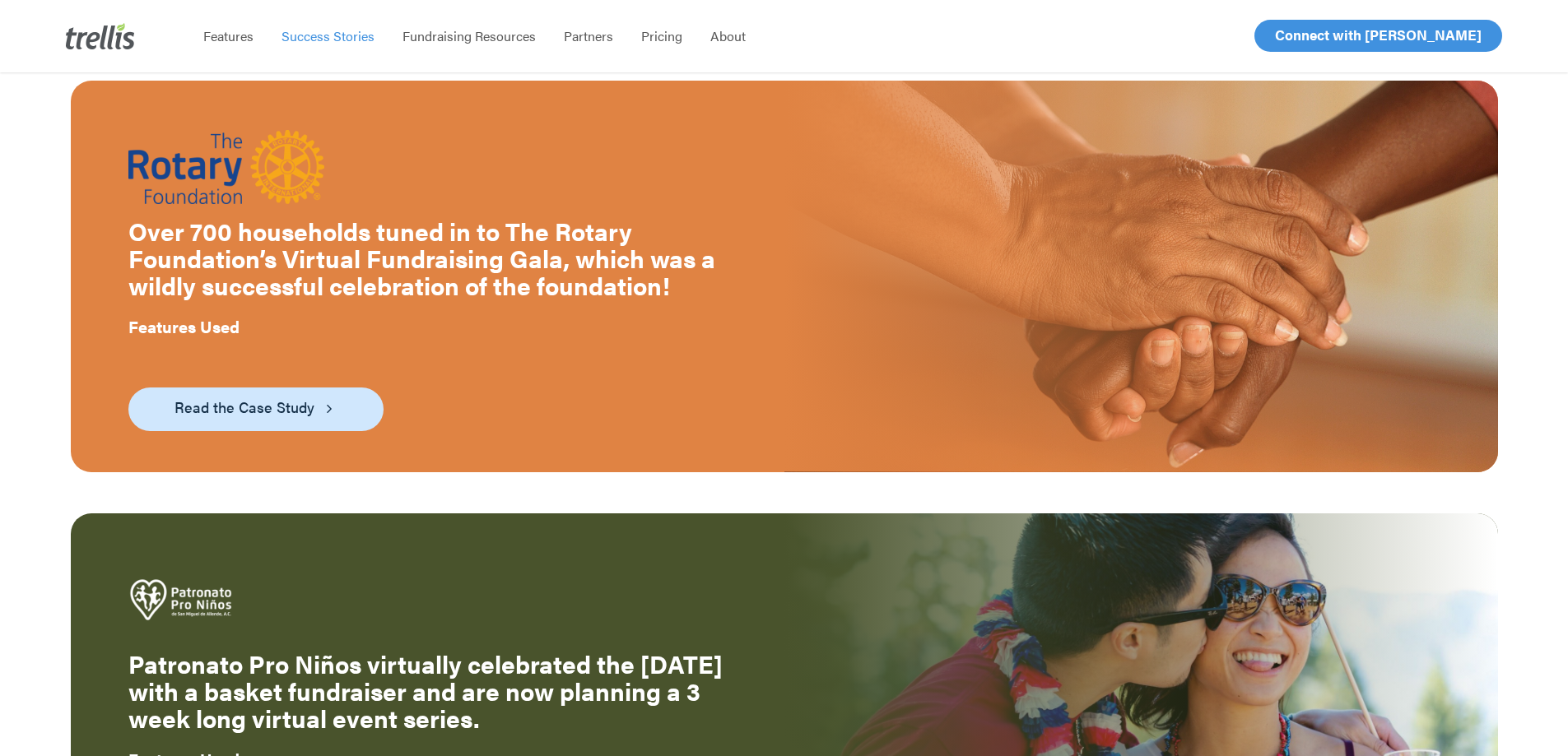
click at [278, 396] on span "Read the Case Study" at bounding box center [245, 408] width 140 height 23
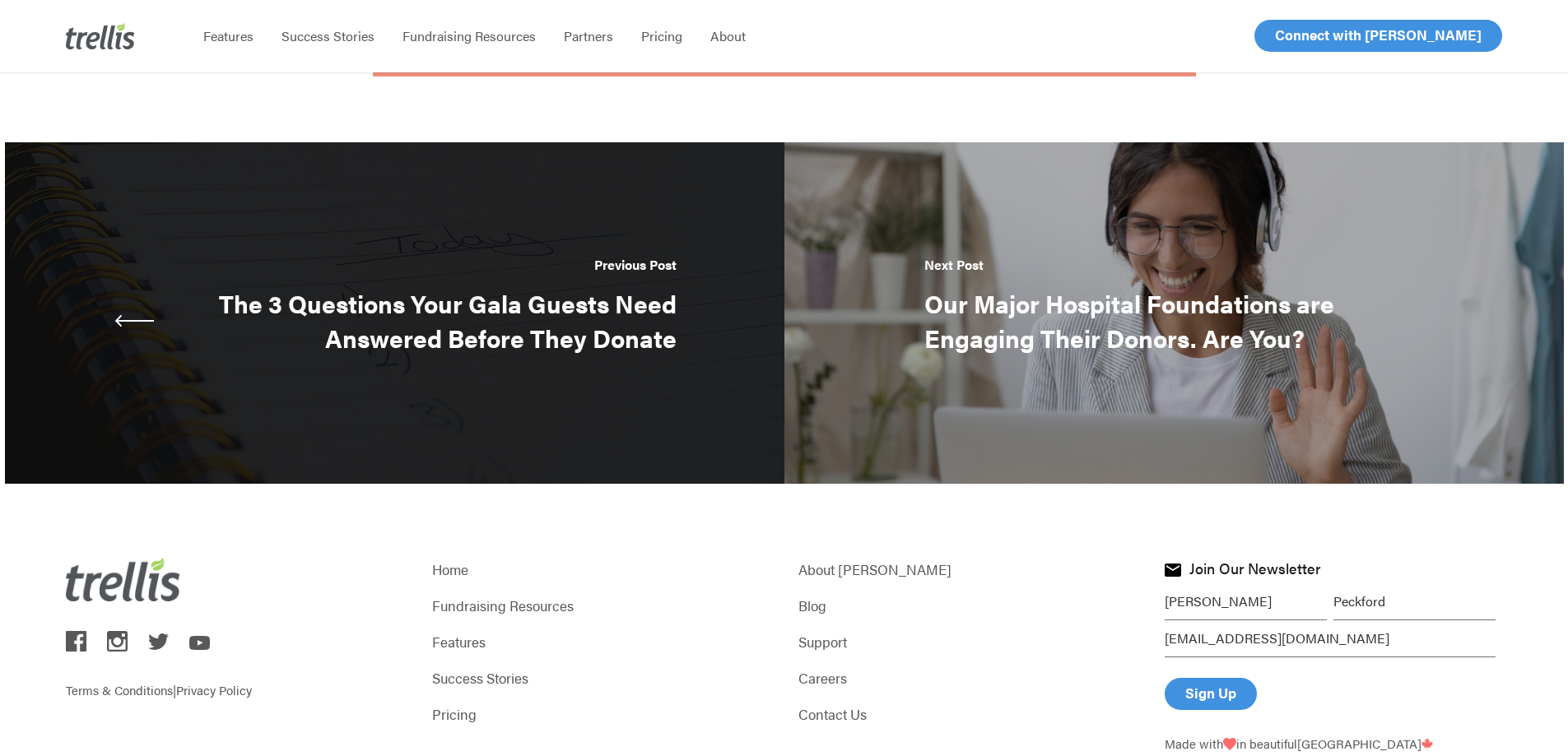
scroll to position [3553, 0]
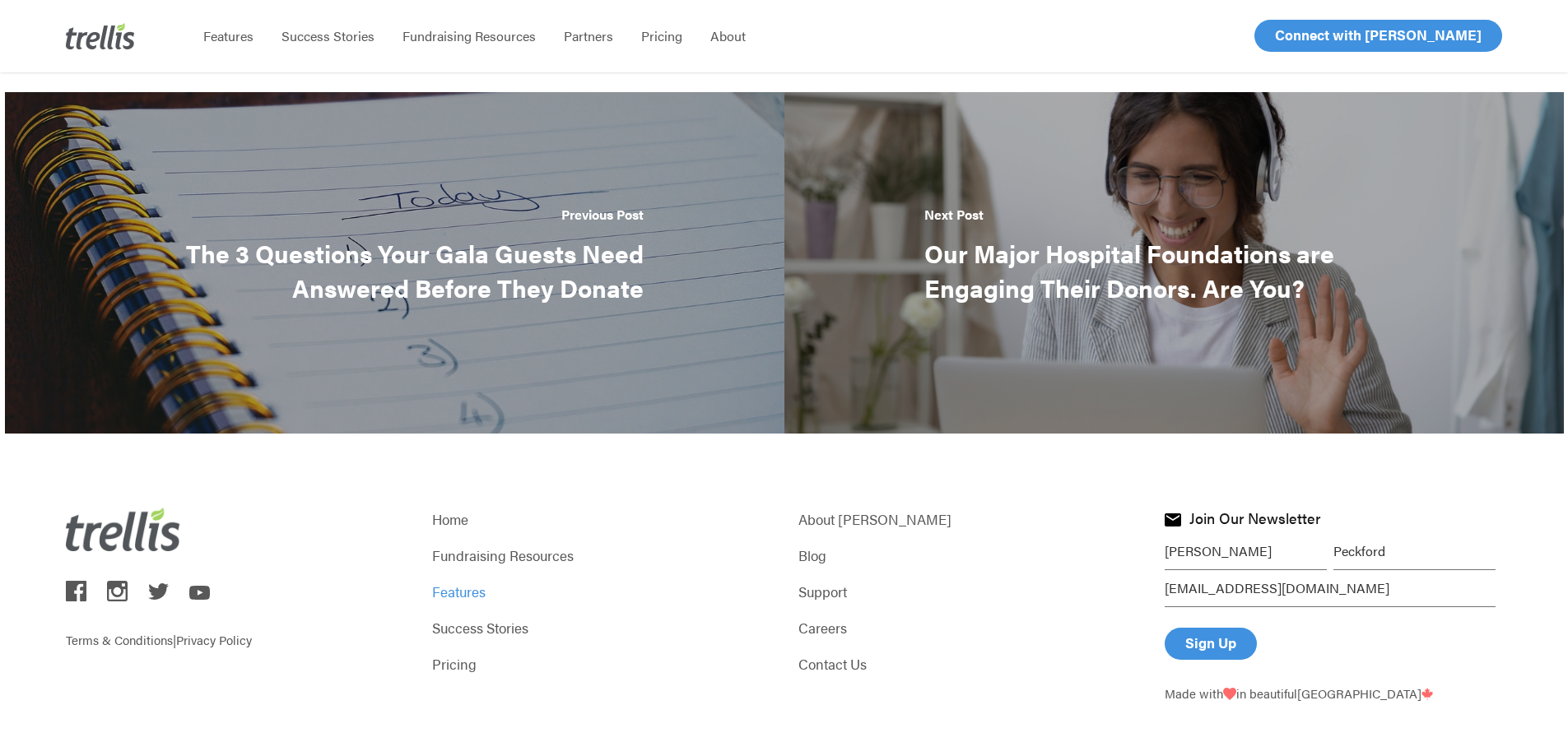
click at [455, 580] on link "Features" at bounding box center [601, 592] width 338 height 23
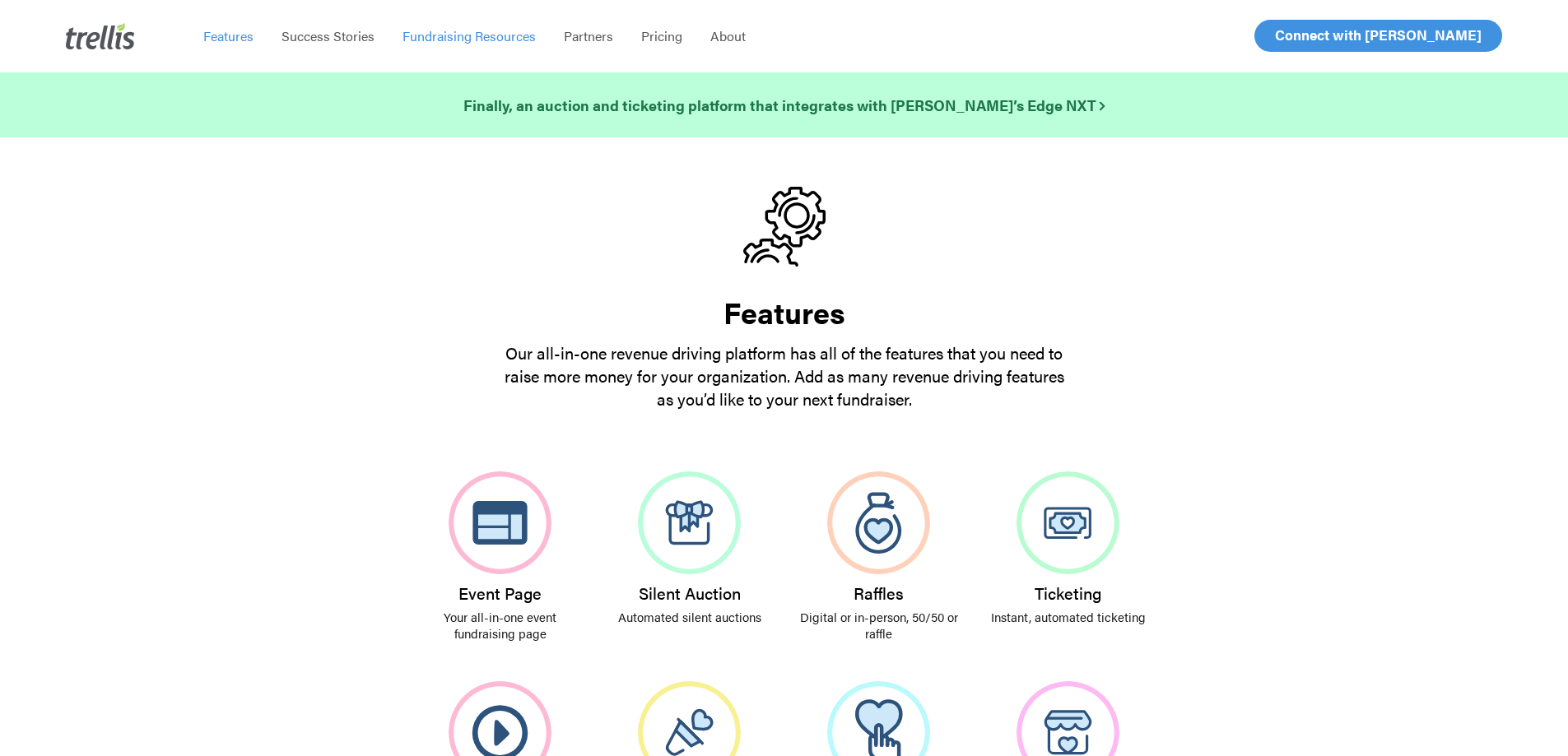
click at [456, 35] on span "Fundraising Resources" at bounding box center [469, 35] width 133 height 18
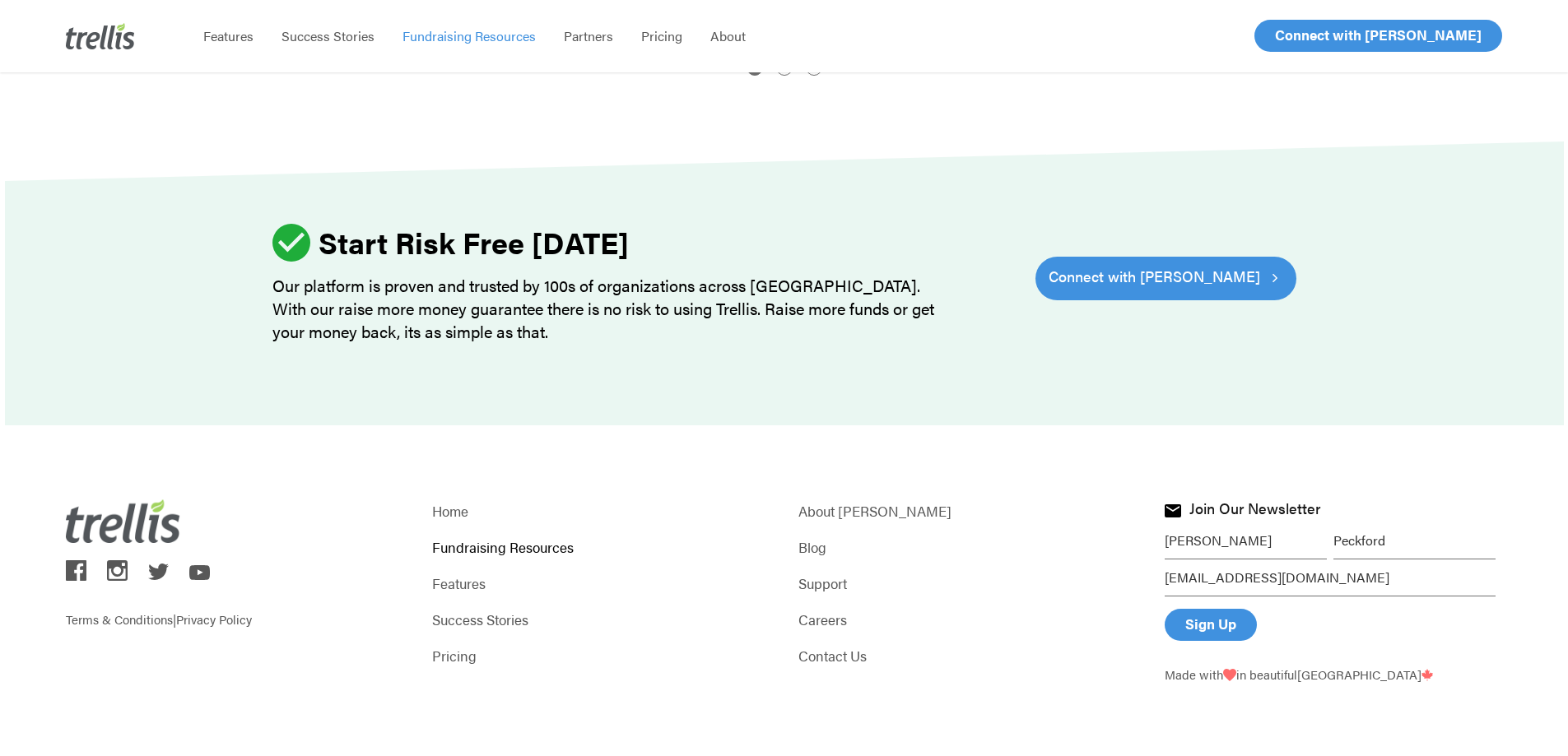
scroll to position [2188, 0]
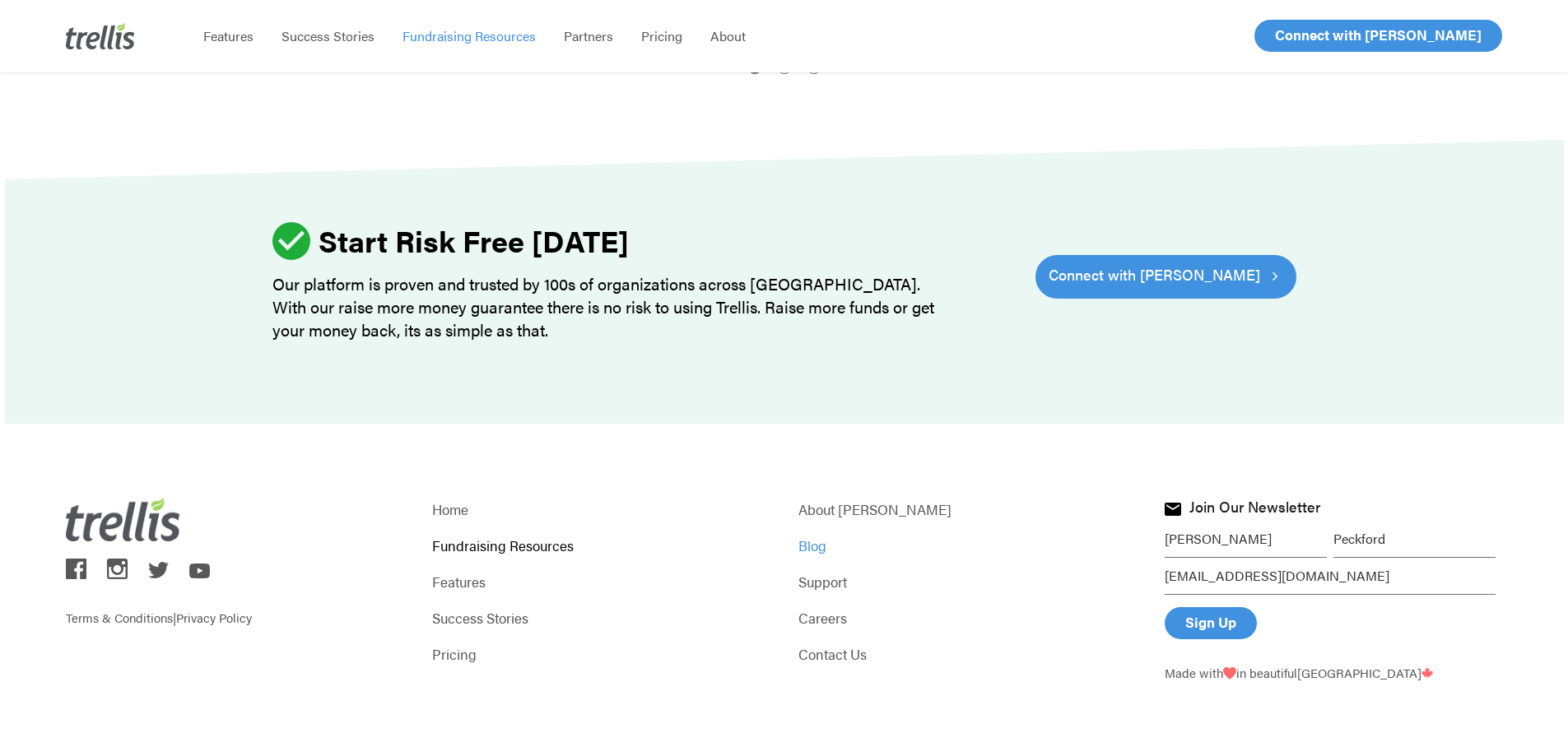
click at [813, 545] on link "Blog" at bounding box center [967, 545] width 338 height 23
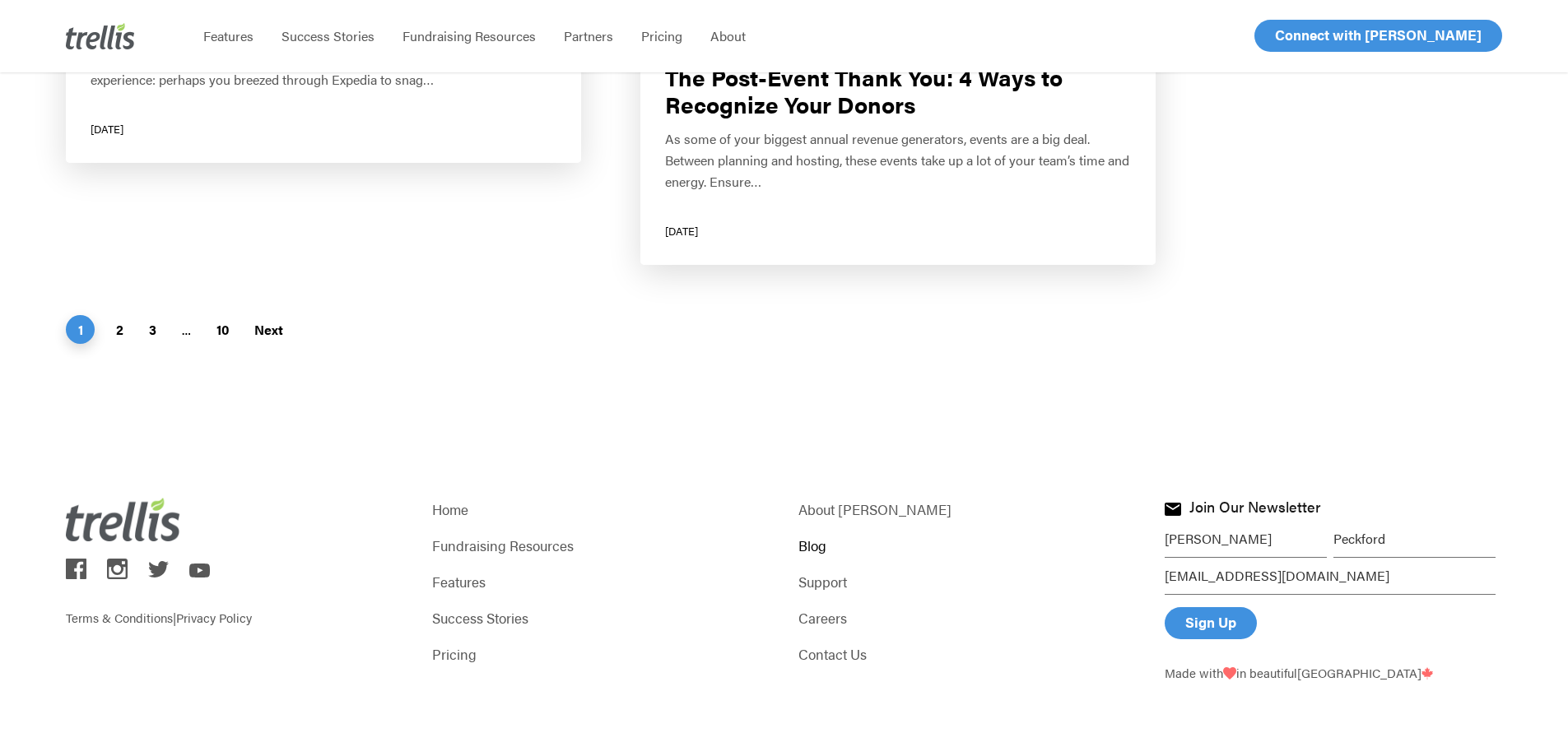
scroll to position [3584, 0]
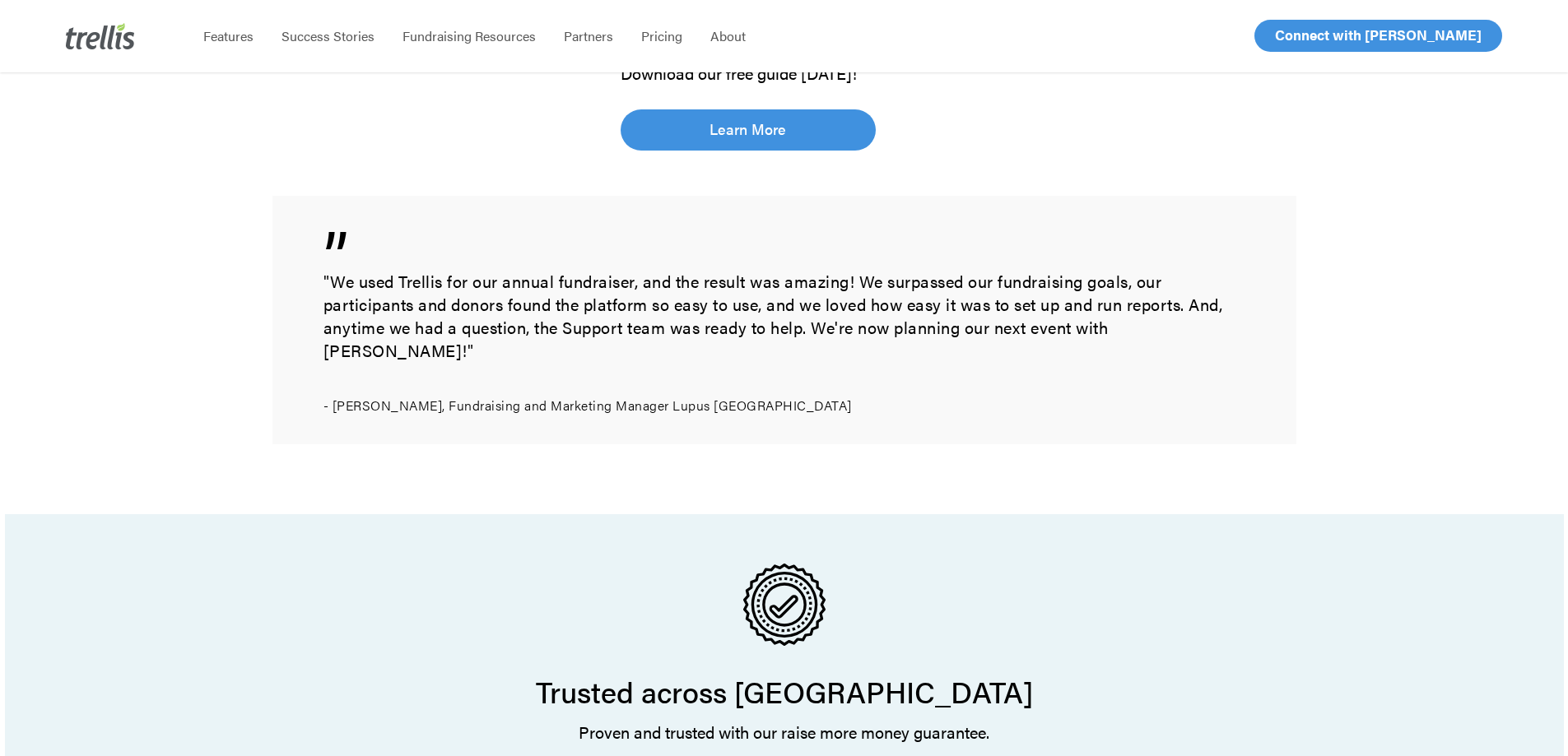
scroll to position [1398, 0]
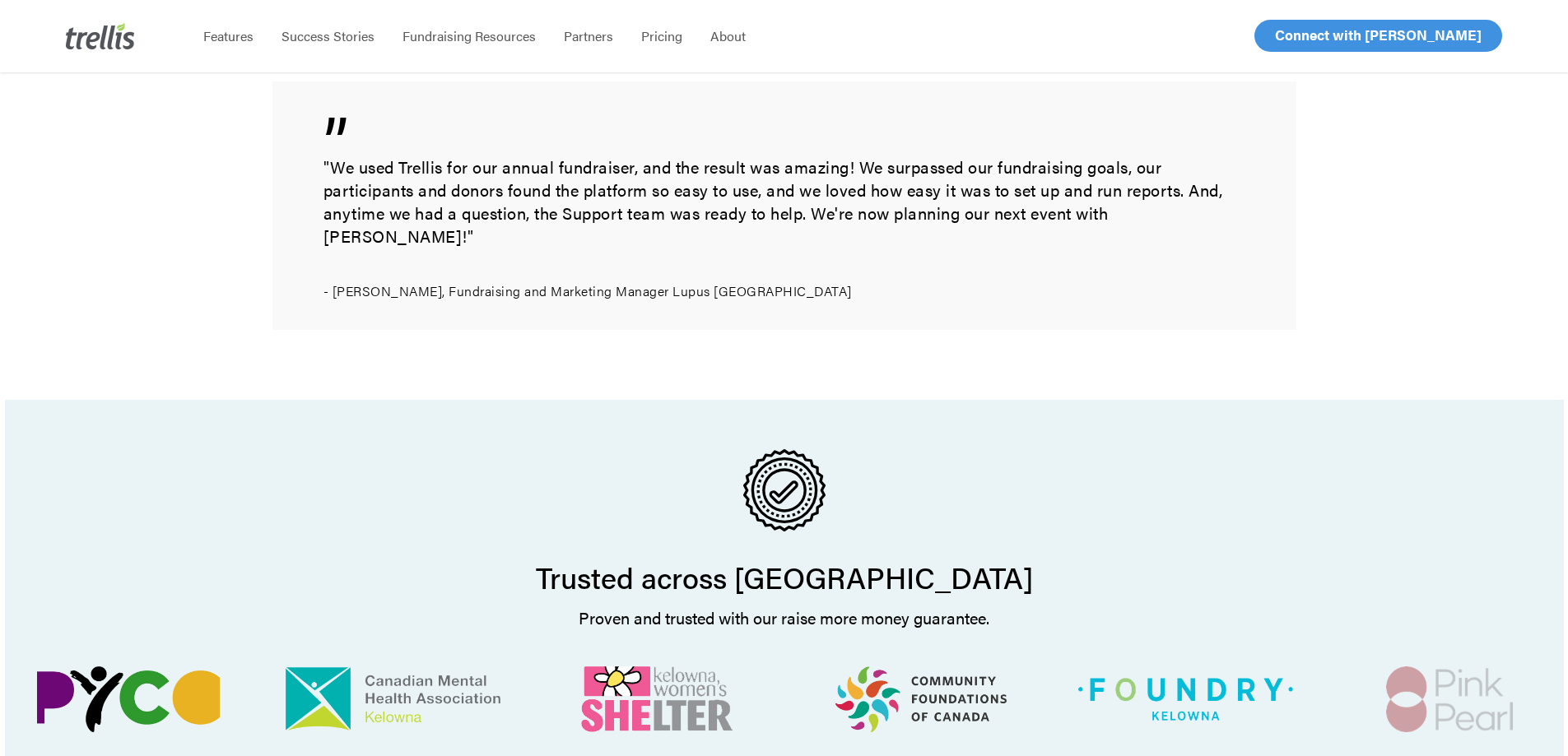
click at [158, 678] on img at bounding box center [128, 700] width 183 height 66
click at [1461, 675] on img at bounding box center [1450, 700] width 127 height 66
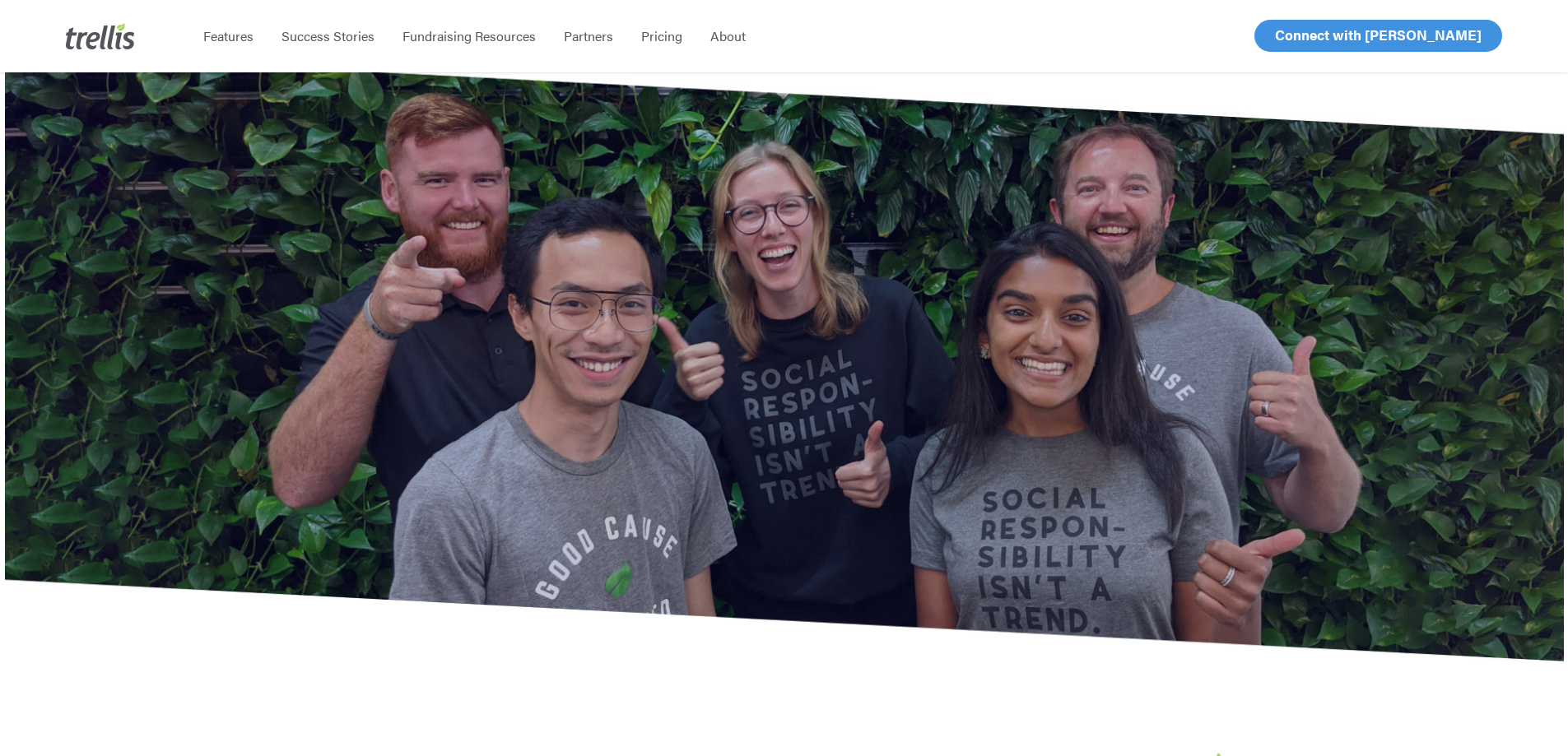
scroll to position [4049, 0]
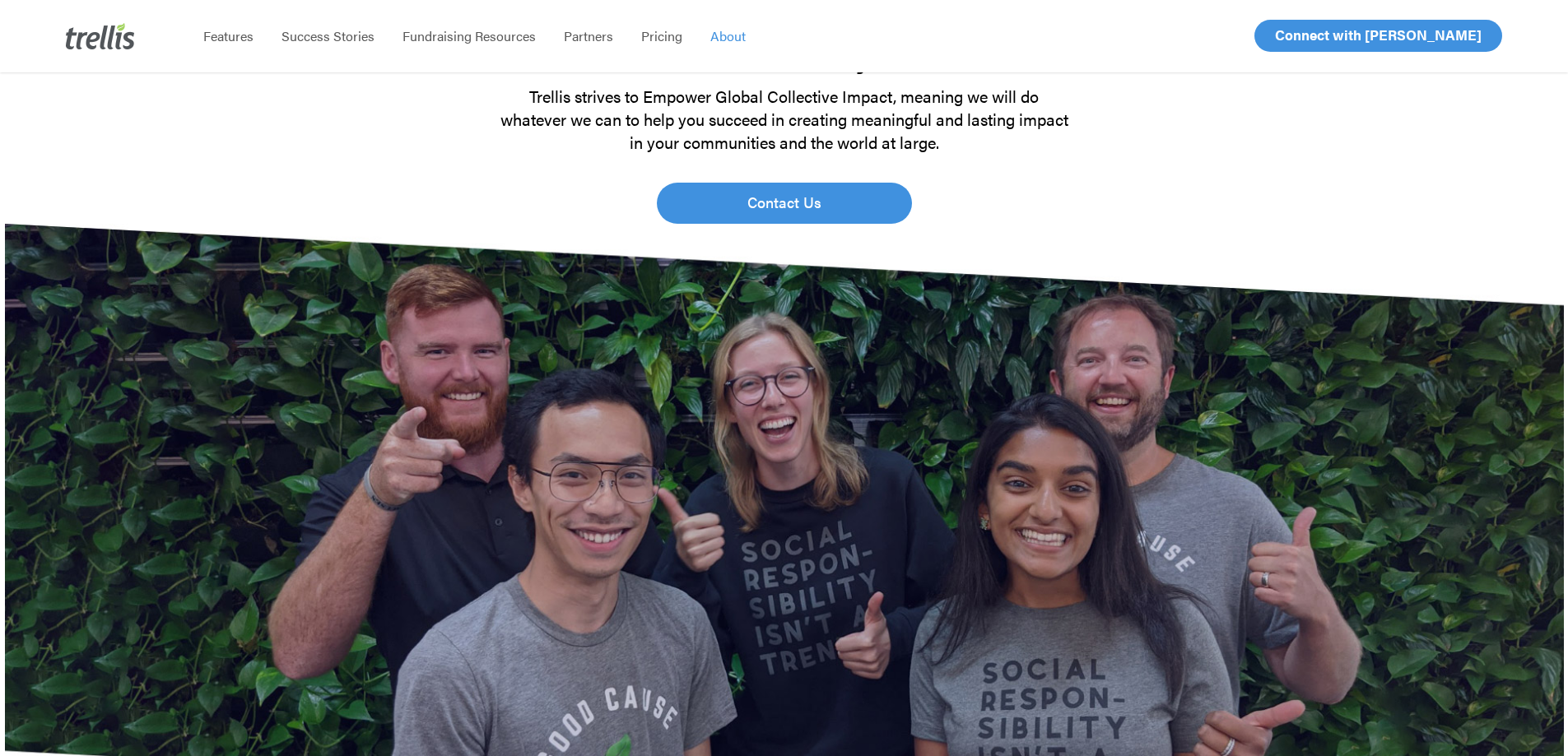
click at [728, 31] on span "About" at bounding box center [728, 35] width 35 height 18
